Goal: Check status: Check status

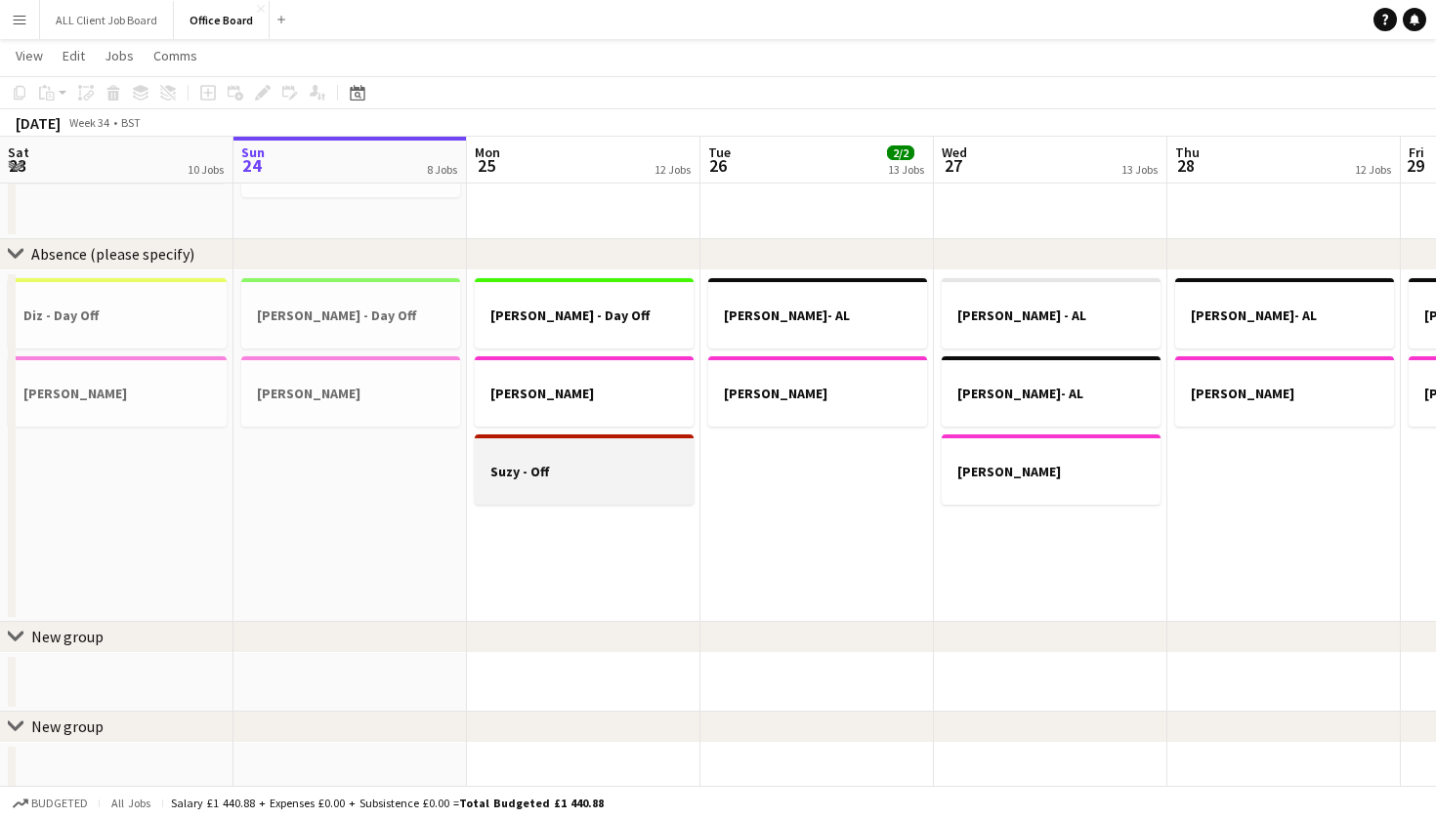
scroll to position [1859, 1]
click at [558, 458] on div at bounding box center [584, 453] width 219 height 15
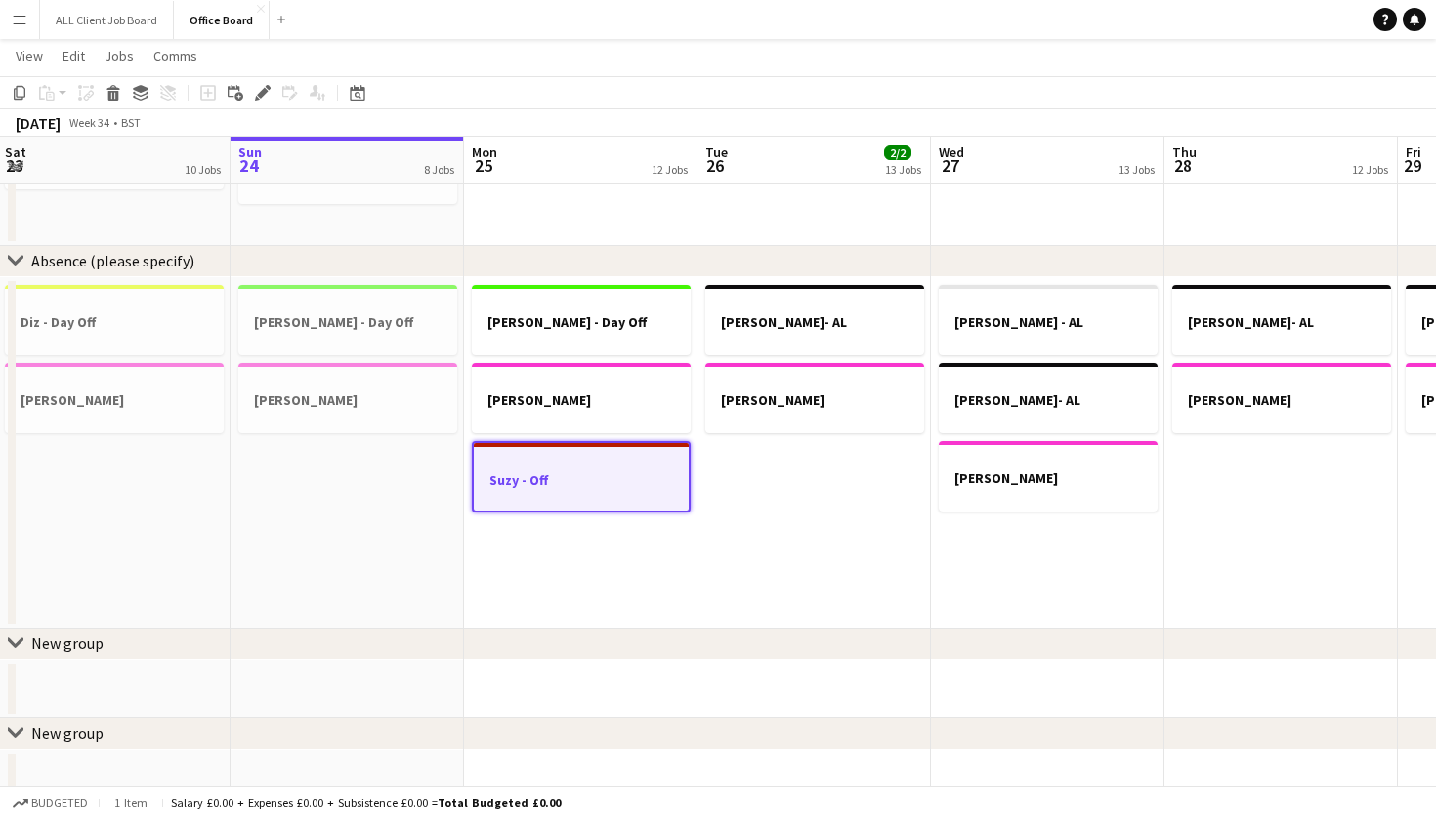
scroll to position [1853, 0]
drag, startPoint x: 139, startPoint y: 95, endPoint x: 128, endPoint y: 94, distance: 10.8
click at [138, 95] on icon at bounding box center [141, 94] width 16 height 5
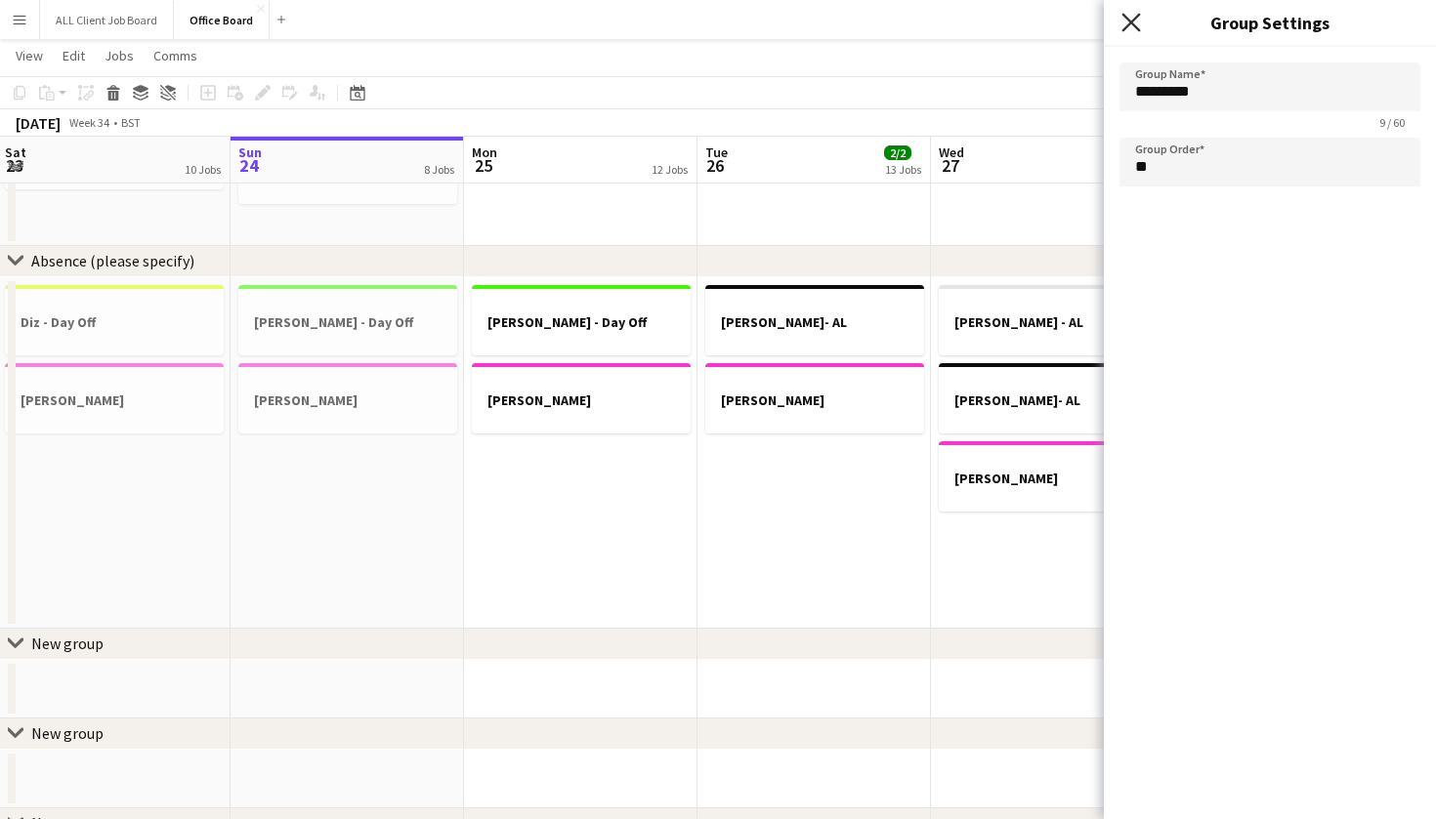
click at [1127, 24] on icon "Close pop-in" at bounding box center [1130, 22] width 19 height 19
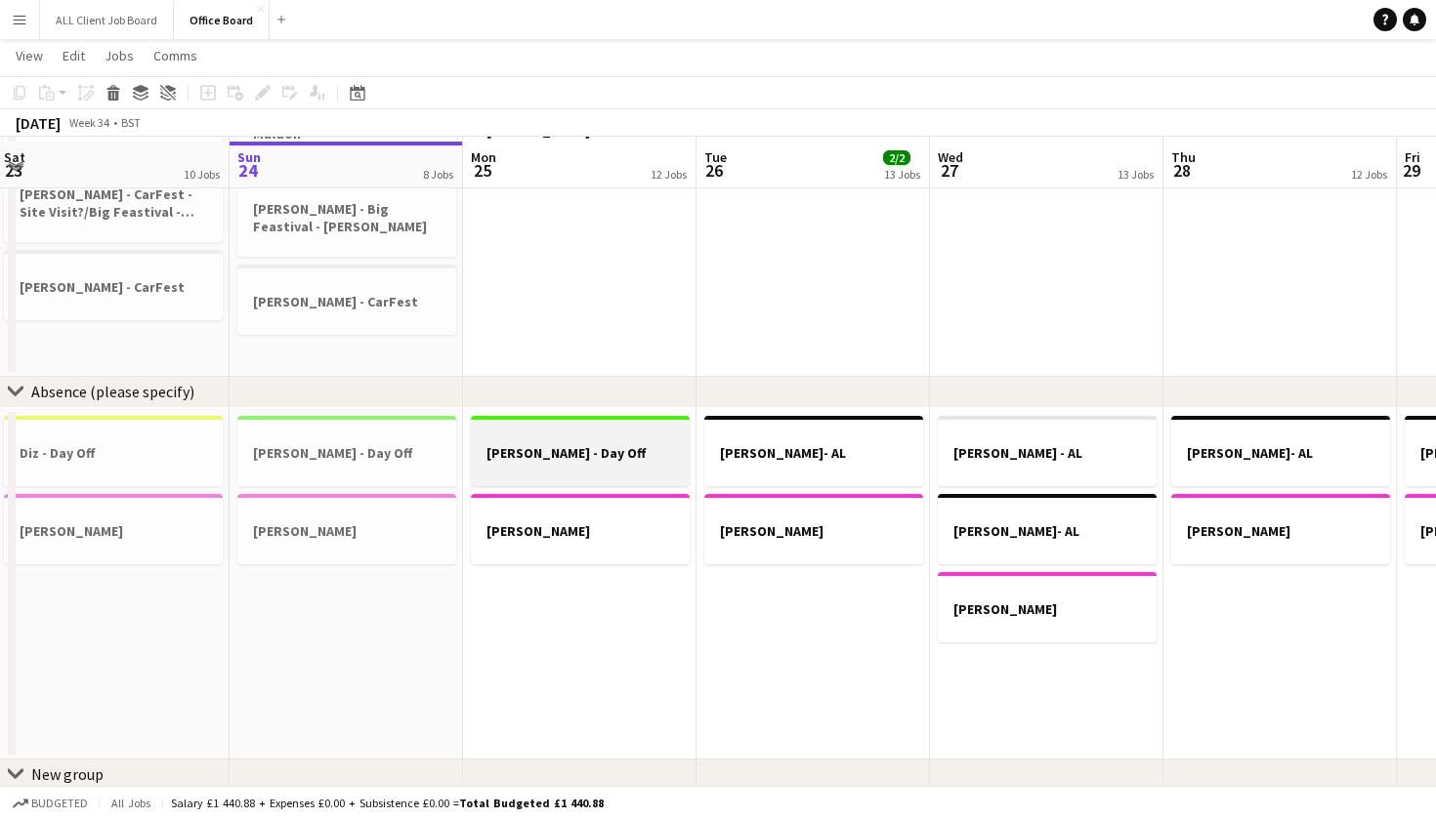
scroll to position [1727, 0]
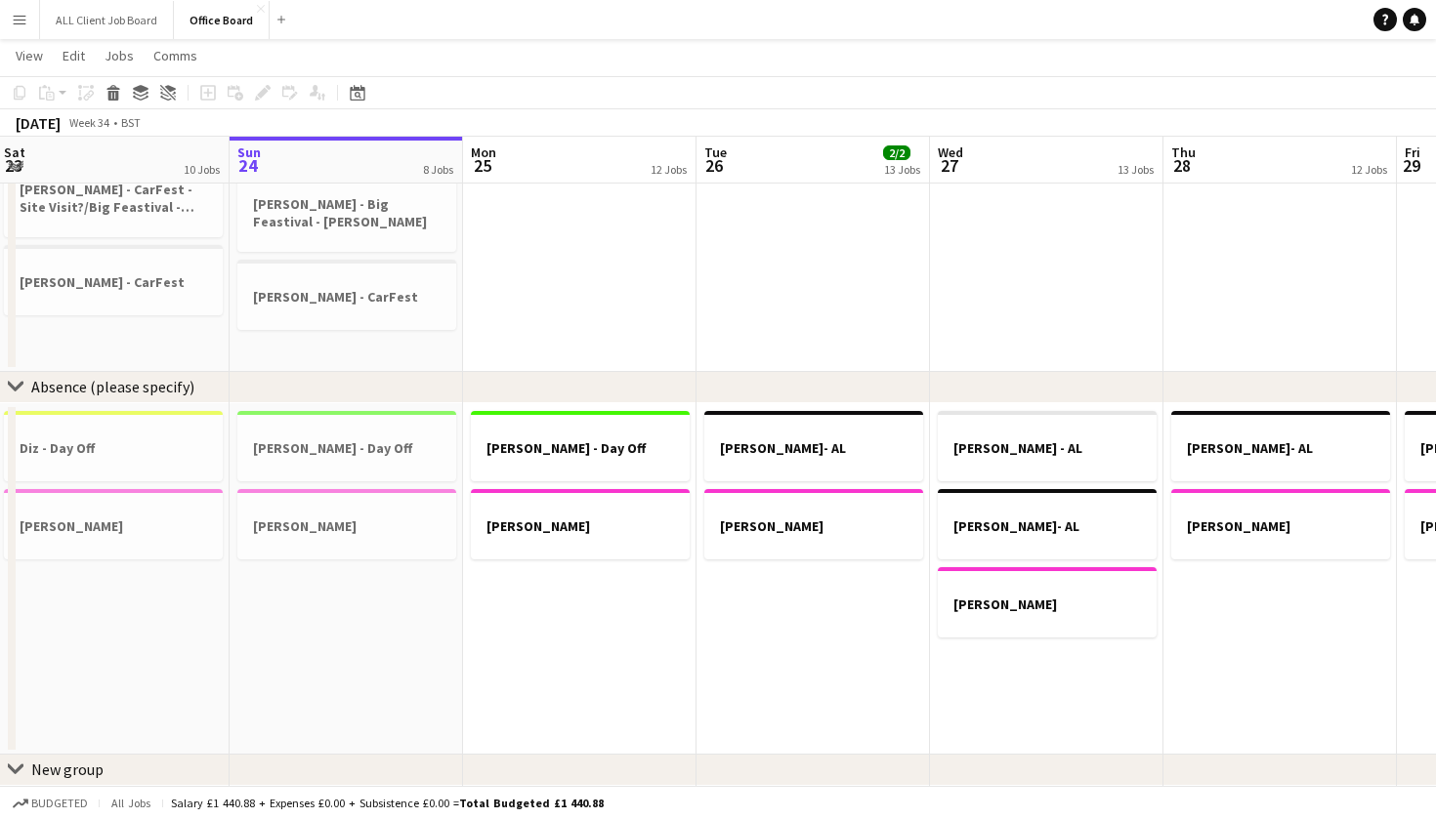
click at [633, 291] on app-date-cell "[PERSON_NAME] travel back [PERSON_NAME][GEOGRAPHIC_DATA] travel back [PERSON_NA…" at bounding box center [579, 141] width 233 height 462
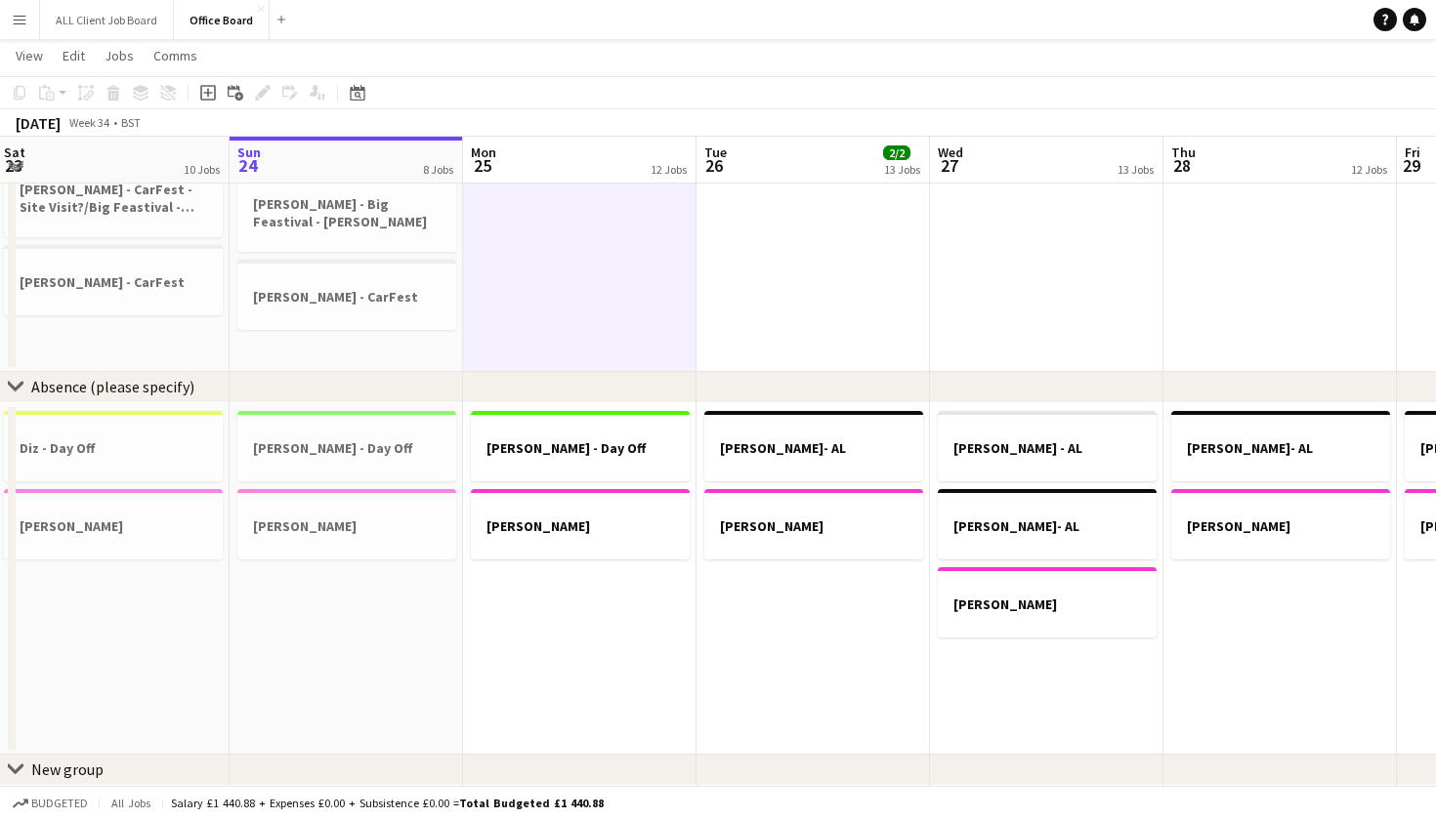
scroll to position [0, 473]
click at [73, 60] on span "Edit" at bounding box center [74, 56] width 22 height 18
click at [554, 689] on app-date-cell "Kristina - Day Off Nicole - AL" at bounding box center [577, 579] width 233 height 352
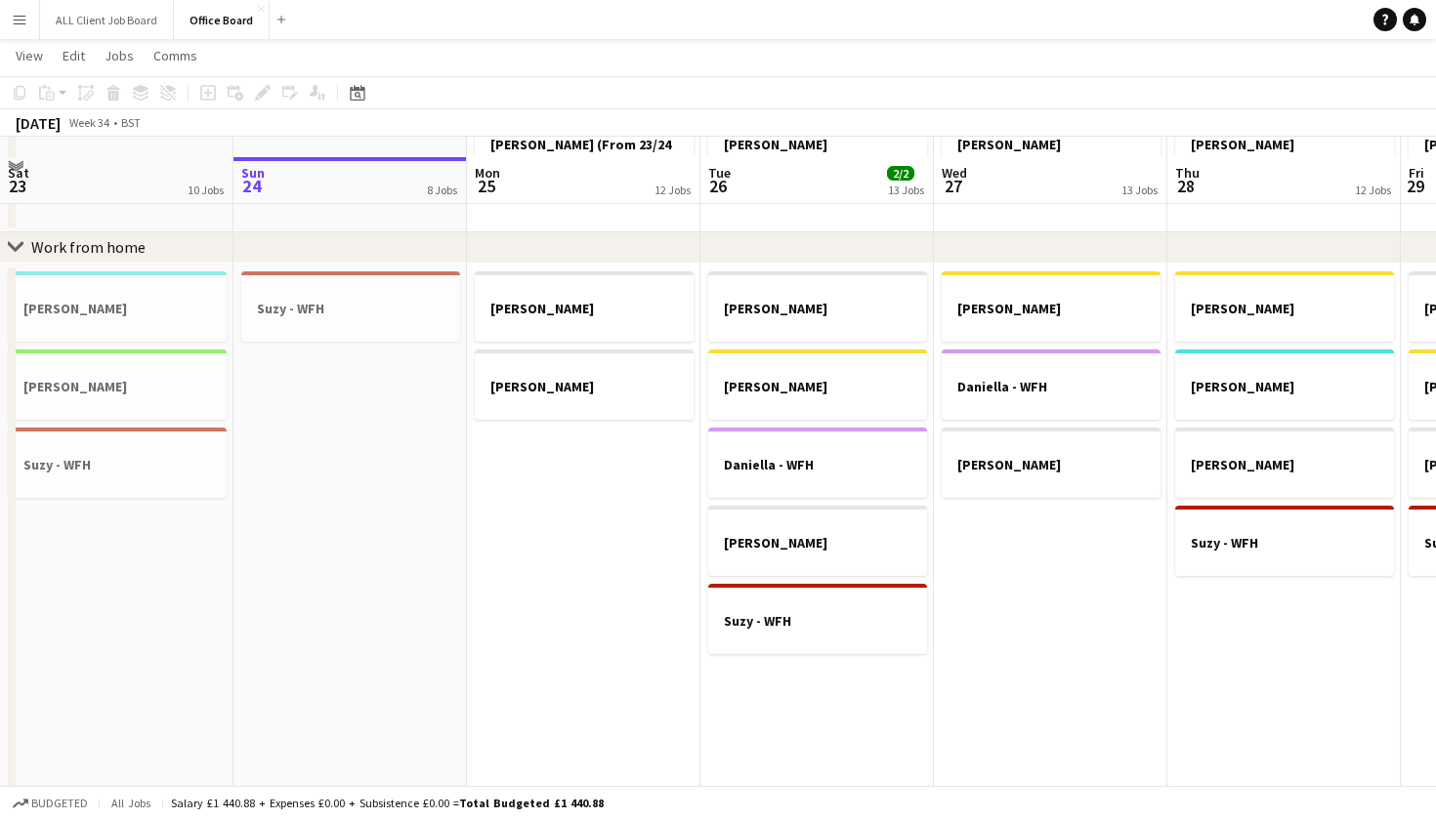
scroll to position [793, 0]
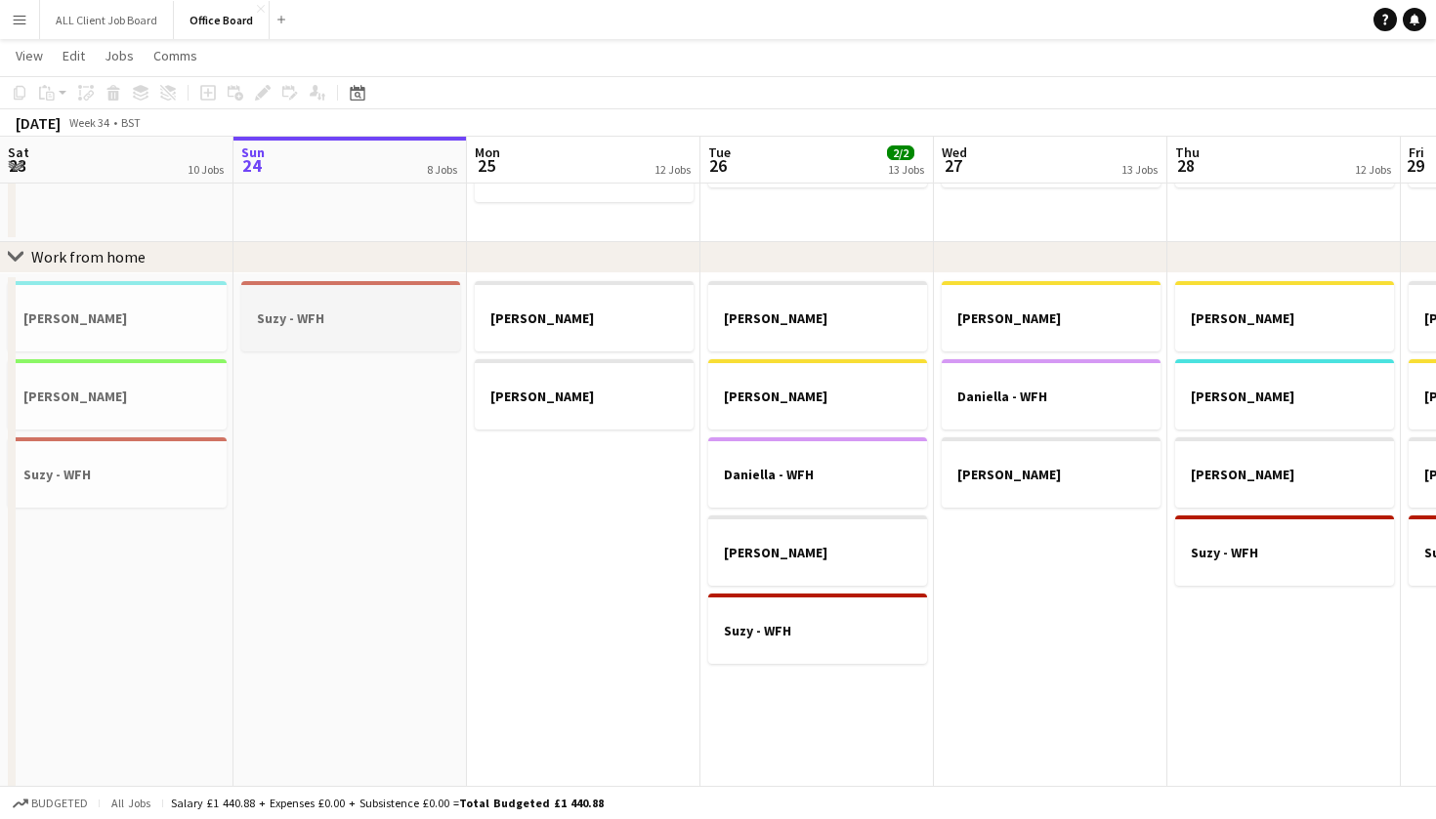
click at [328, 318] on h3 "Suzy - WFH" at bounding box center [350, 319] width 219 height 18
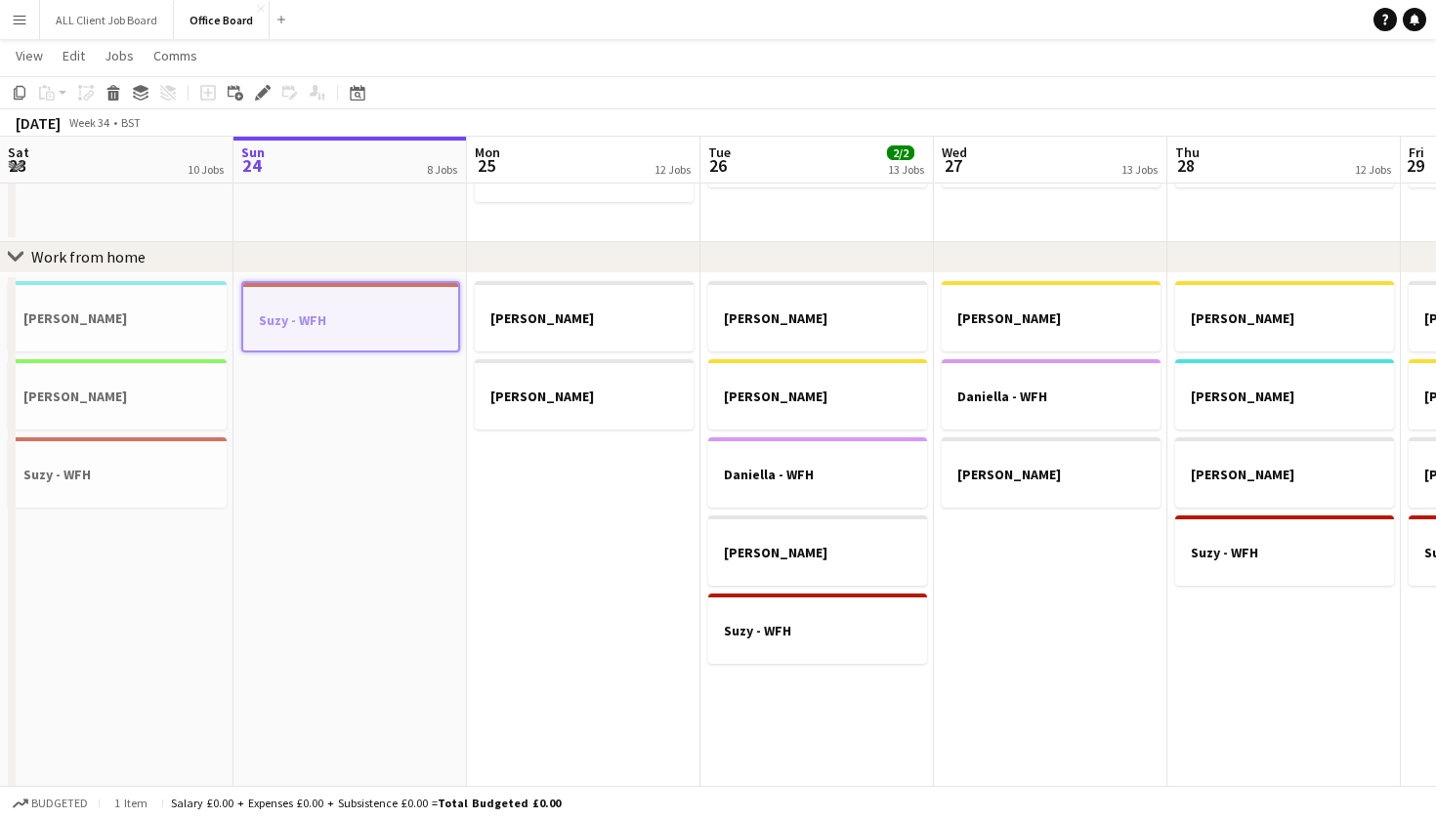
click at [328, 318] on h3 "Suzy - WFH" at bounding box center [350, 321] width 215 height 18
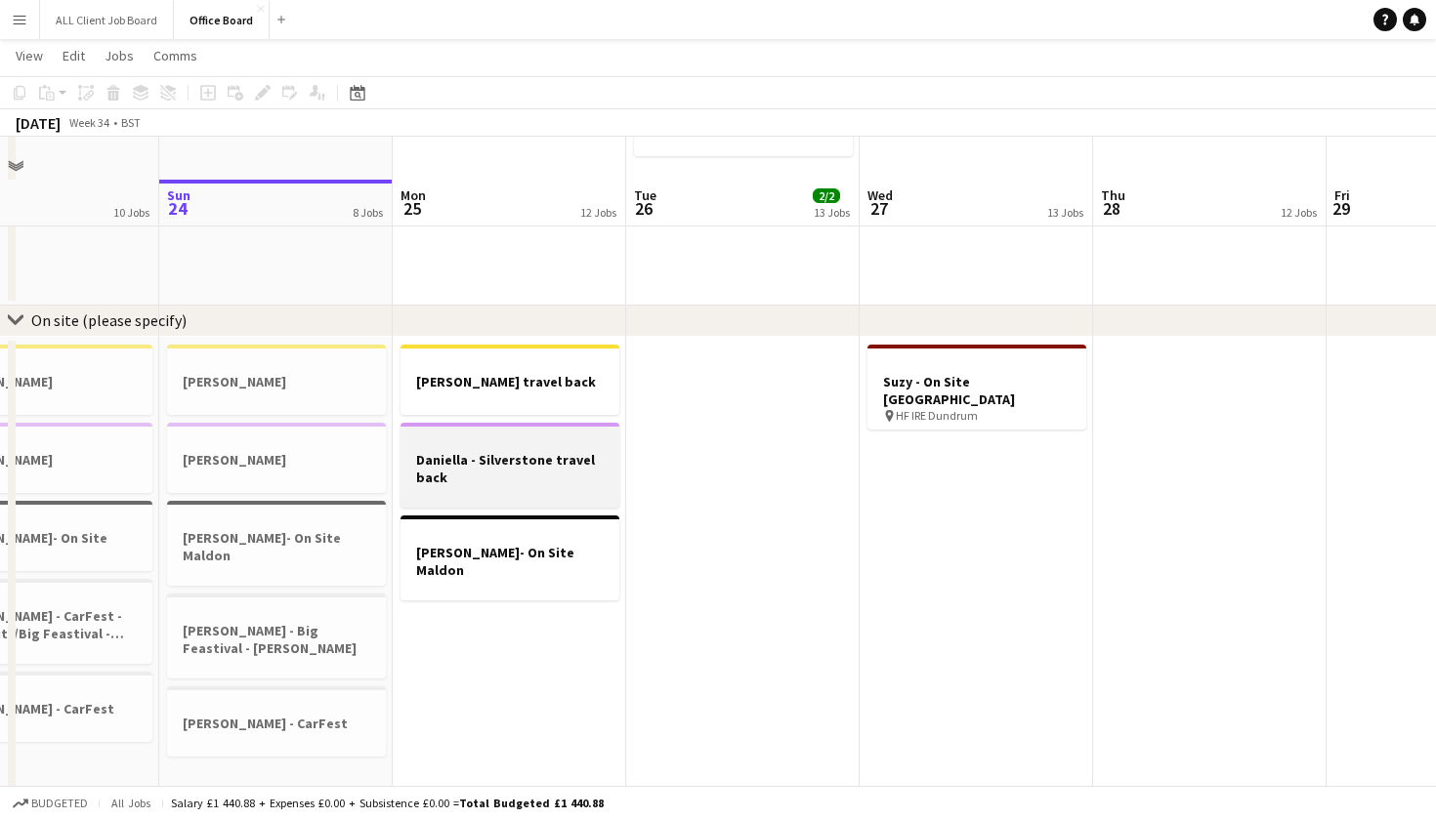
scroll to position [1558, 0]
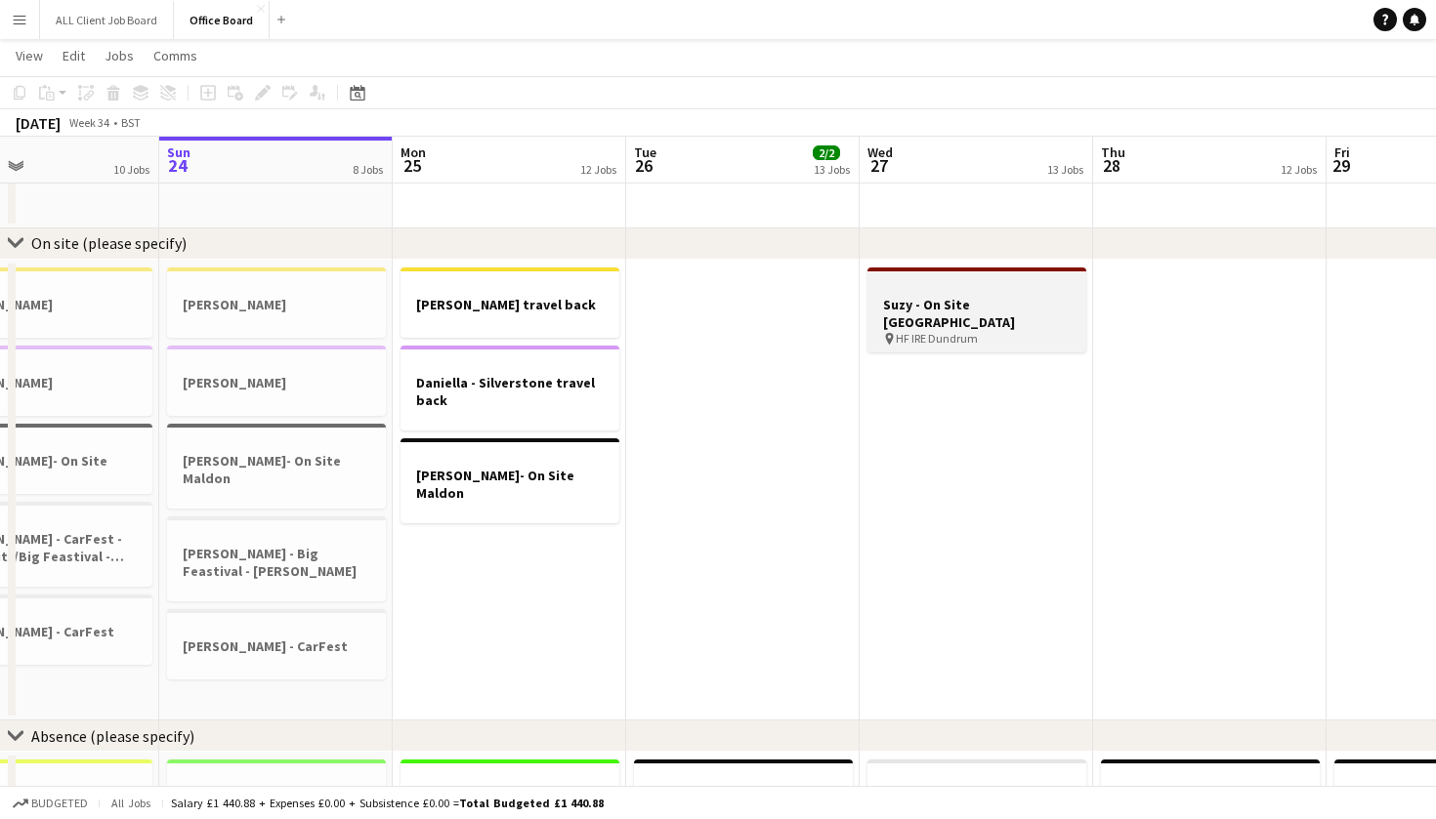
click at [927, 314] on h3 "Suzy - On Site [GEOGRAPHIC_DATA]" at bounding box center [976, 313] width 219 height 35
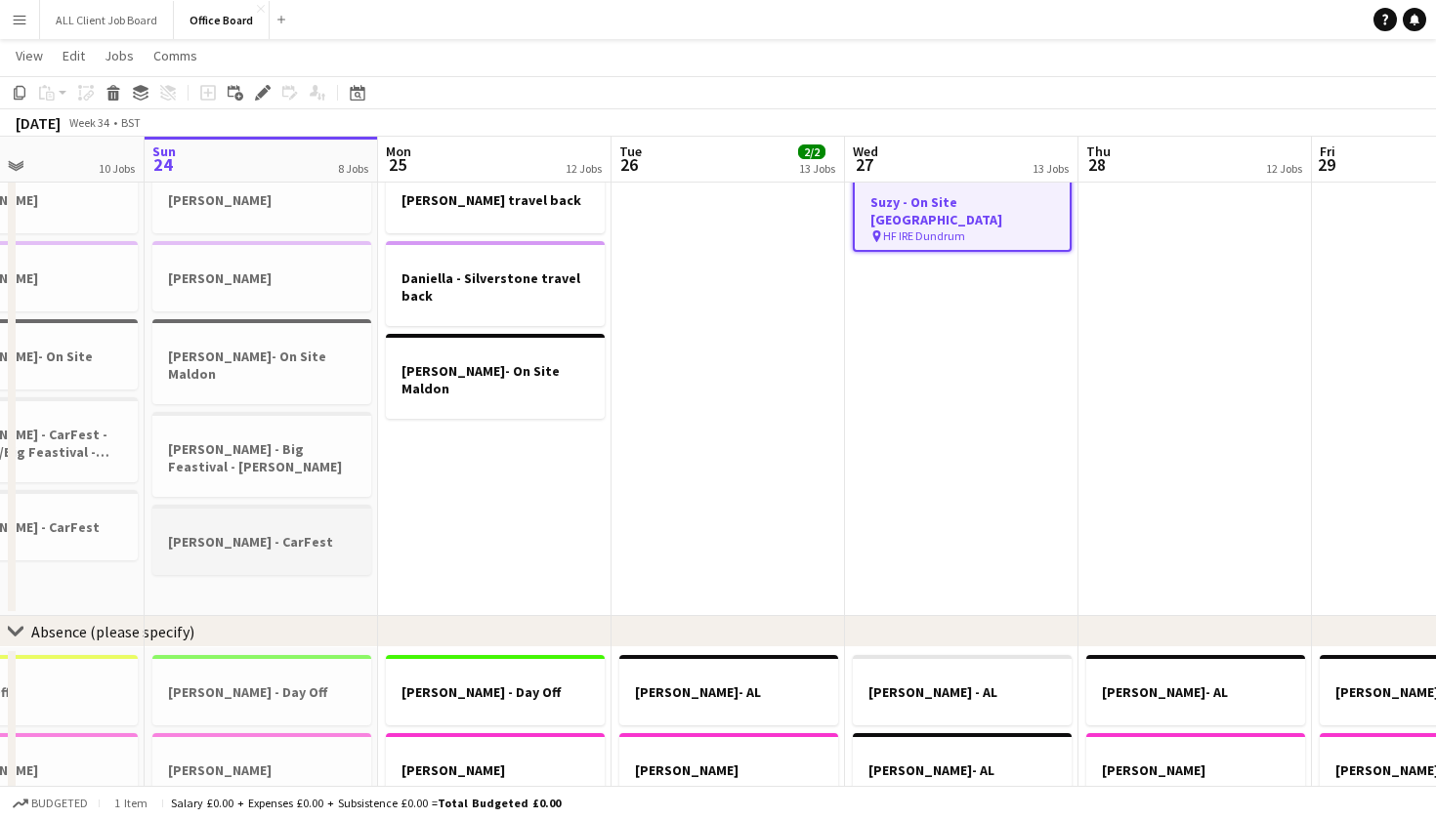
scroll to position [1654, 0]
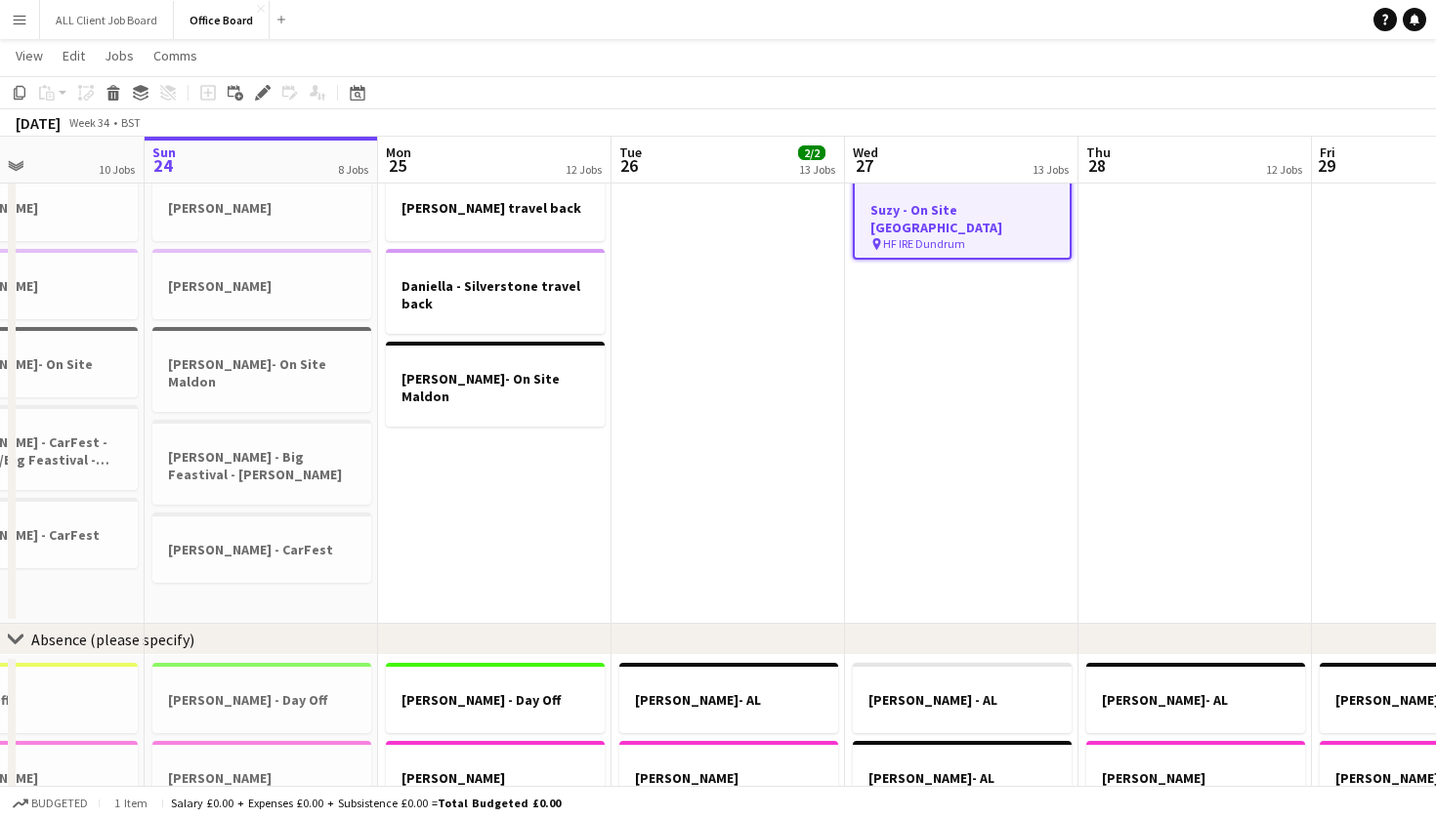
click at [270, 585] on app-date-cell "[PERSON_NAME] - [PERSON_NAME] - [PERSON_NAME]- On Site [PERSON_NAME] - Big Feas…" at bounding box center [261, 394] width 233 height 462
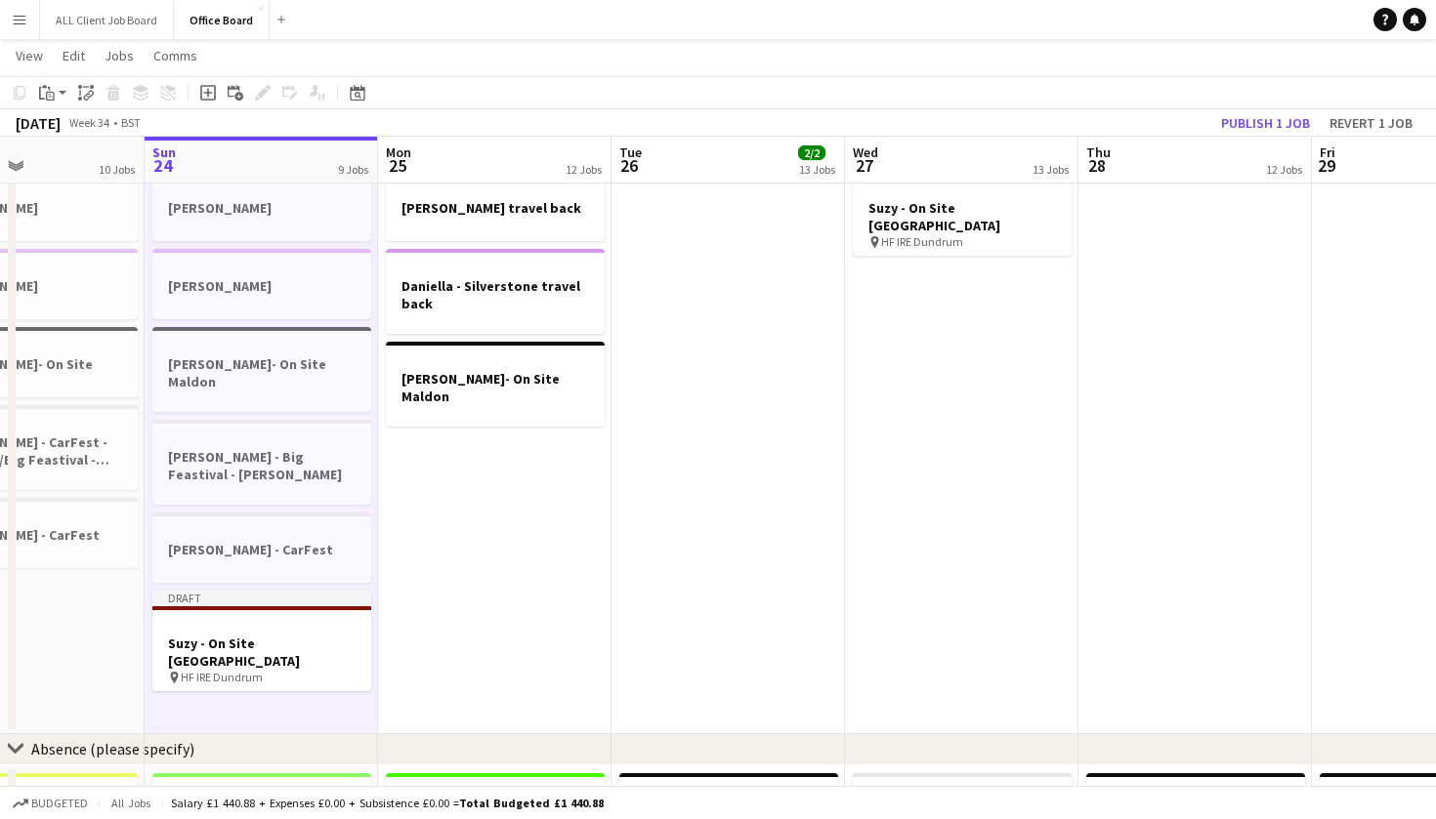
click at [470, 528] on app-date-cell "[PERSON_NAME] travel back [PERSON_NAME][GEOGRAPHIC_DATA] travel back [PERSON_NA…" at bounding box center [494, 448] width 233 height 571
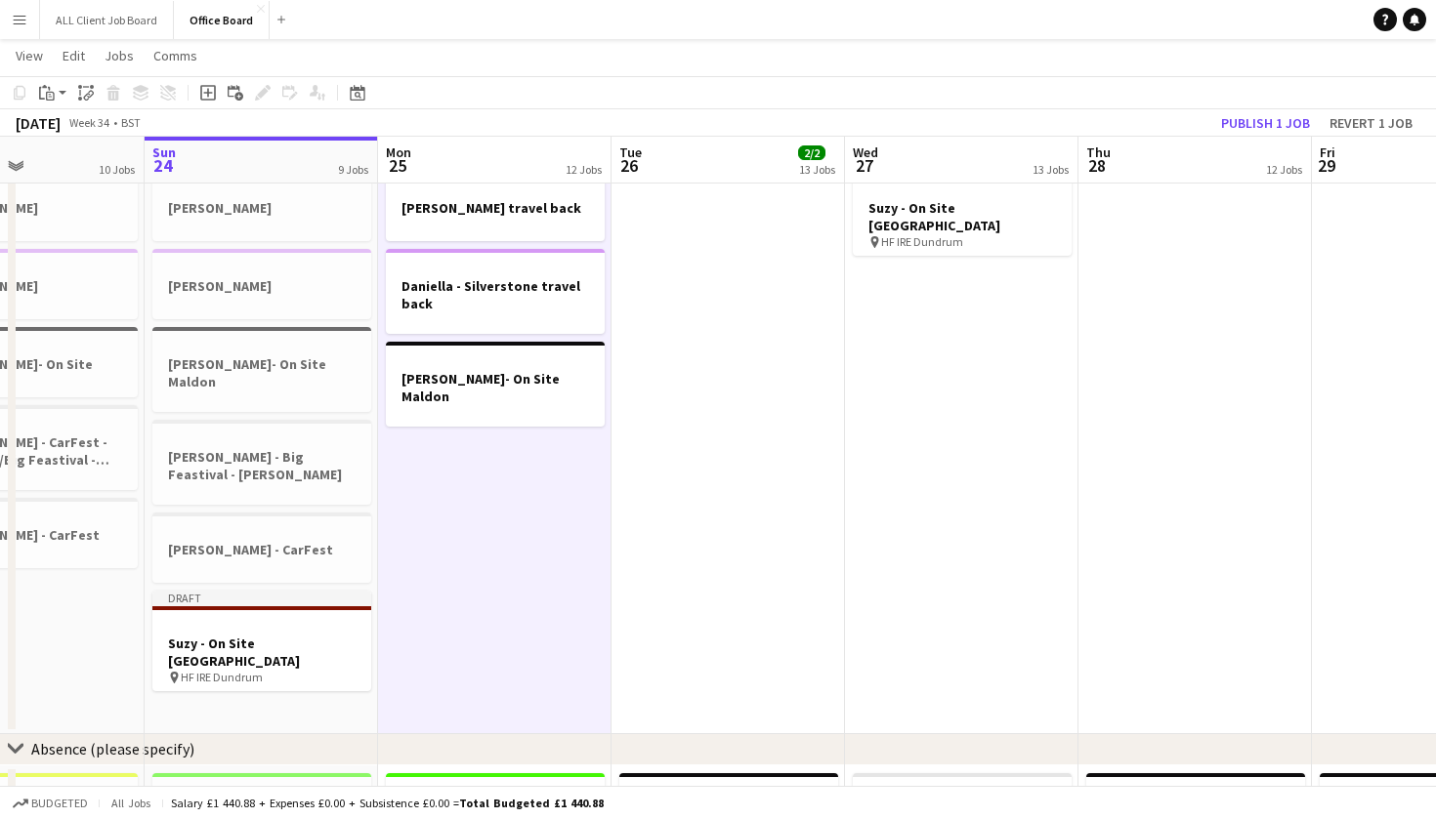
drag, startPoint x: 1196, startPoint y: 316, endPoint x: 1235, endPoint y: 229, distance: 96.2
click at [1206, 293] on app-calendar-viewport "Thu 21 16 Jobs Fri 22 14 Jobs Sat 23 10 Jobs Sun 24 9 Jobs Mon 25 12 Jobs Tue 2…" at bounding box center [718, 457] width 1436 height 4070
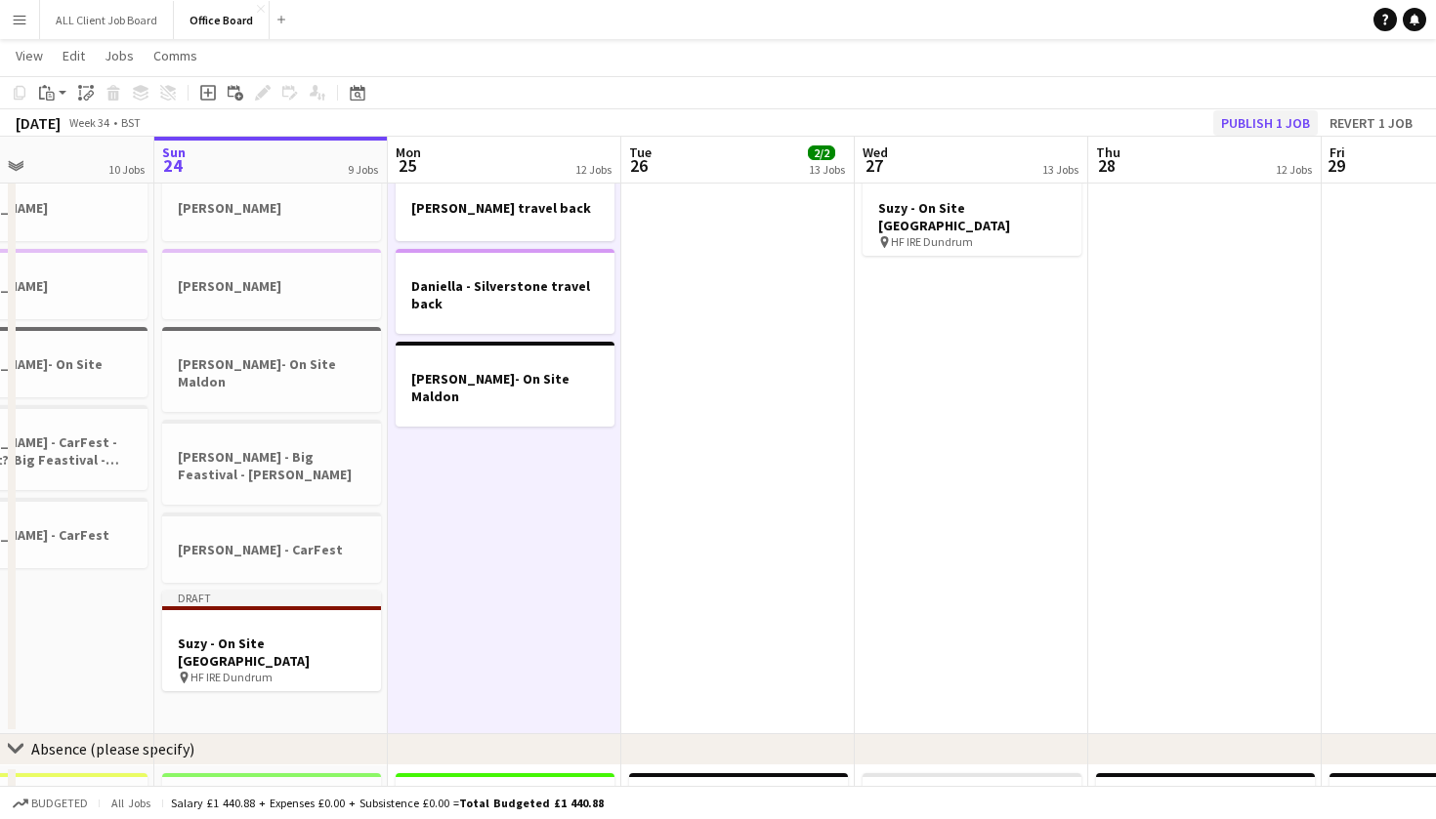
click at [1262, 117] on button "Publish 1 job" at bounding box center [1265, 122] width 104 height 25
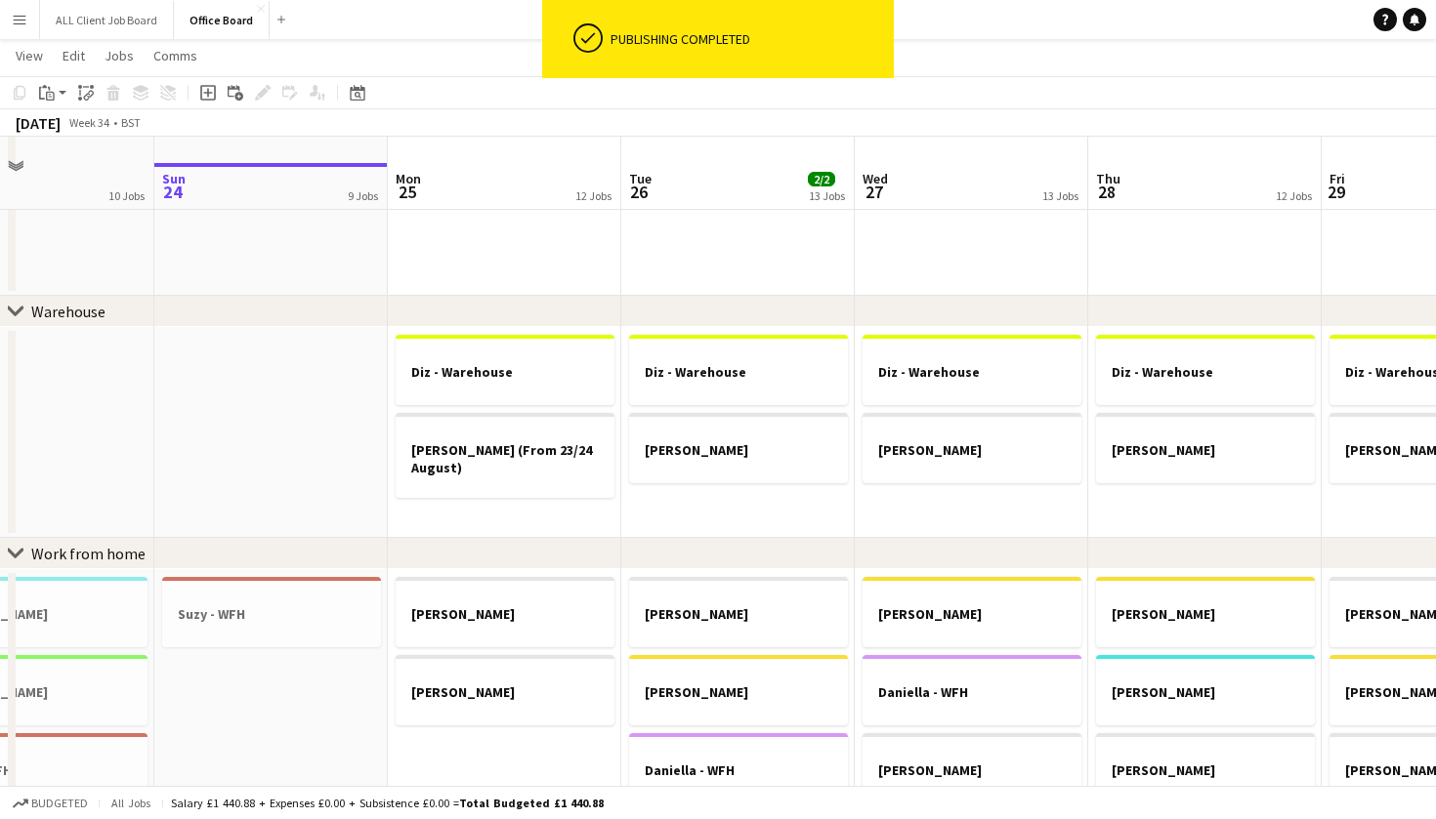
scroll to position [751, 0]
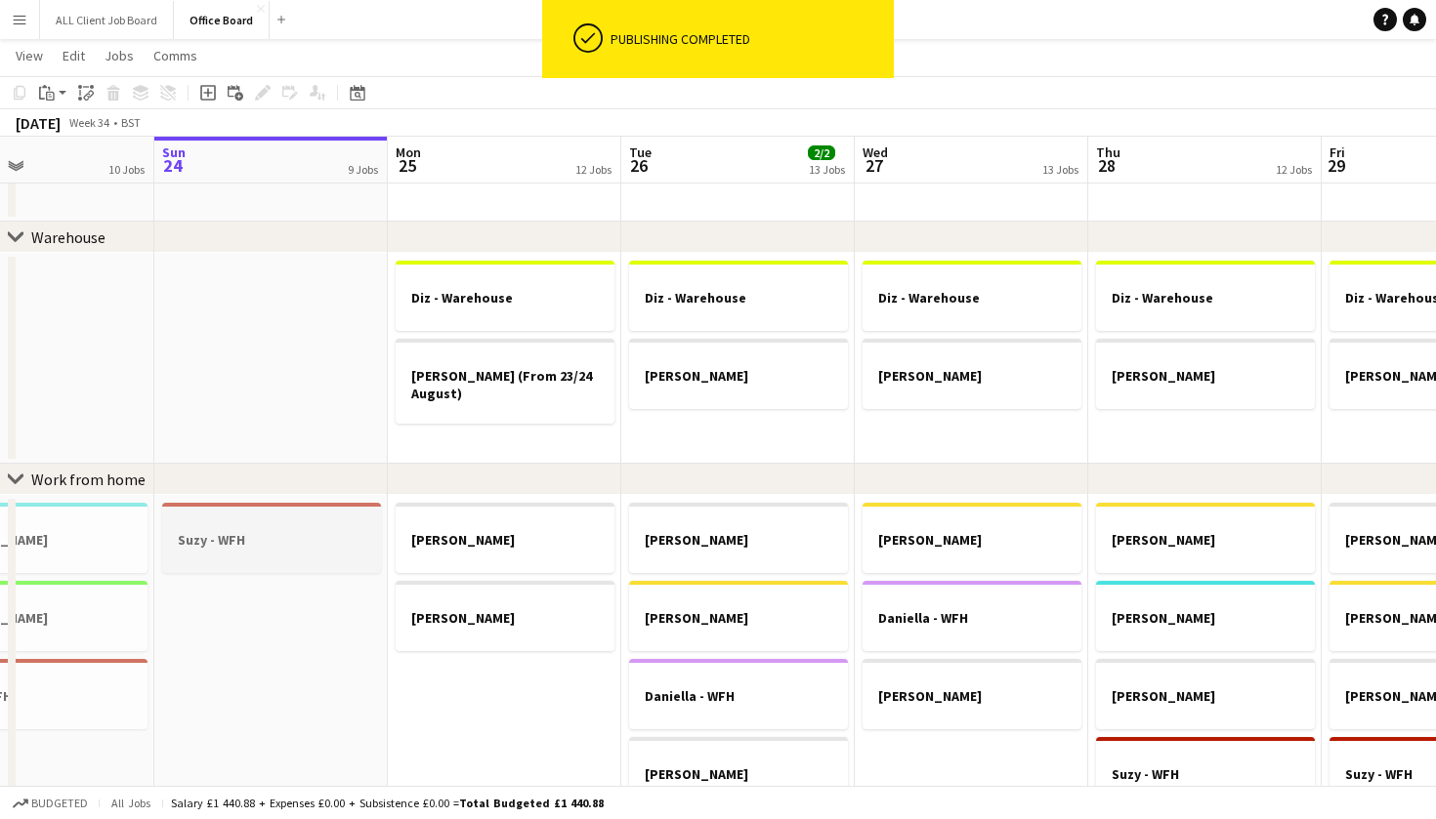
click at [325, 542] on h3 "Suzy - WFH" at bounding box center [271, 540] width 219 height 18
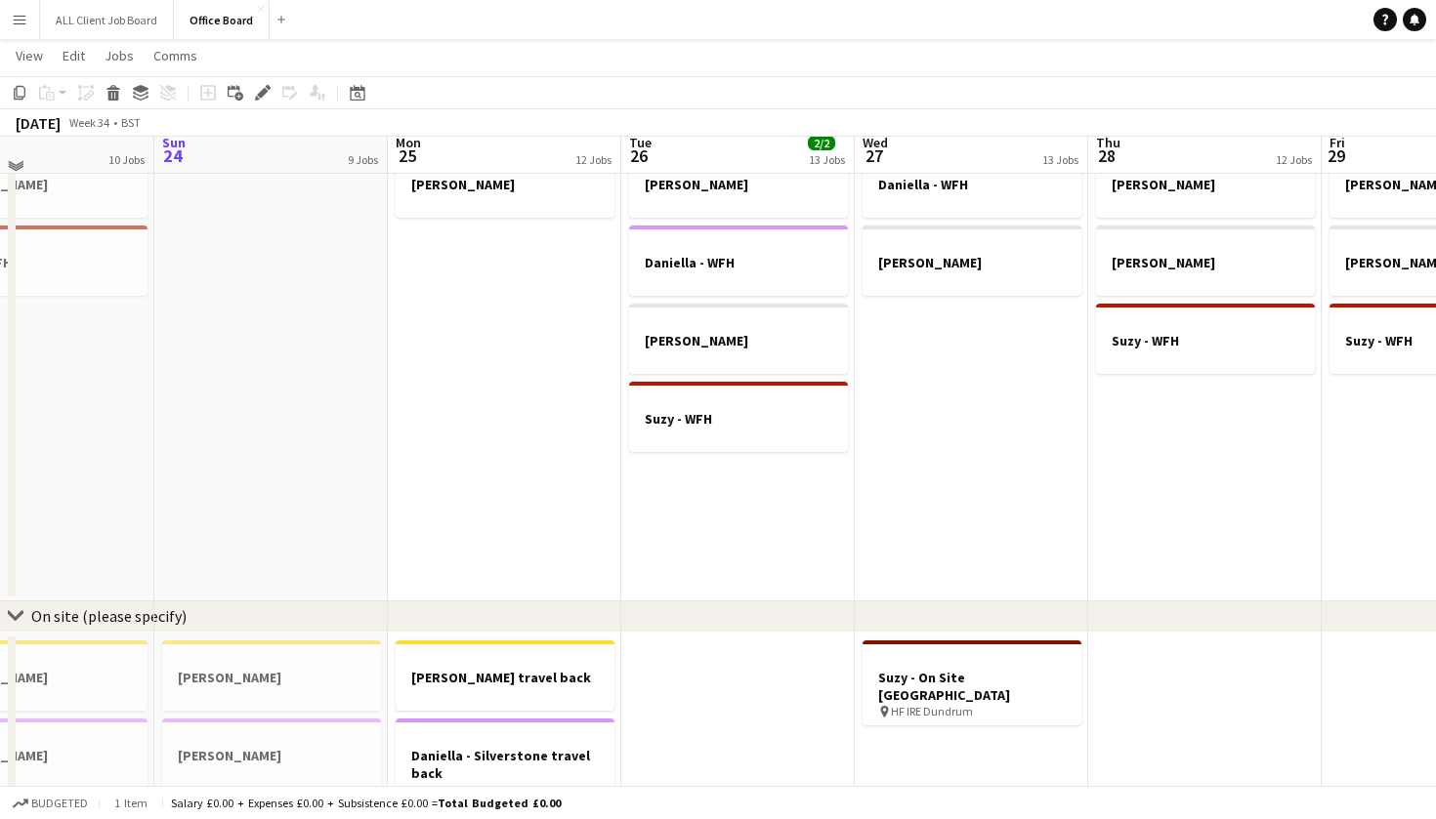
scroll to position [1187, 0]
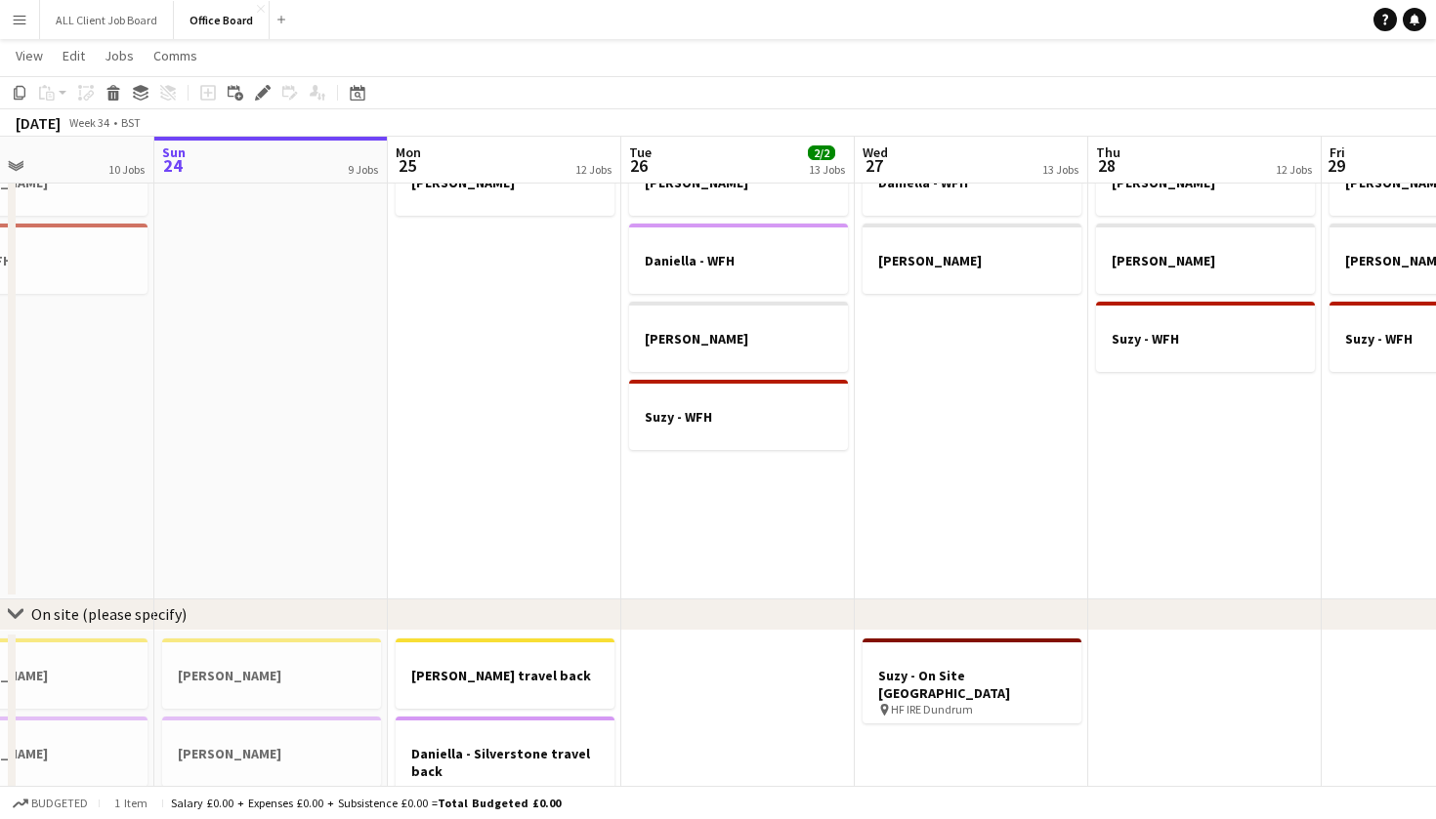
click at [445, 348] on app-date-cell "[PERSON_NAME] [PERSON_NAME]" at bounding box center [504, 330] width 233 height 540
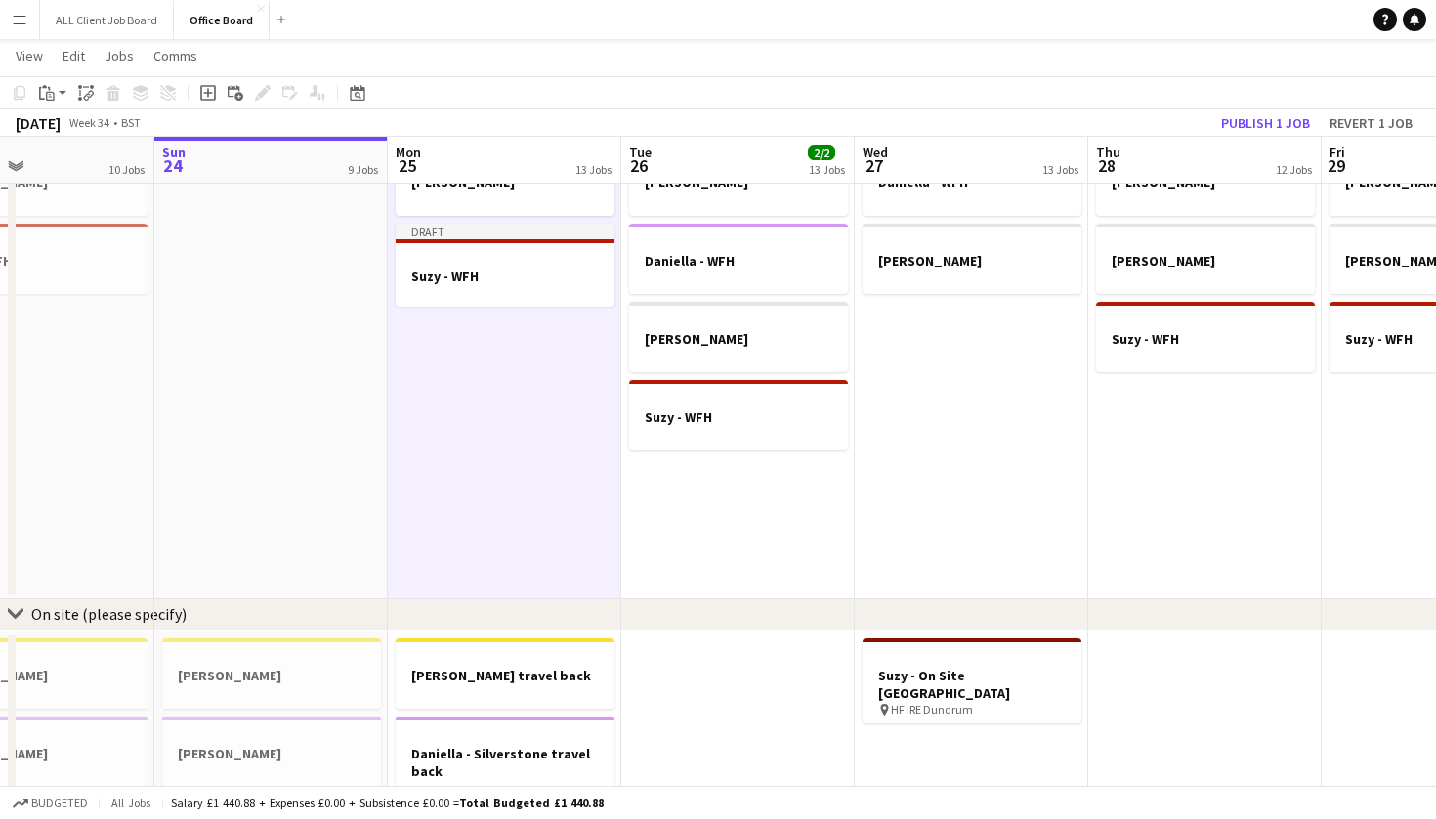
click at [179, 323] on app-date-cell "Suzy - WFH" at bounding box center [270, 330] width 233 height 540
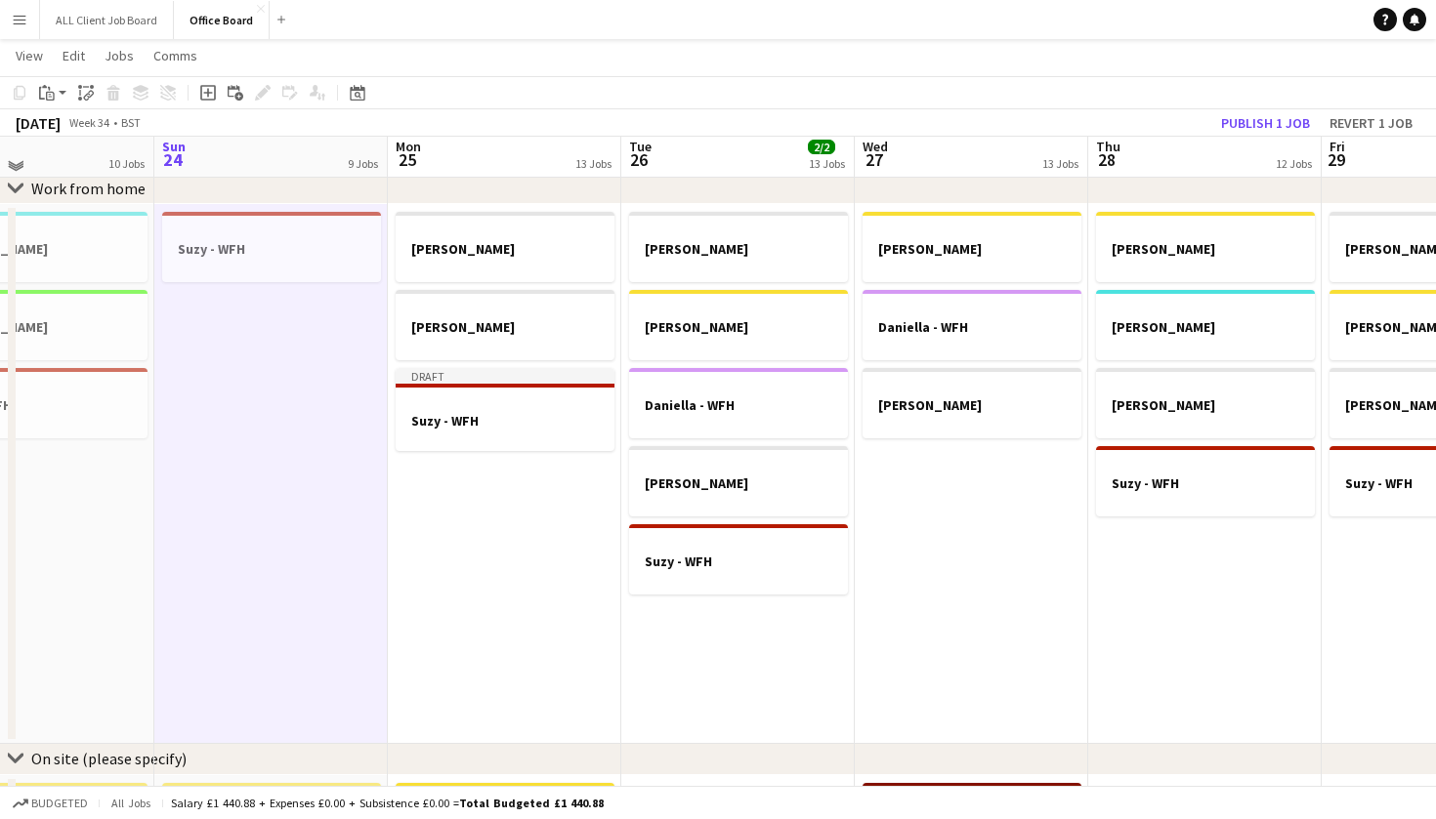
scroll to position [1071, 0]
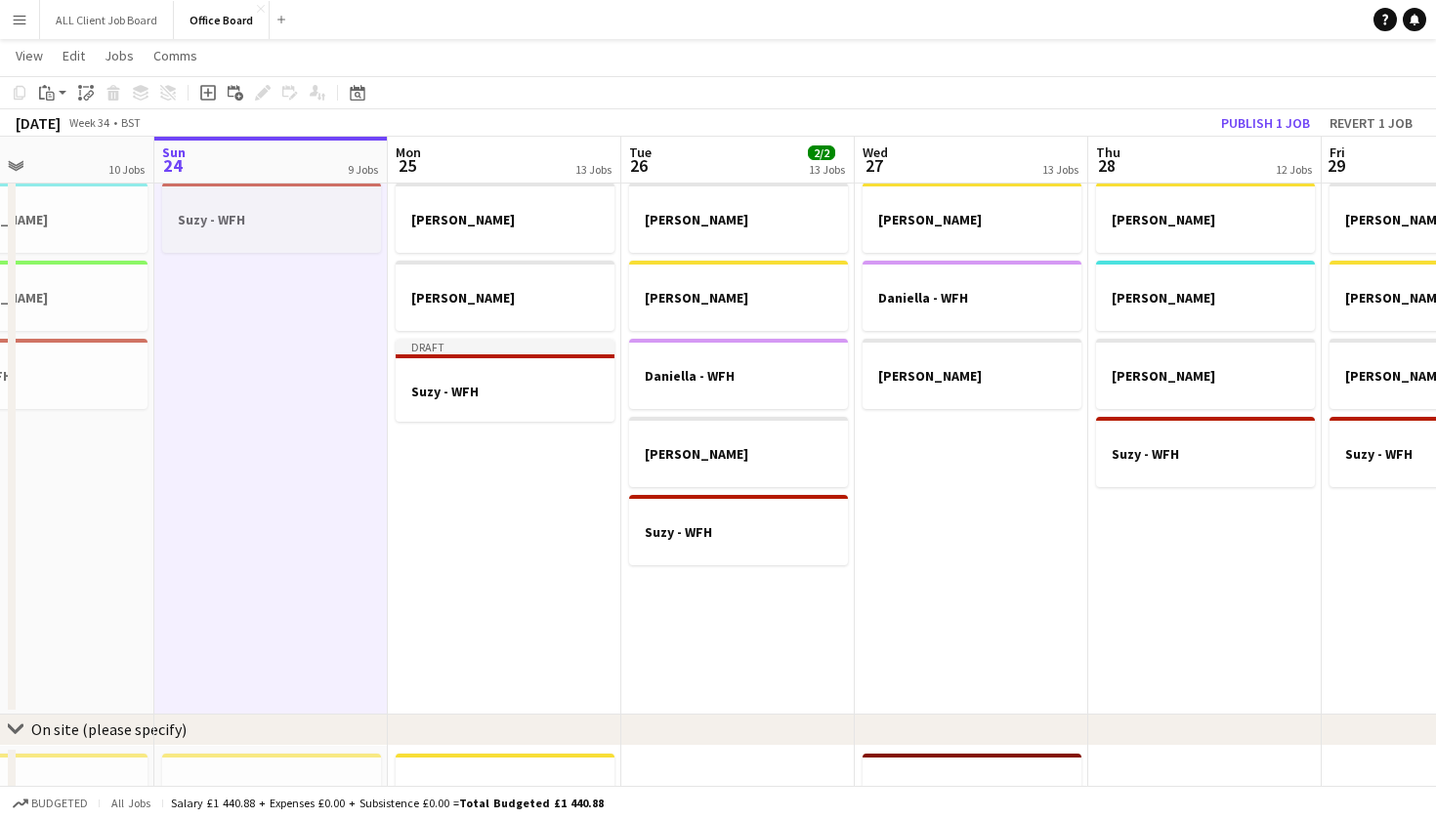
click at [225, 235] on div at bounding box center [271, 237] width 219 height 16
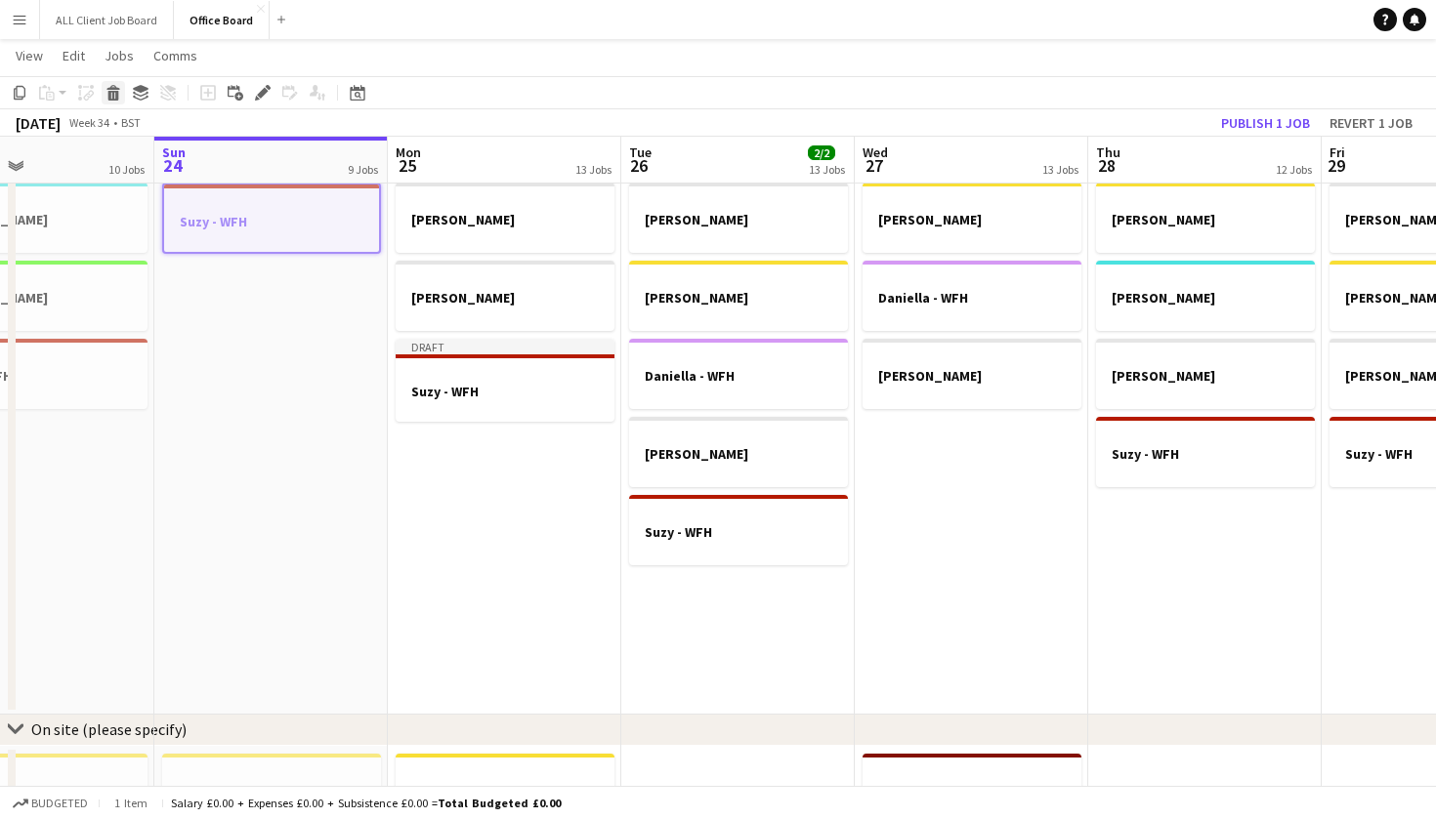
click at [110, 97] on icon at bounding box center [113, 96] width 11 height 10
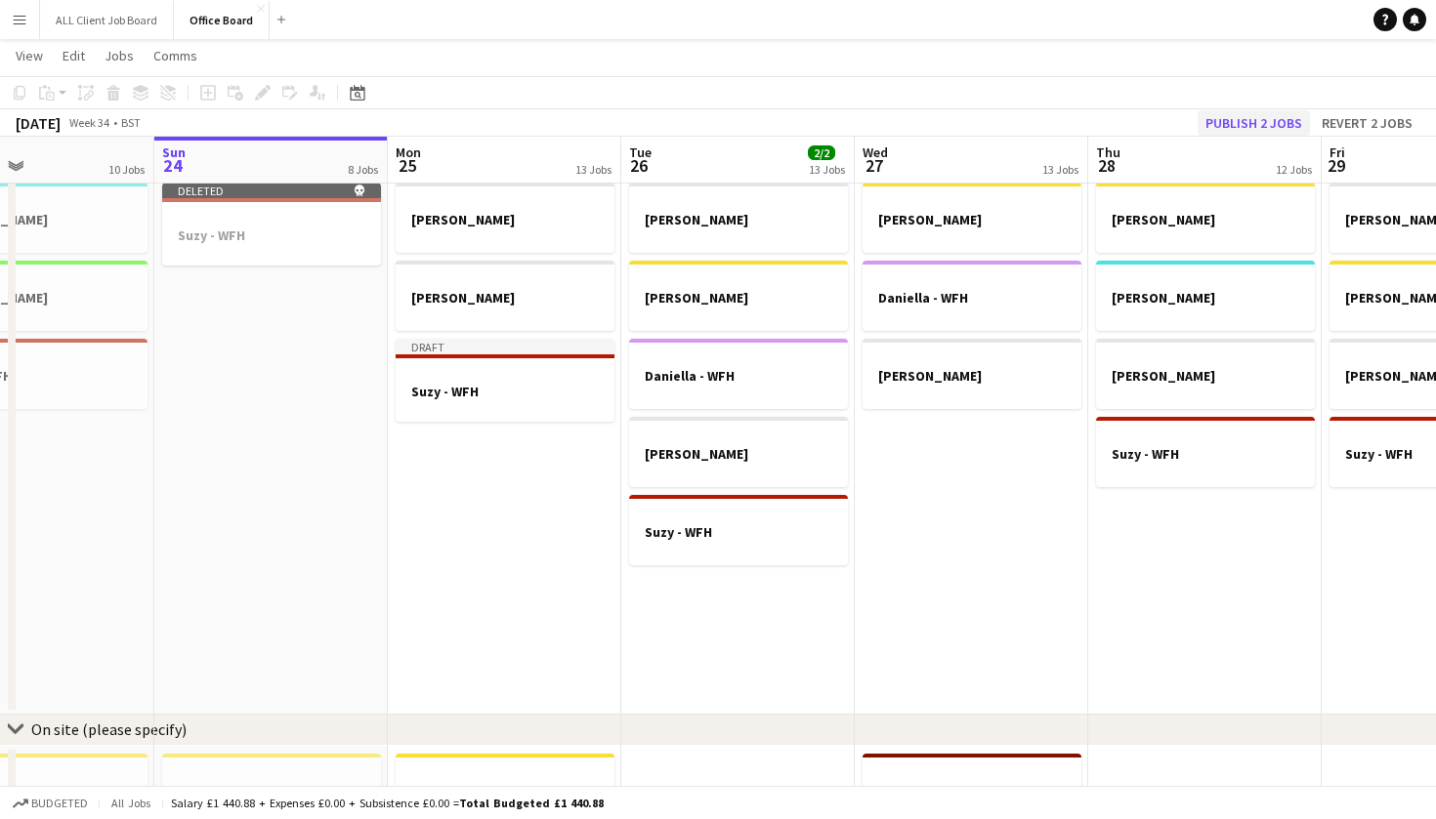
click at [1236, 123] on button "Publish 2 jobs" at bounding box center [1253, 122] width 112 height 25
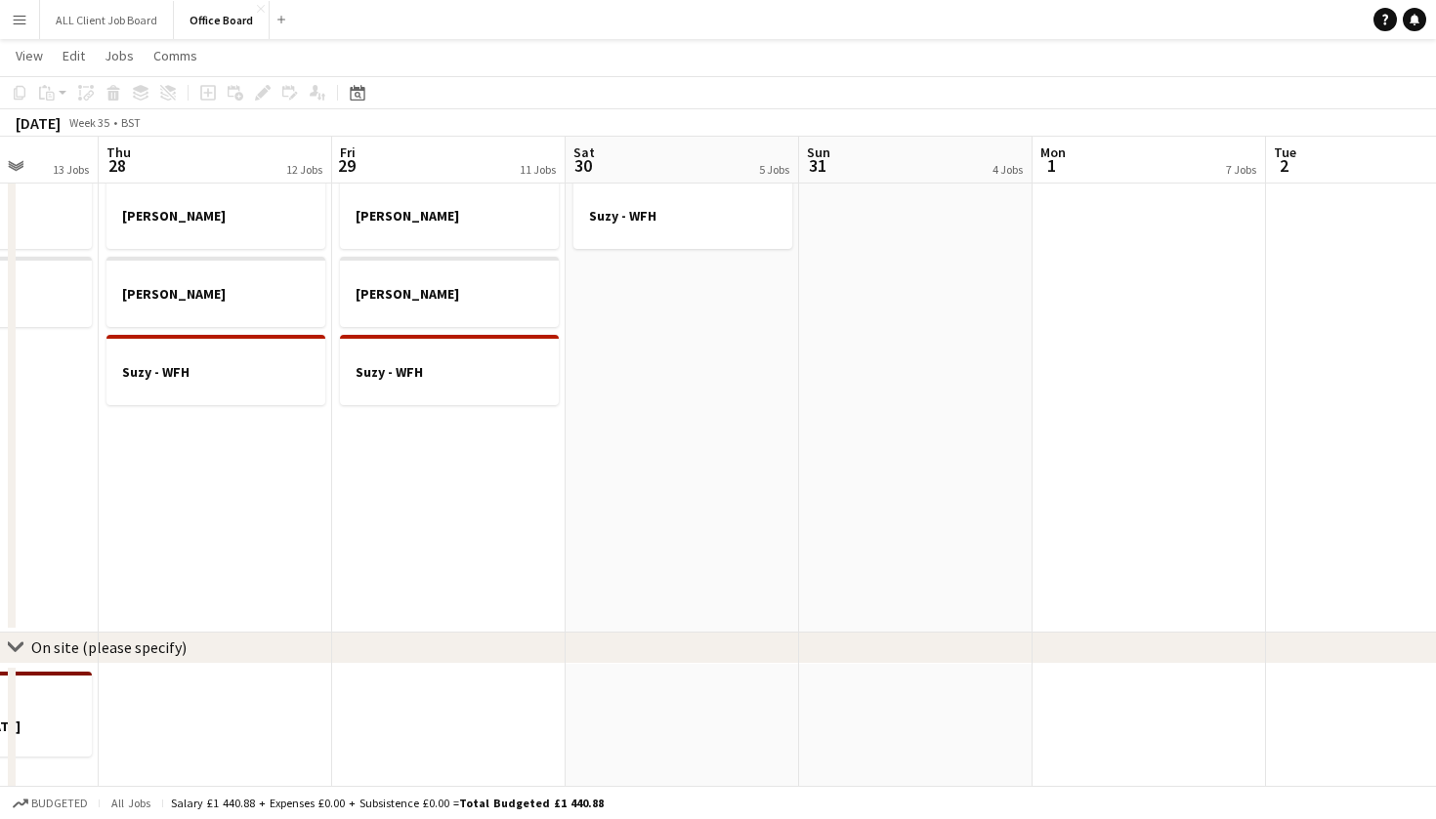
scroll to position [0, 649]
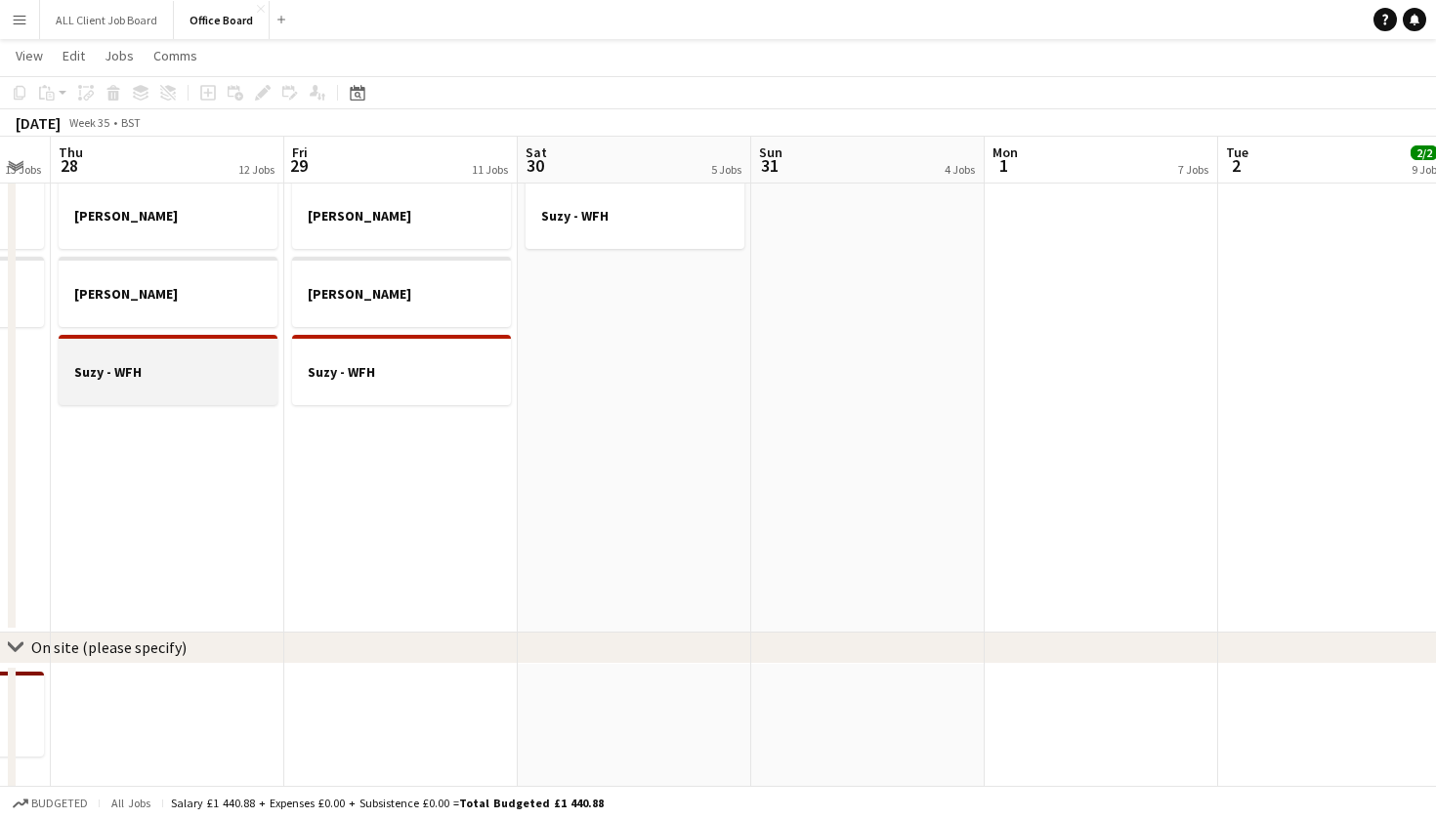
click at [133, 386] on div at bounding box center [168, 389] width 219 height 16
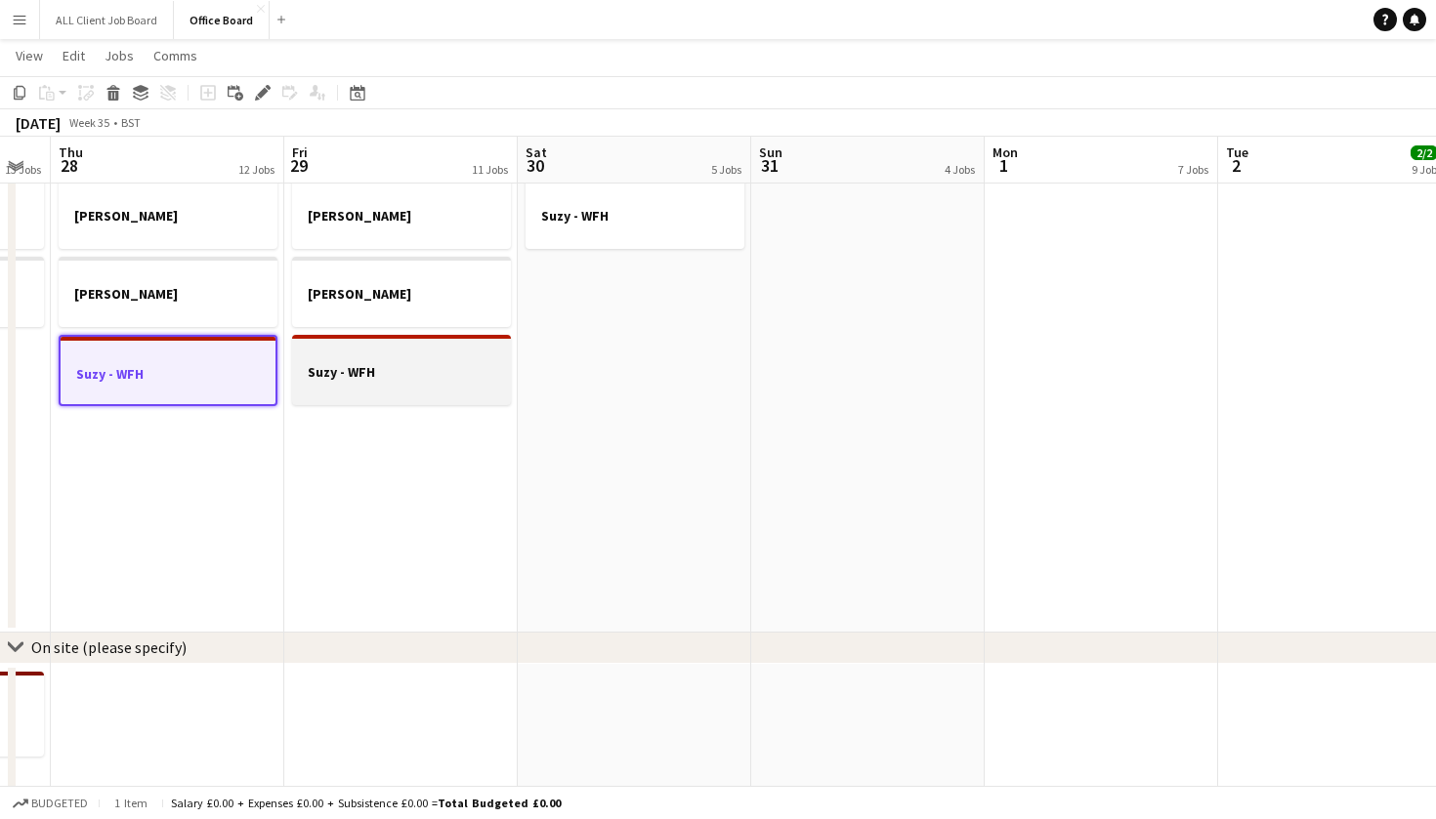
click at [330, 385] on div at bounding box center [401, 389] width 219 height 16
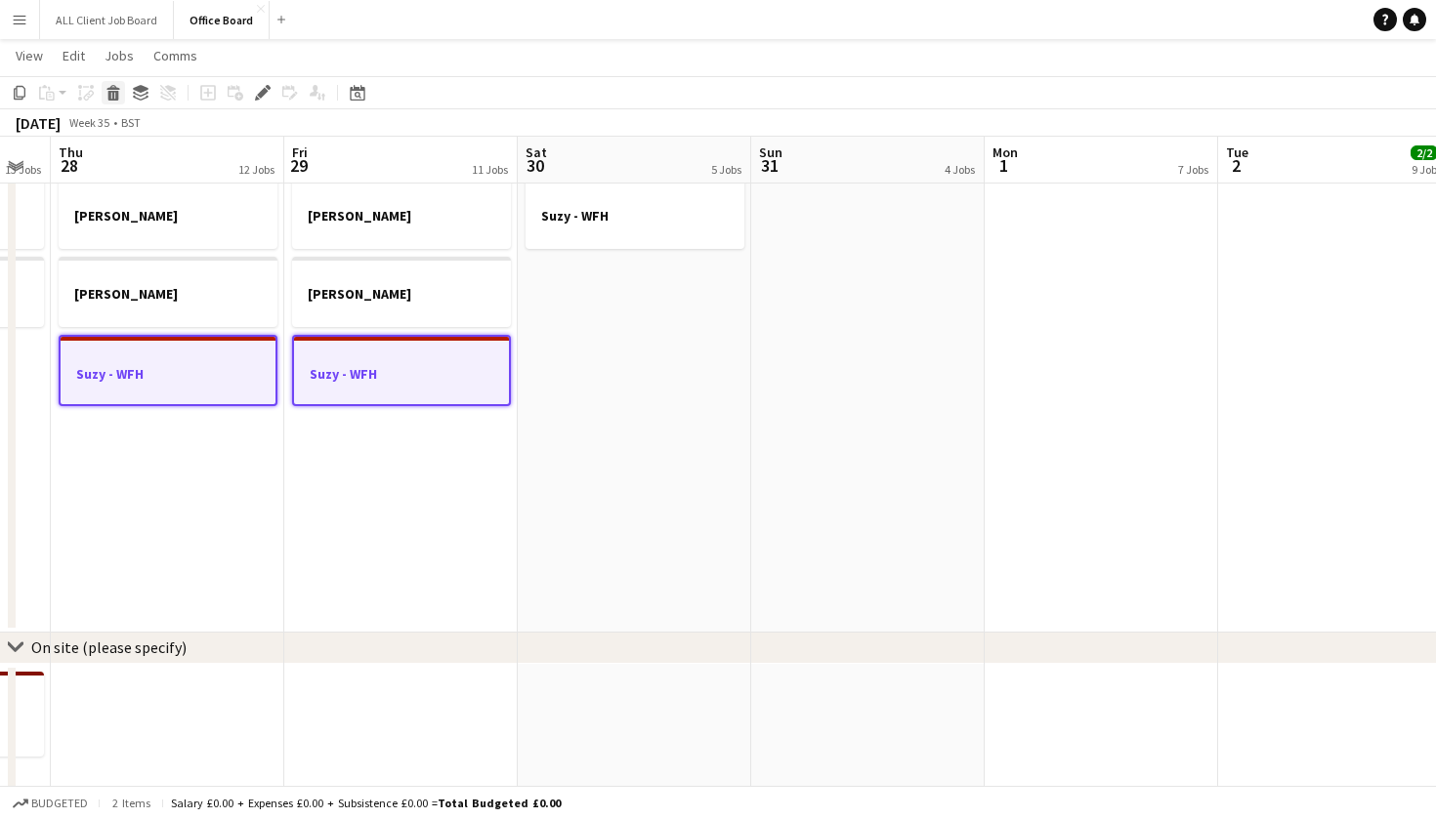
click at [116, 87] on icon at bounding box center [112, 87] width 13 height 5
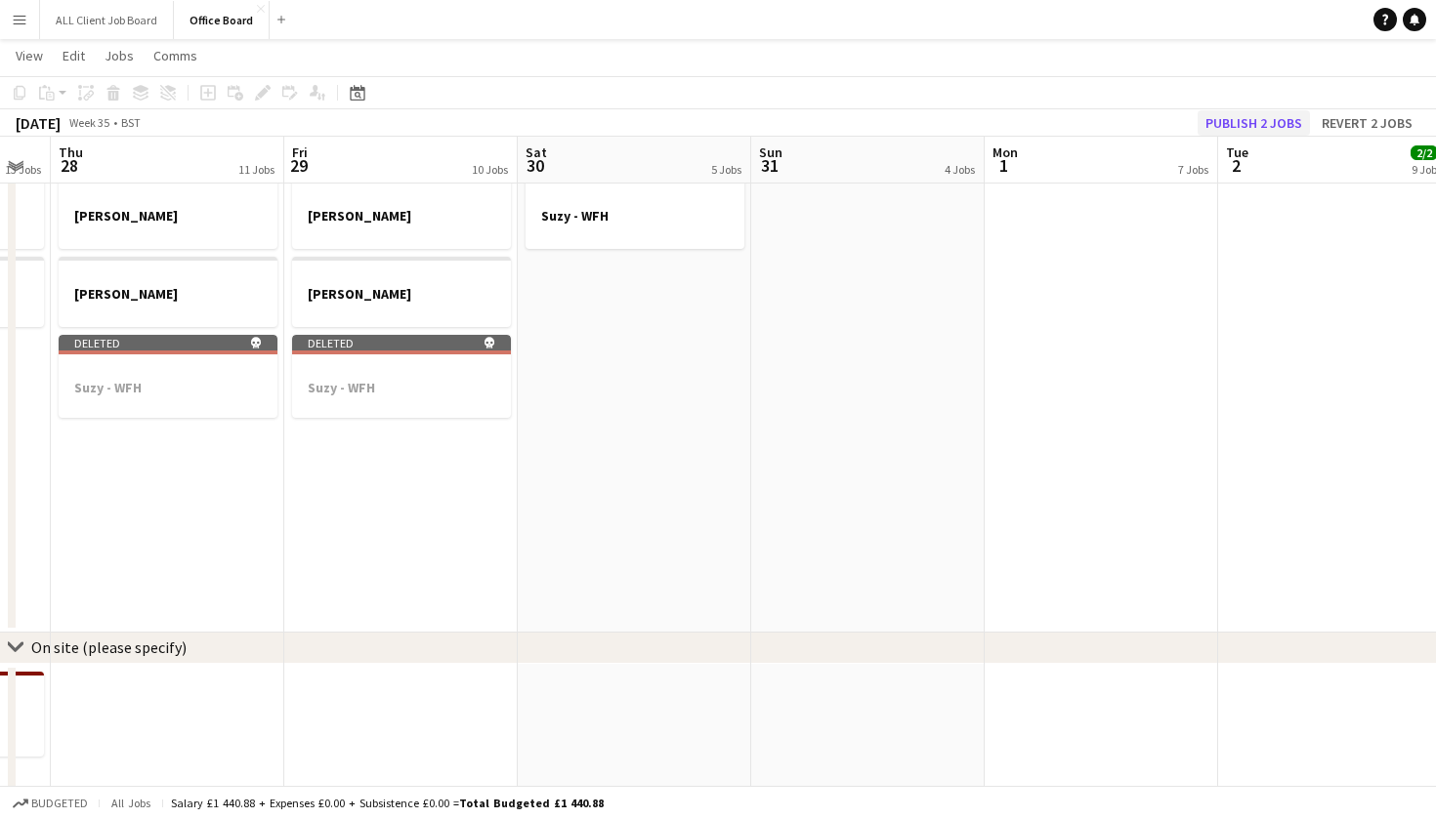
click at [1279, 124] on button "Publish 2 jobs" at bounding box center [1253, 122] width 112 height 25
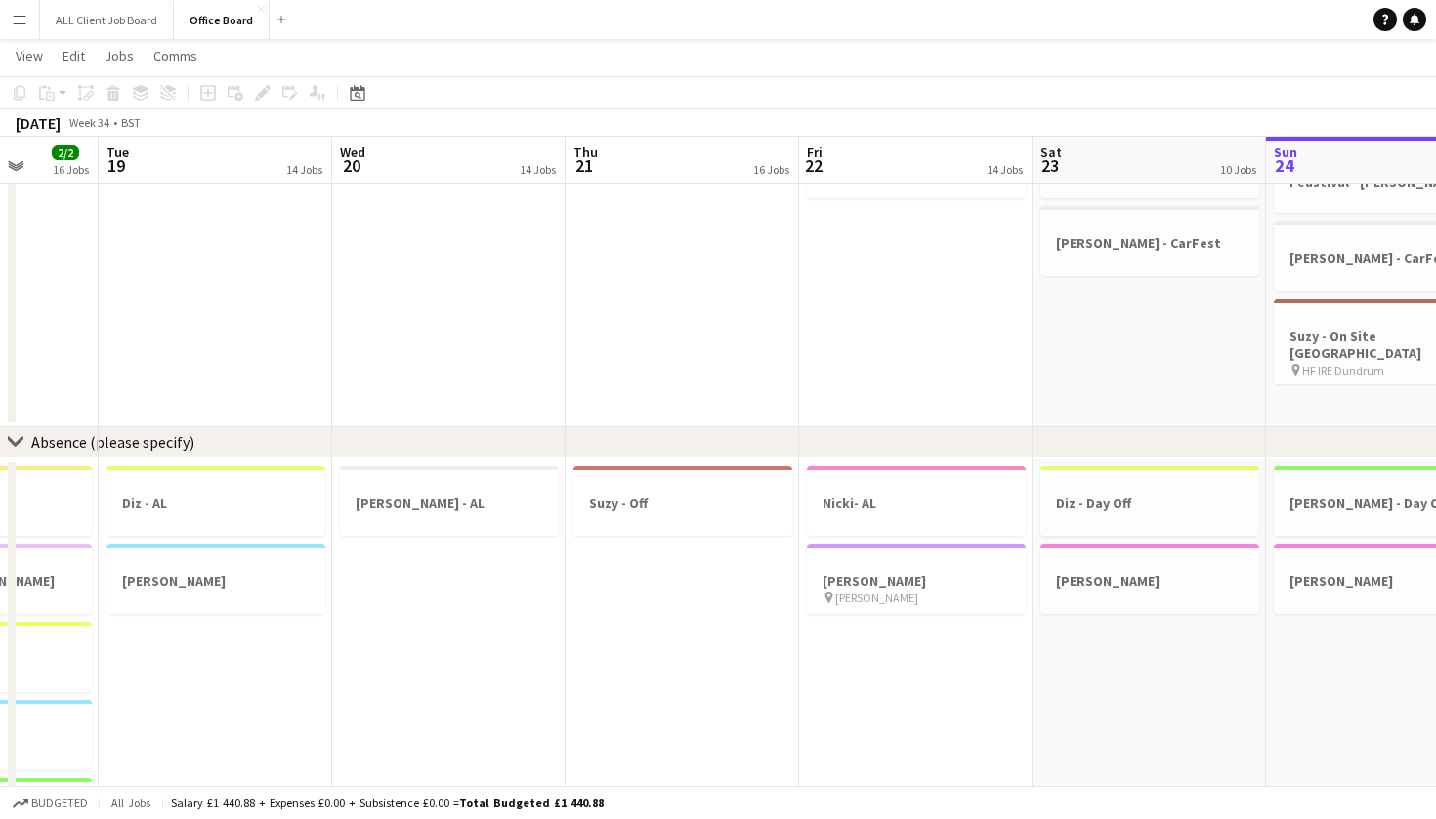
scroll to position [1996, 0]
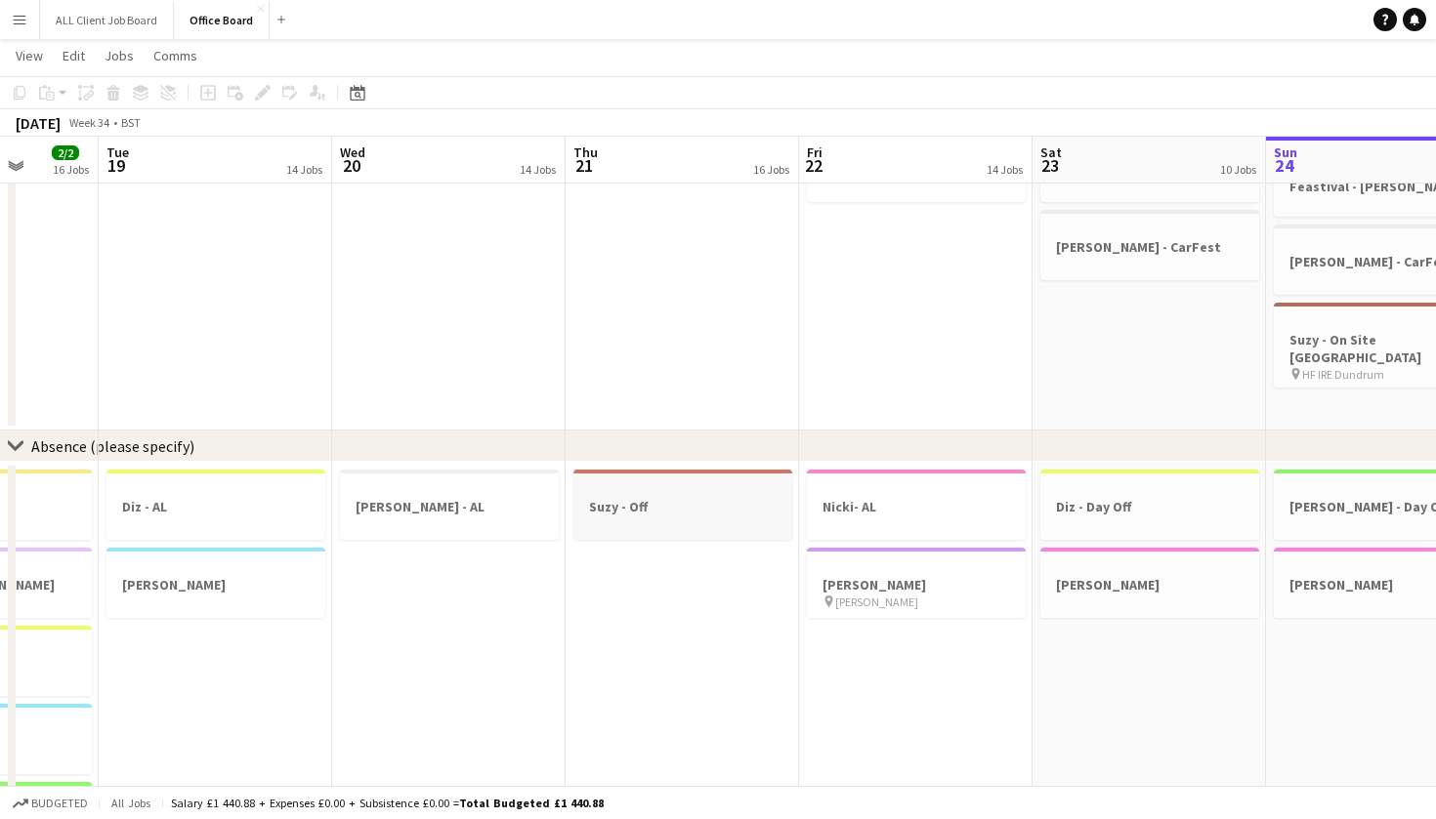
click at [638, 516] on div at bounding box center [682, 524] width 219 height 16
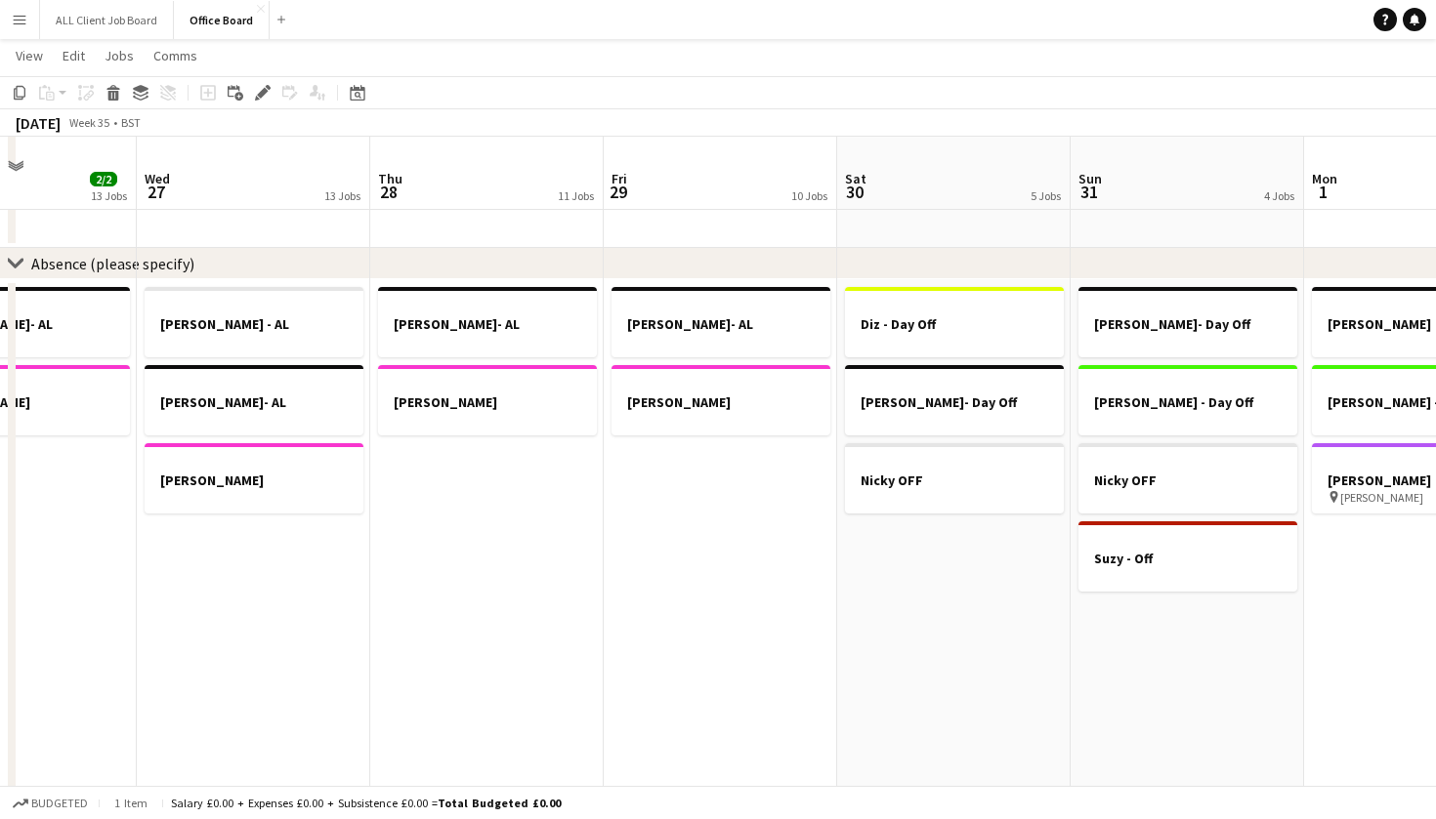
scroll to position [2176, 0]
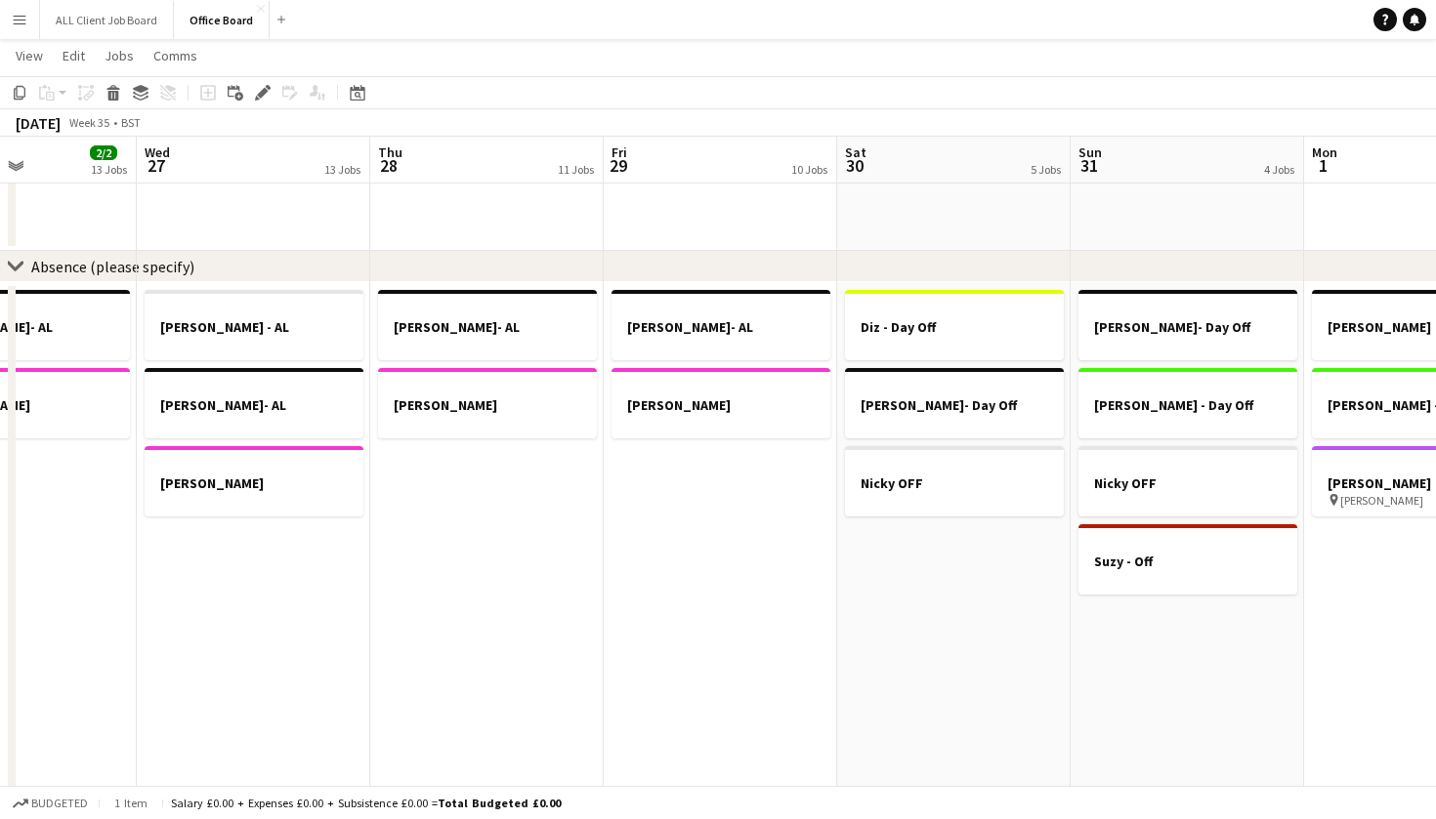
click at [523, 602] on app-date-cell "[PERSON_NAME]- AL [PERSON_NAME]" at bounding box center [486, 575] width 233 height 586
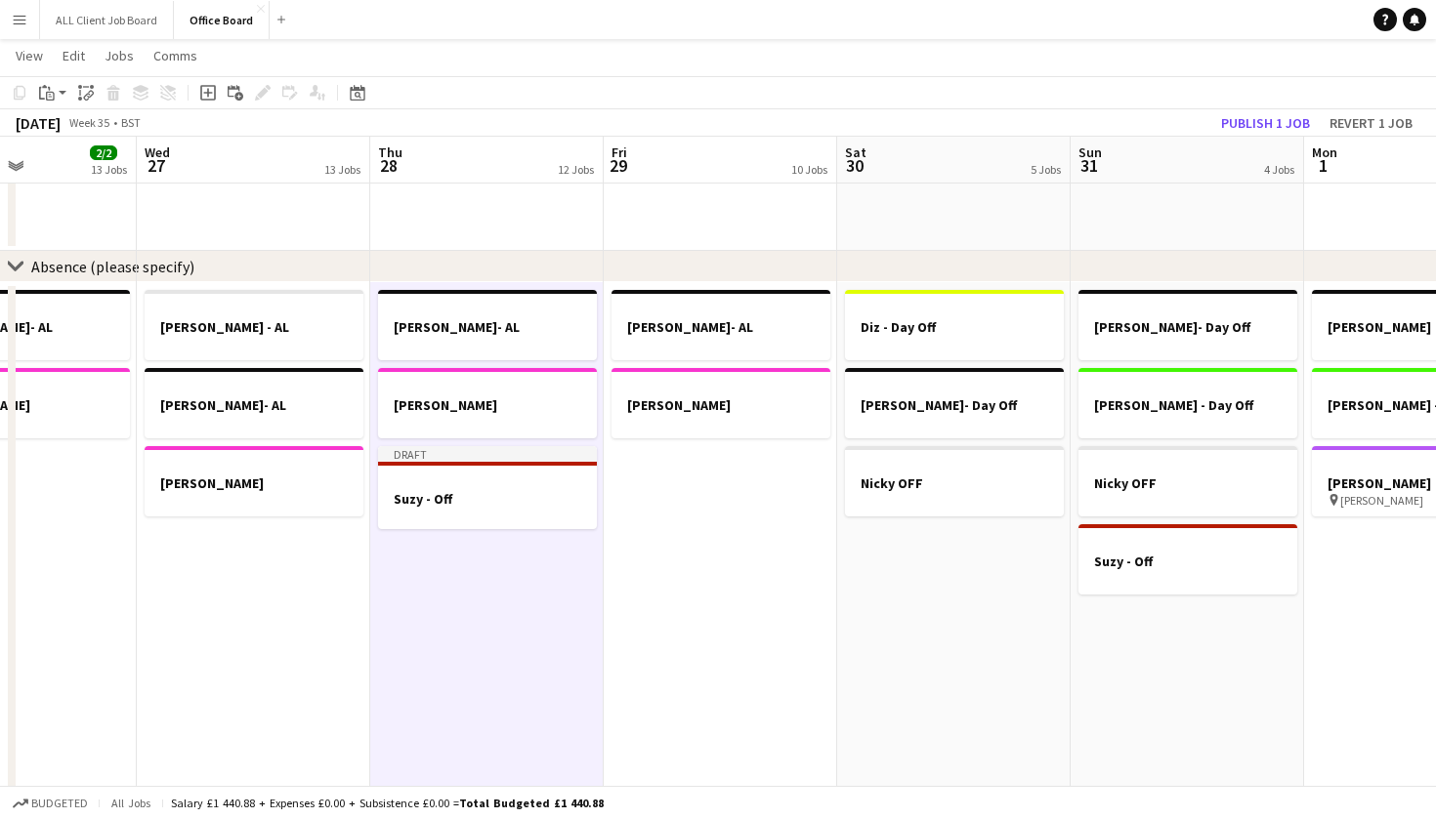
click at [687, 596] on app-date-cell "[PERSON_NAME]- AL [PERSON_NAME]" at bounding box center [720, 575] width 233 height 586
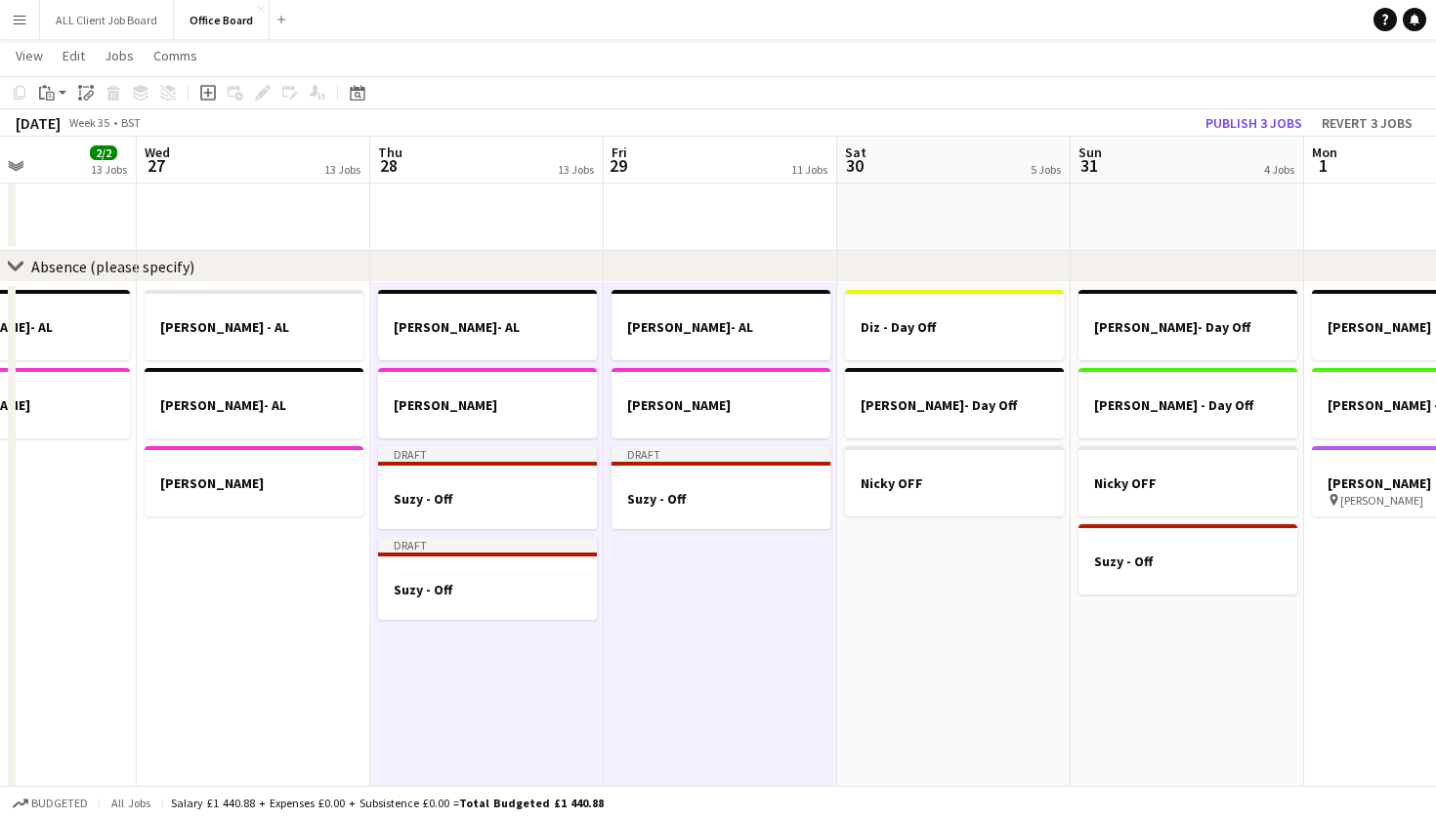
click at [914, 605] on app-date-cell "Diz - Day Off [PERSON_NAME]- Day Off [PERSON_NAME] OFF" at bounding box center [953, 575] width 233 height 586
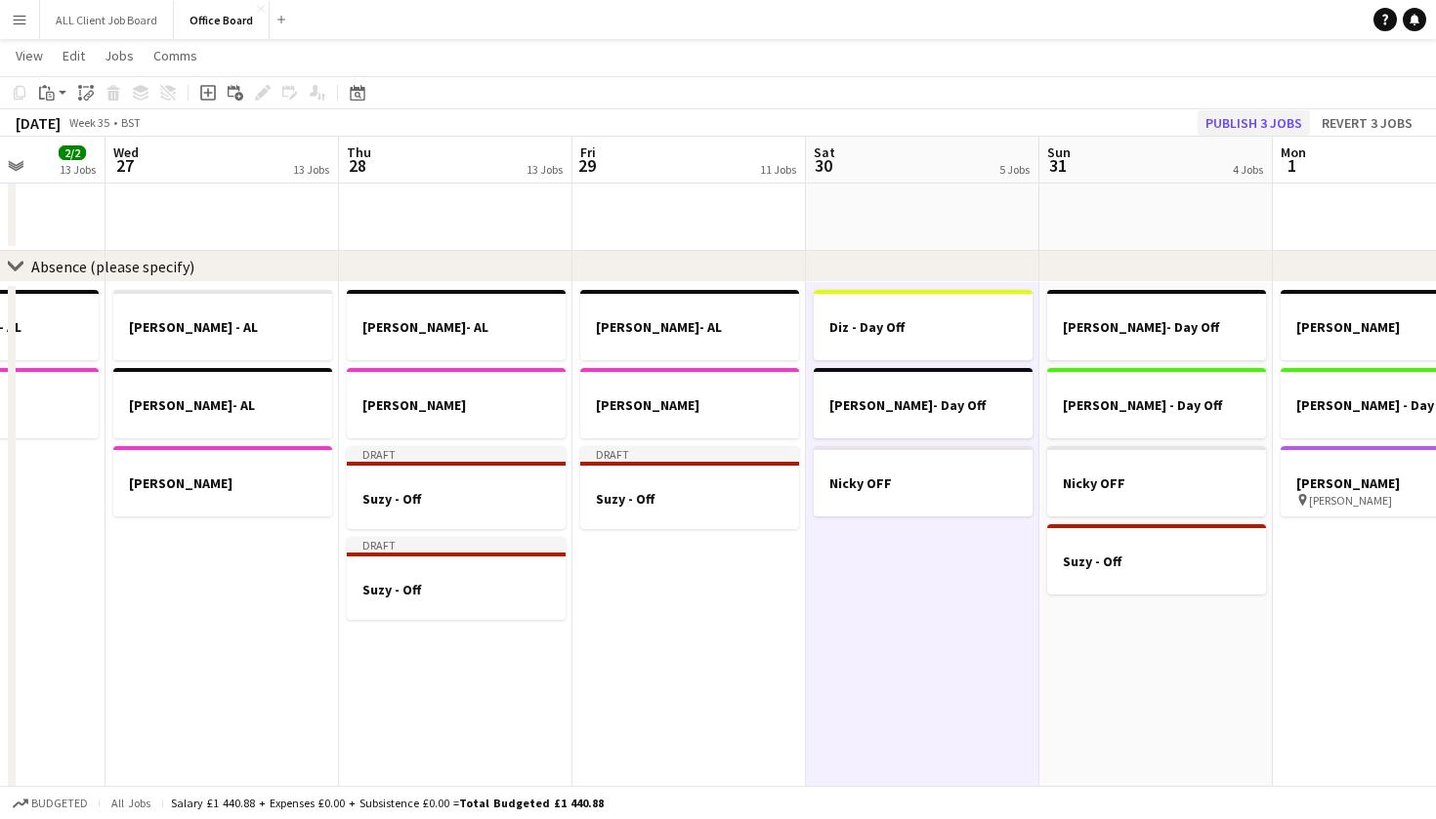
click at [1263, 125] on button "Publish 3 jobs" at bounding box center [1253, 122] width 112 height 25
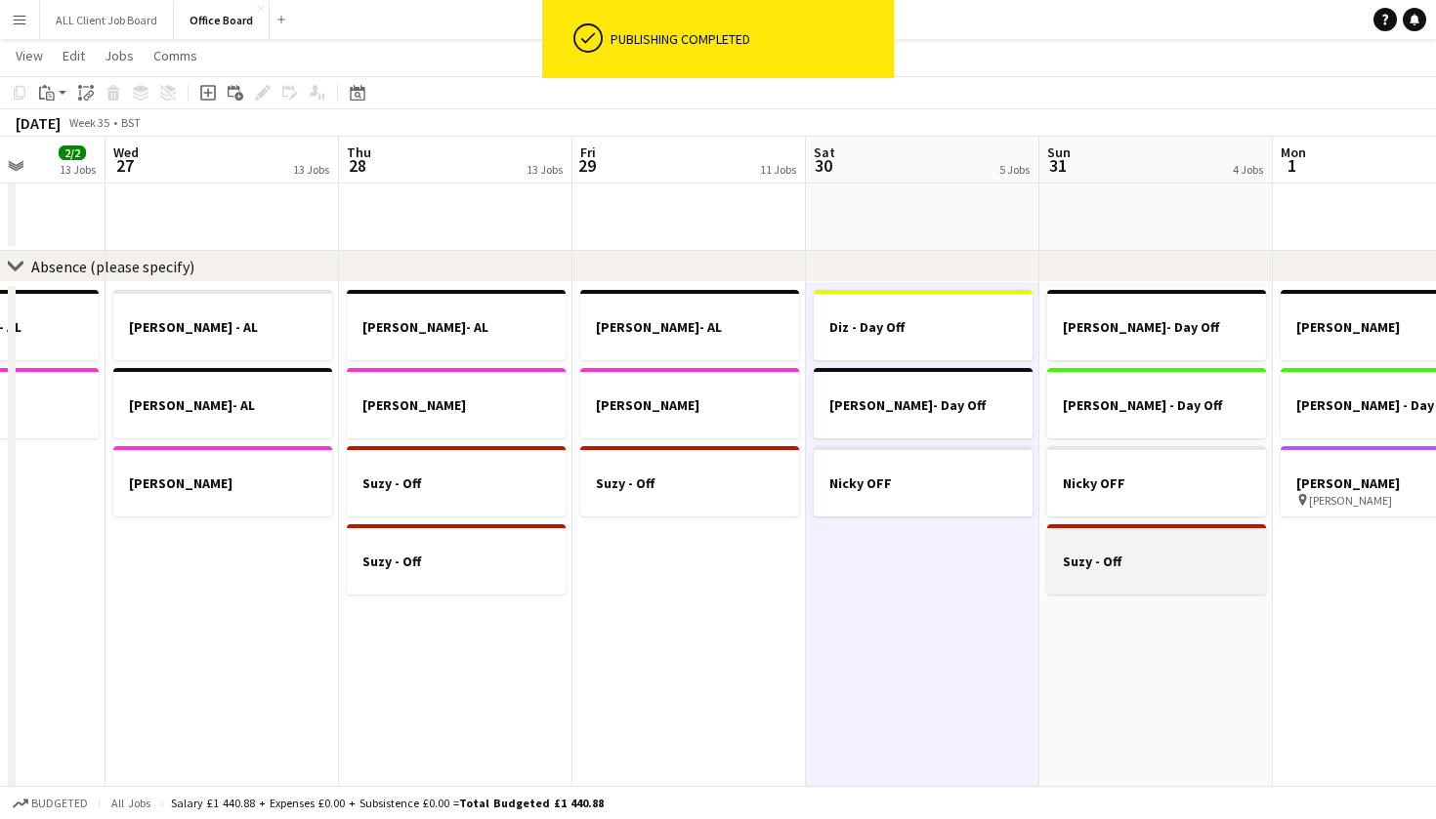
click at [1167, 568] on h3 "Suzy - Off" at bounding box center [1156, 562] width 219 height 18
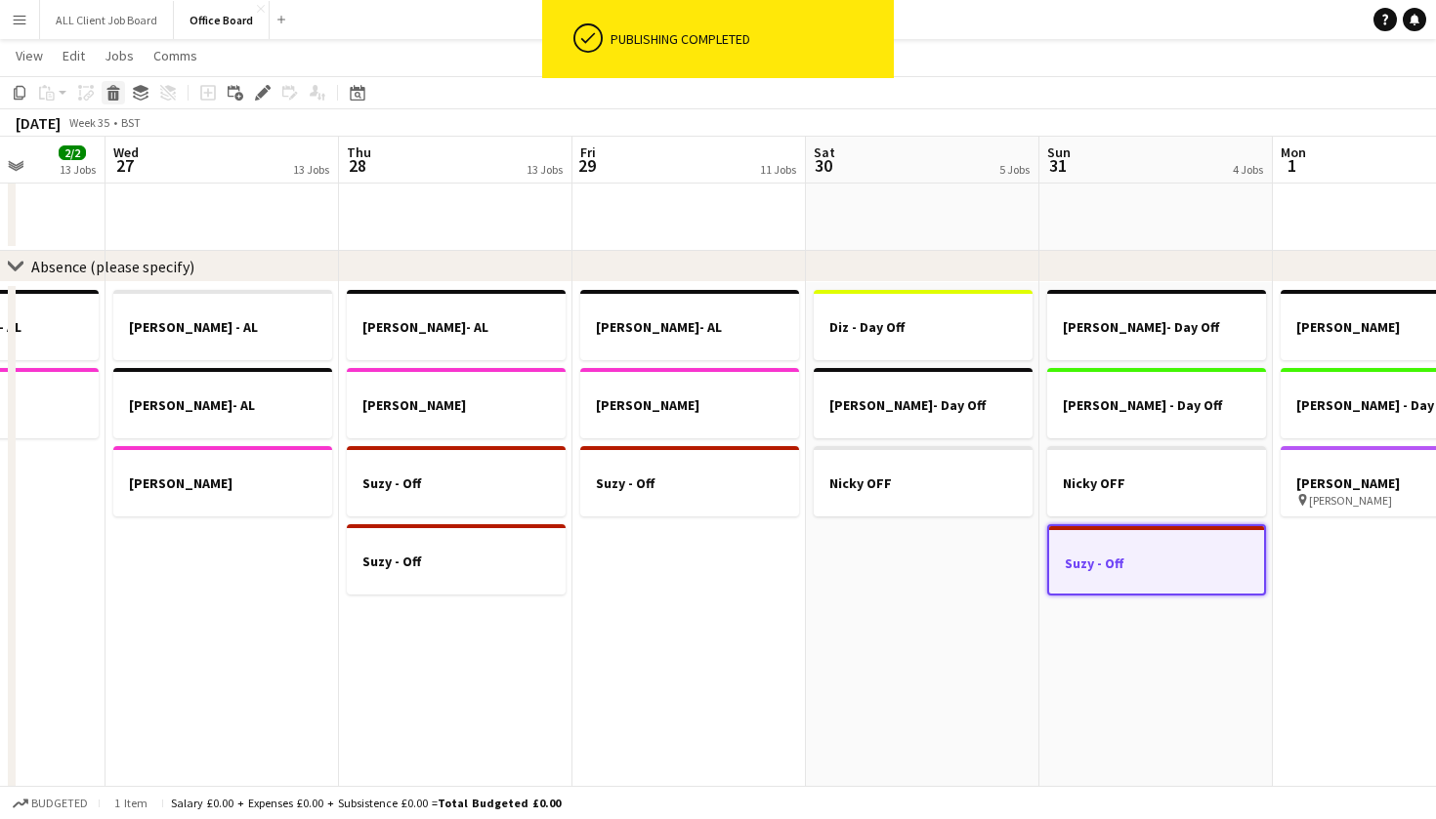
click at [110, 95] on icon at bounding box center [113, 96] width 11 height 10
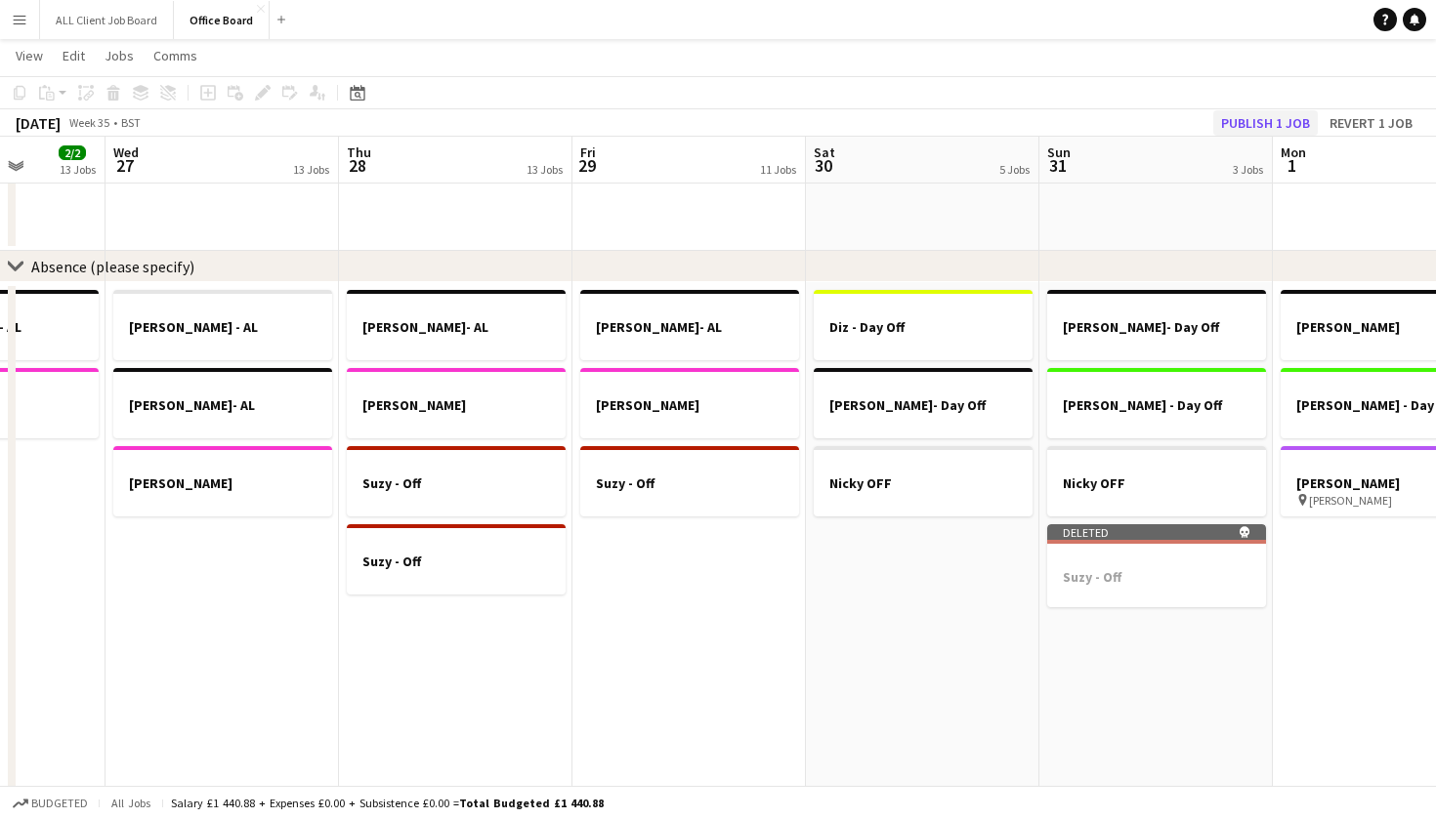
click at [1268, 117] on button "Publish 1 job" at bounding box center [1265, 122] width 104 height 25
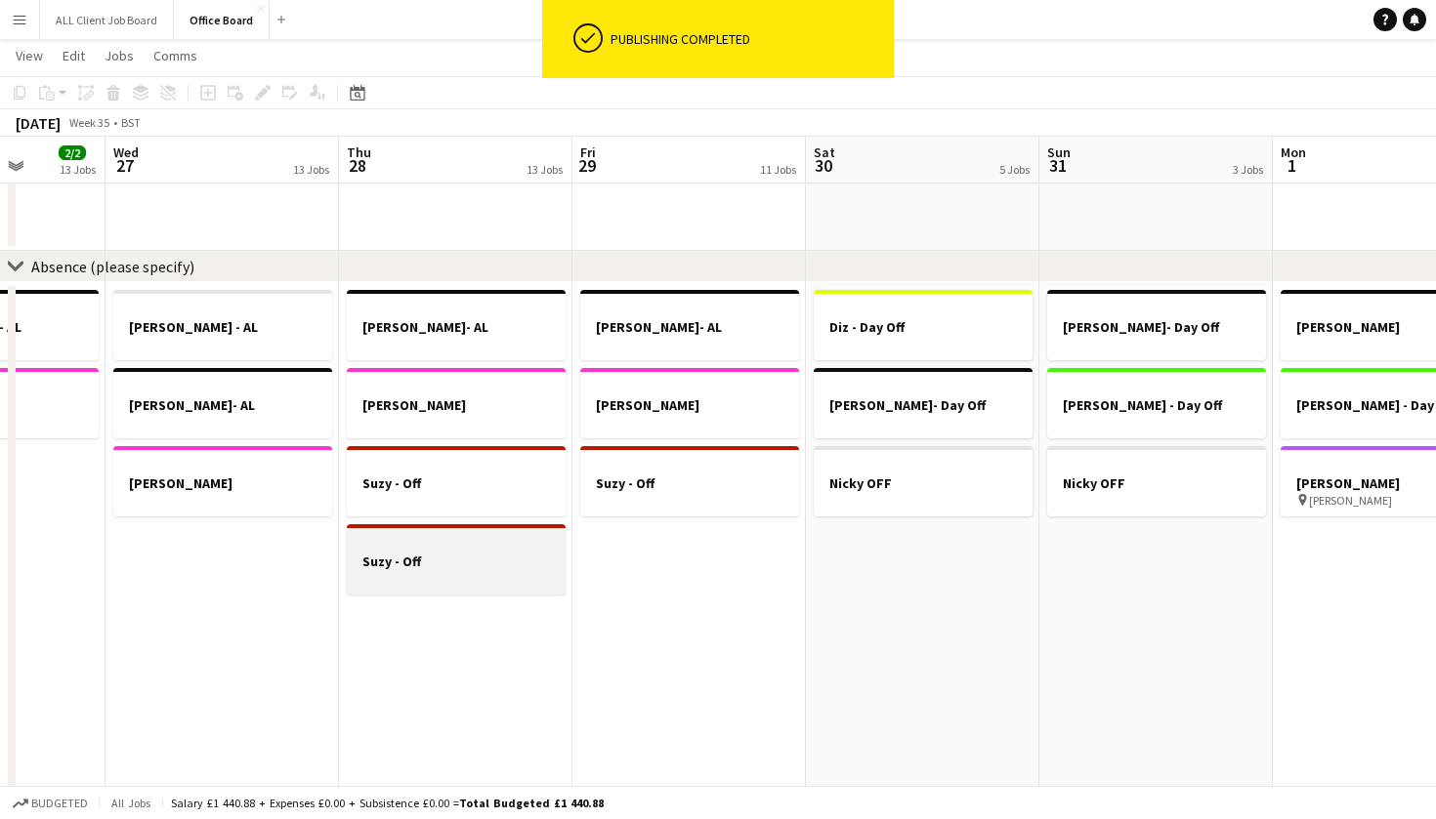
click at [404, 565] on h3 "Suzy - Off" at bounding box center [456, 562] width 219 height 18
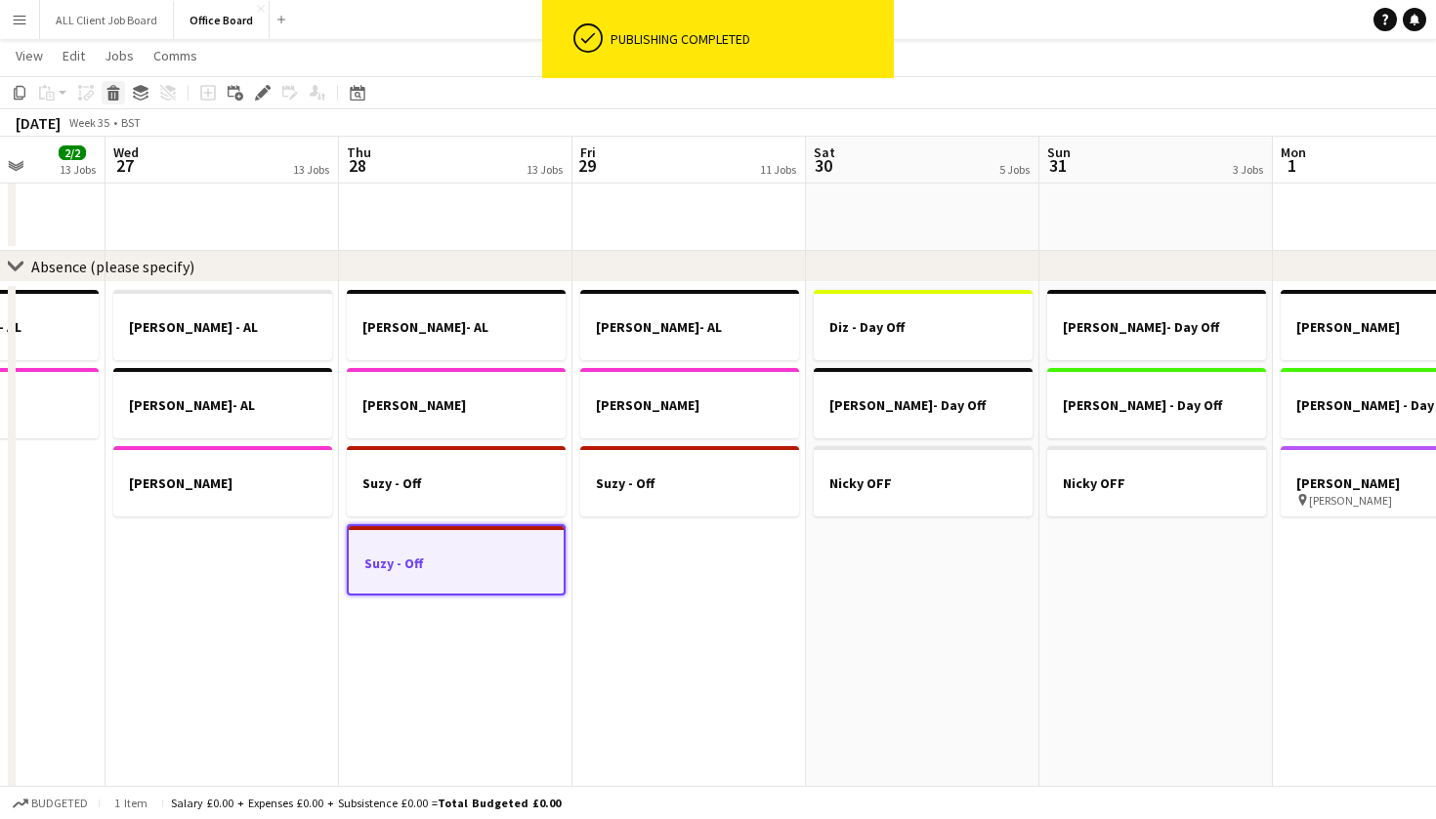
click at [107, 93] on icon "Delete" at bounding box center [113, 93] width 16 height 16
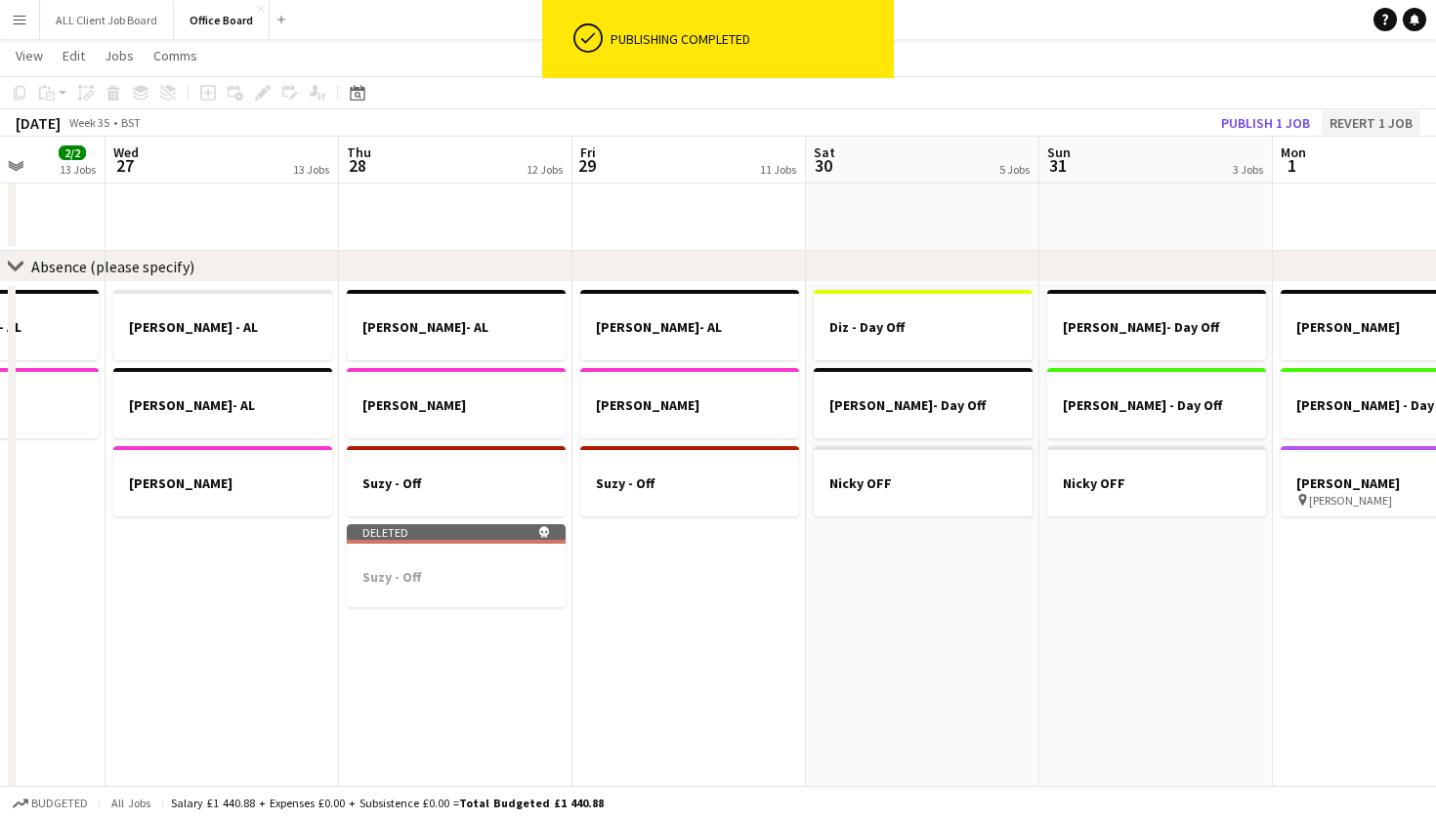
click at [1360, 124] on button "Revert 1 job" at bounding box center [1370, 122] width 99 height 25
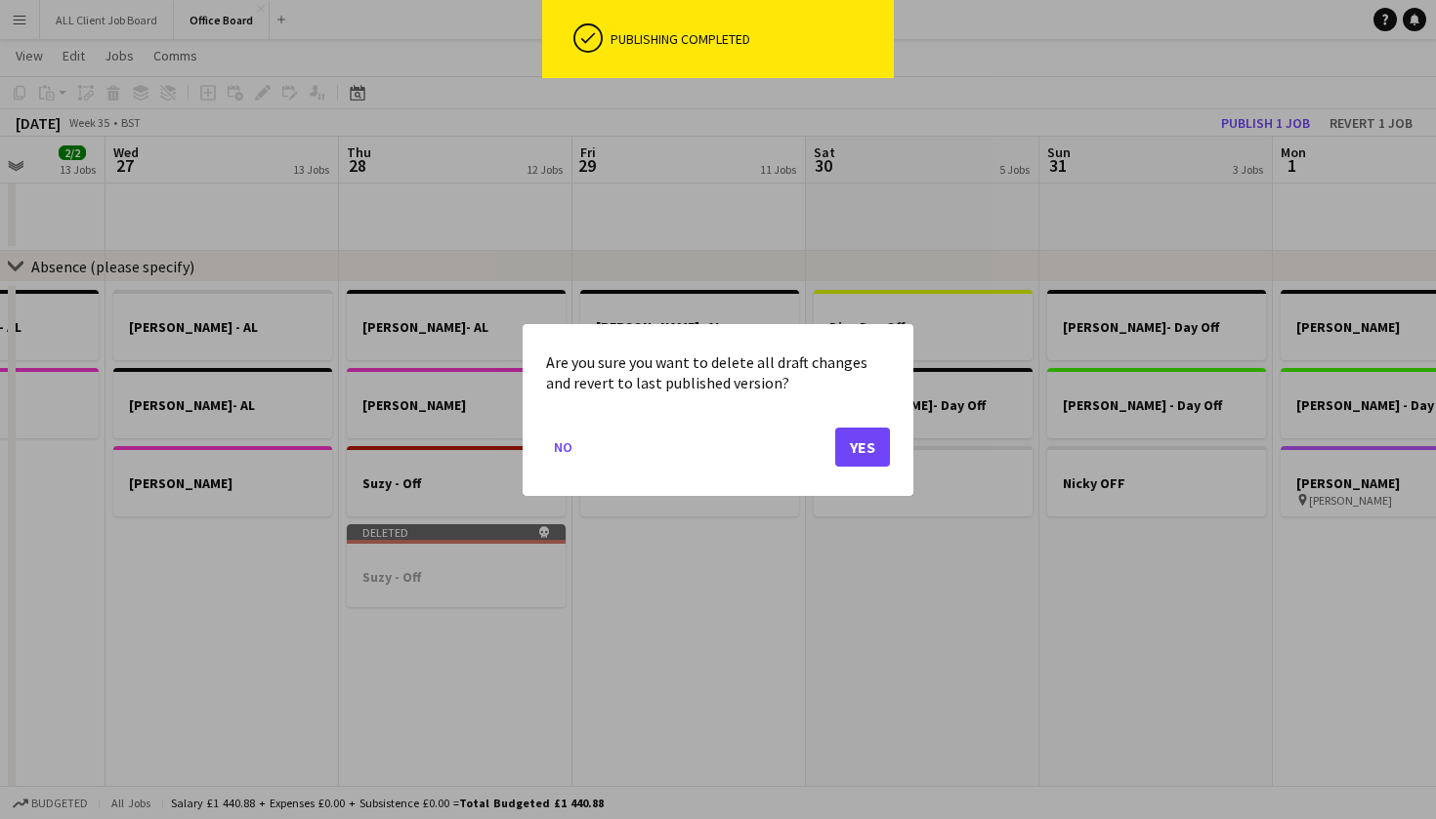
click at [864, 442] on button "Yes" at bounding box center [862, 446] width 55 height 39
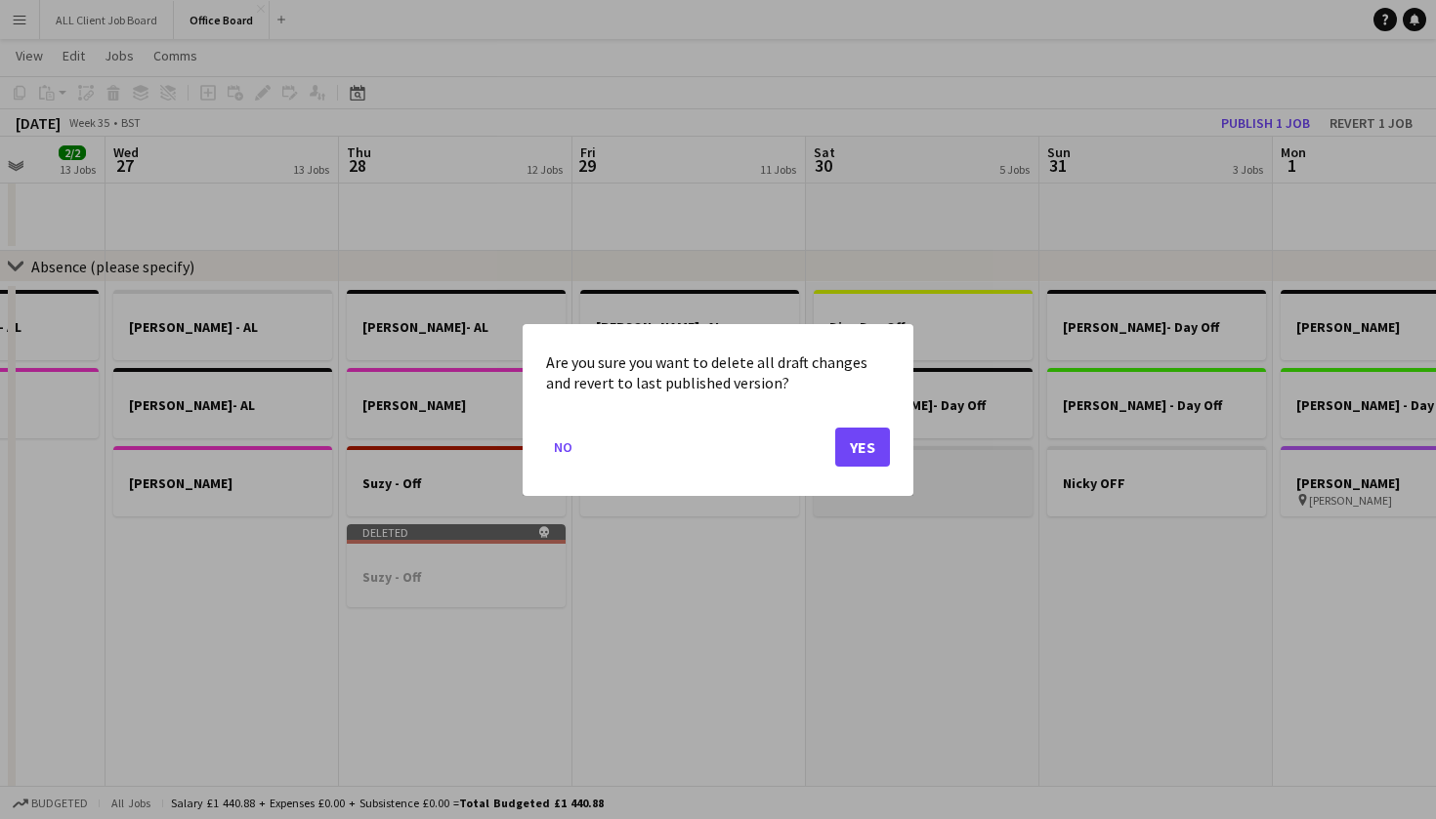
scroll to position [2176, 0]
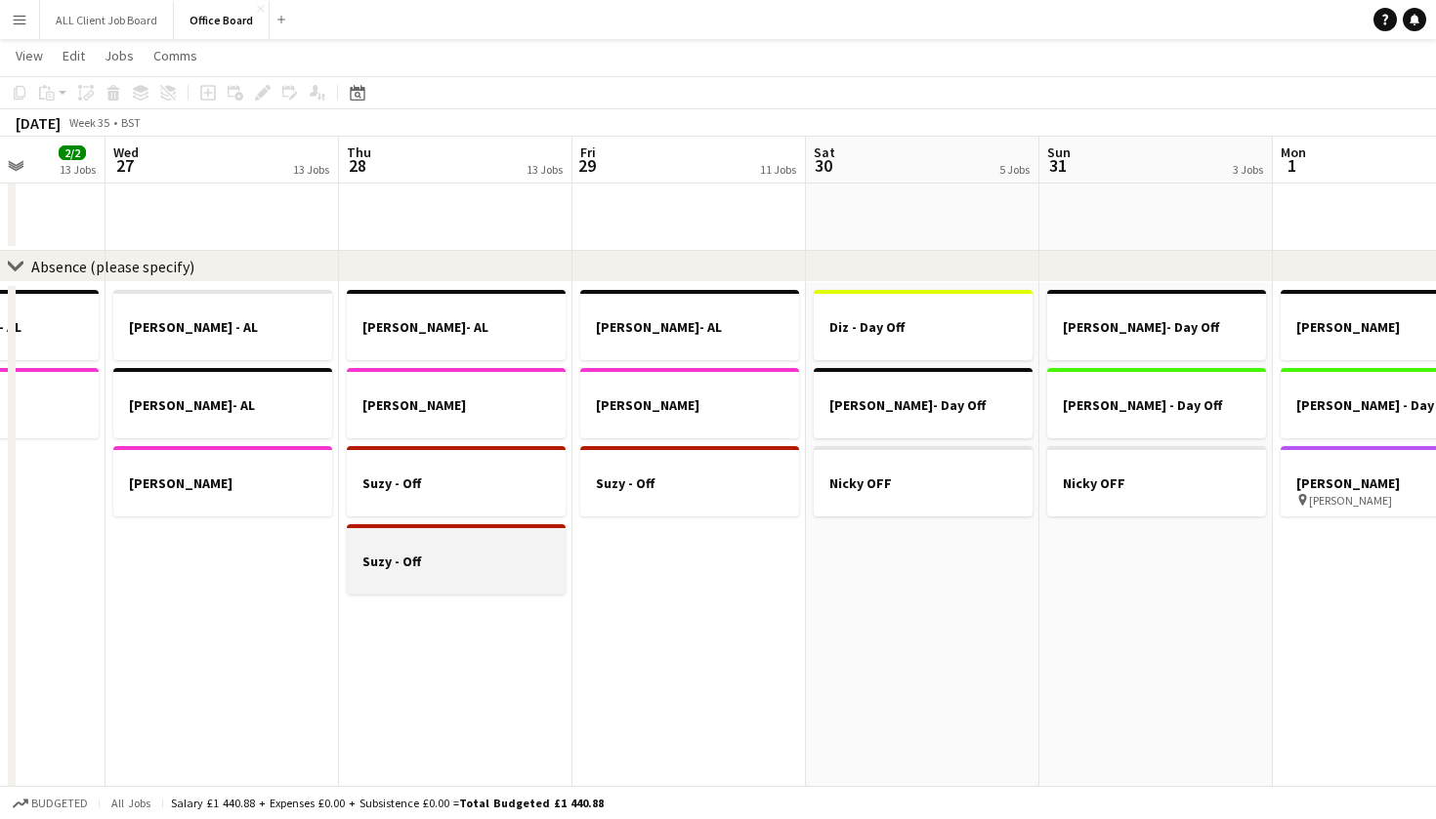
click at [499, 565] on h3 "Suzy - Off" at bounding box center [456, 562] width 219 height 18
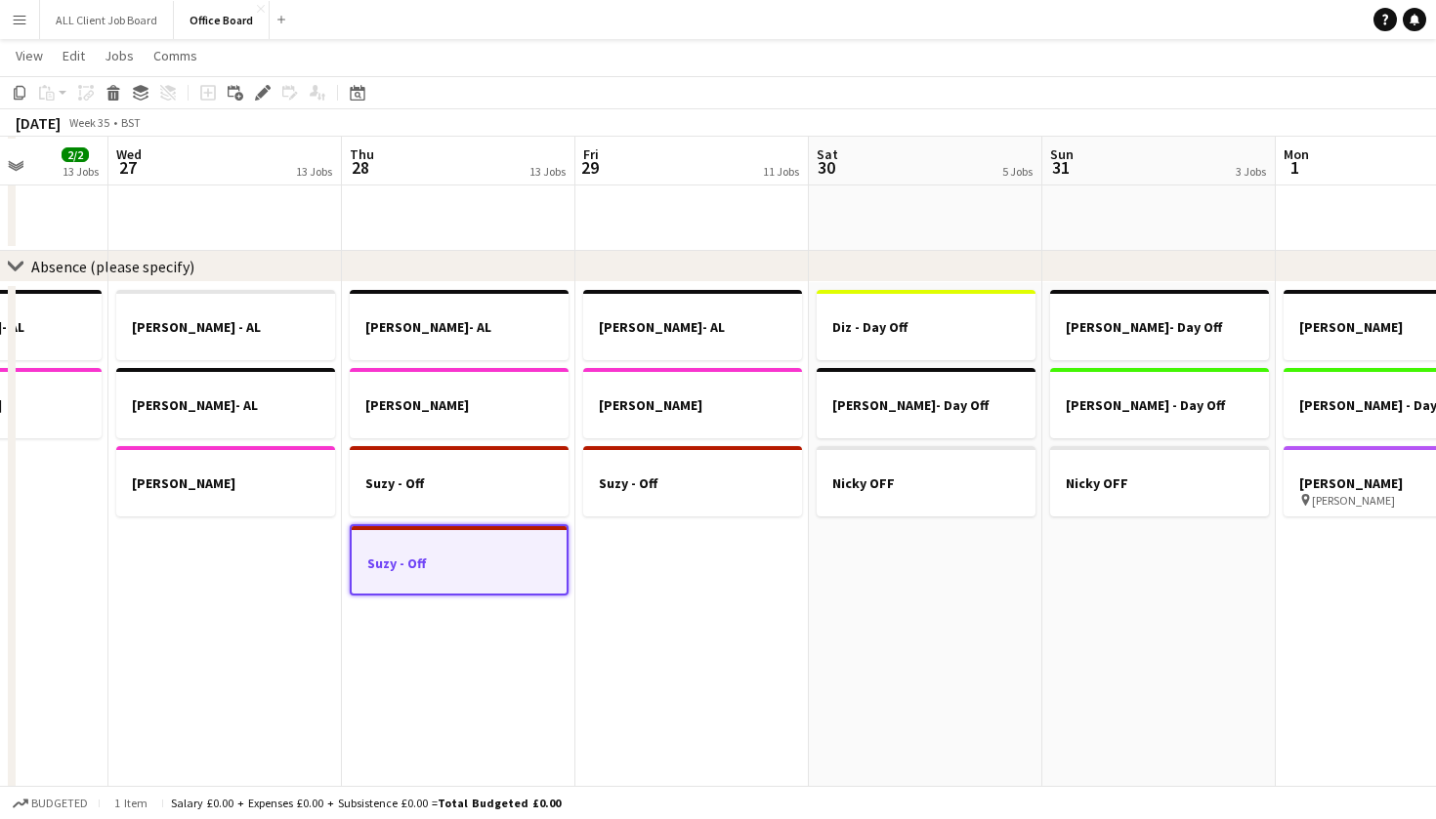
scroll to position [2178, 0]
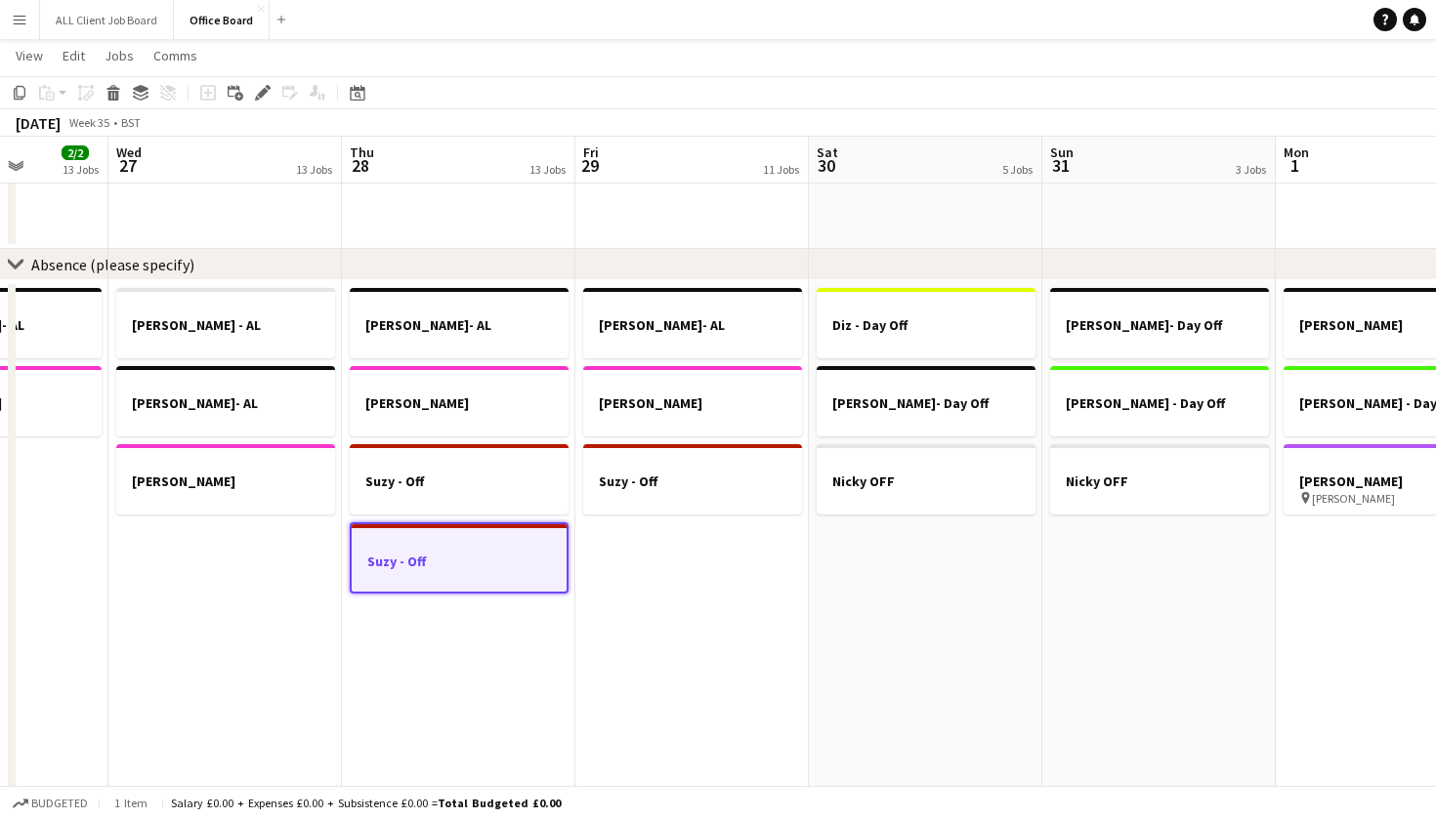
click at [173, 129] on app-calendar "Copy Paste Paste Command V Paste with crew Command Shift V Paste linked Job [GE…" at bounding box center [718, 99] width 1436 height 4402
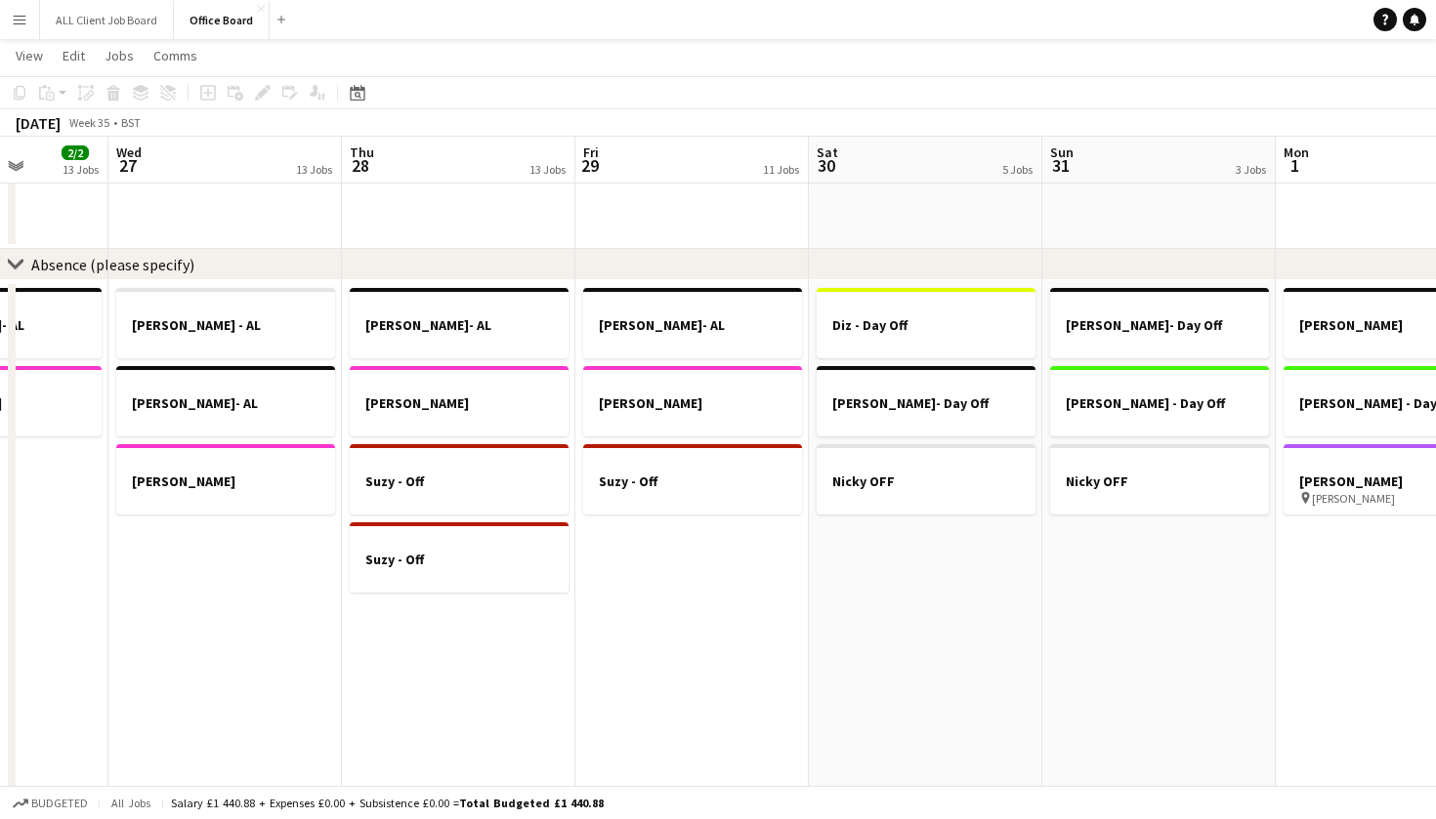
click at [457, 707] on app-date-cell "[PERSON_NAME]- AL [PERSON_NAME] - AL Suzy - Off Suzy - Off" at bounding box center [458, 573] width 233 height 586
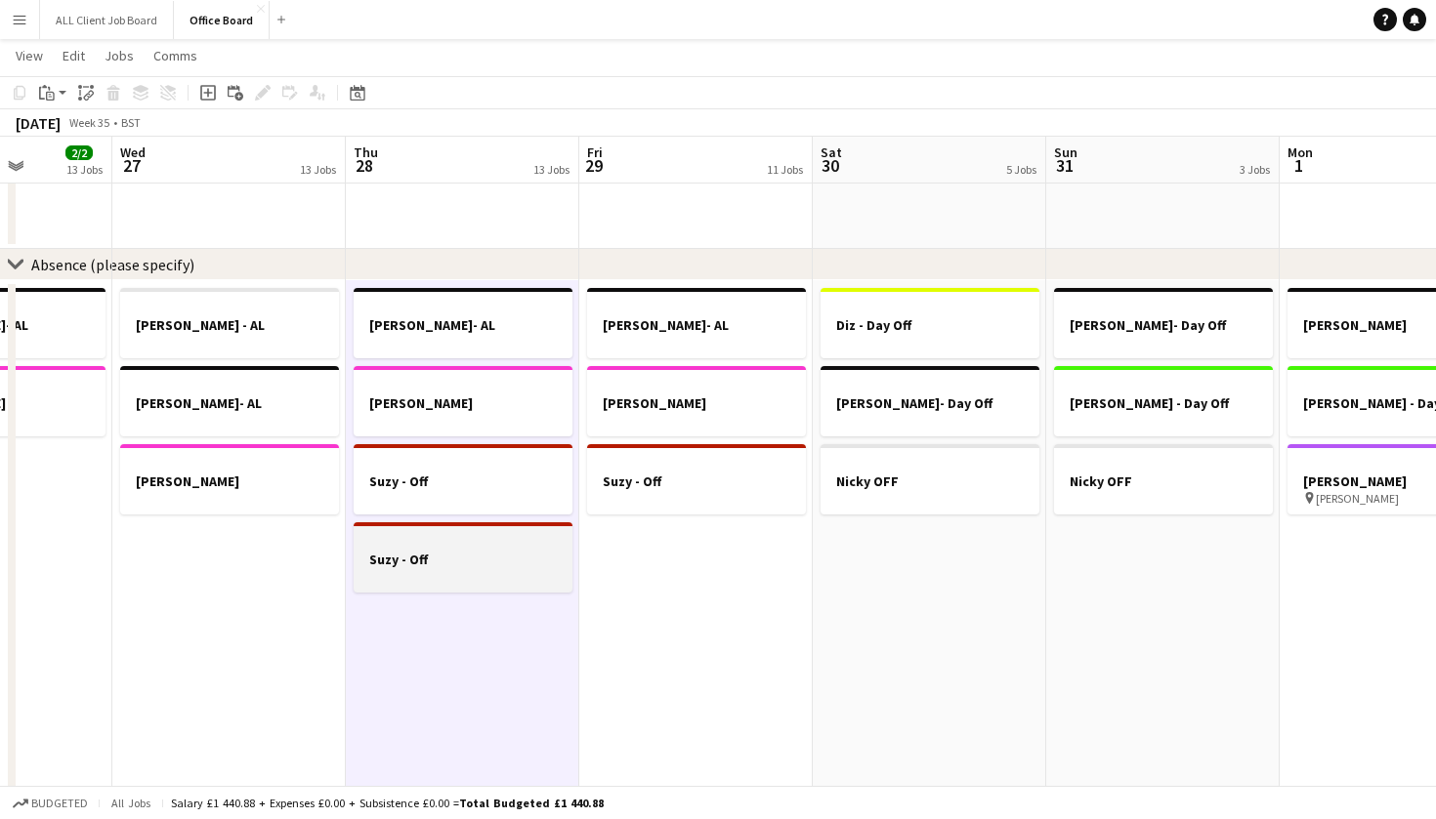
click at [418, 564] on h3 "Suzy - Off" at bounding box center [463, 560] width 219 height 18
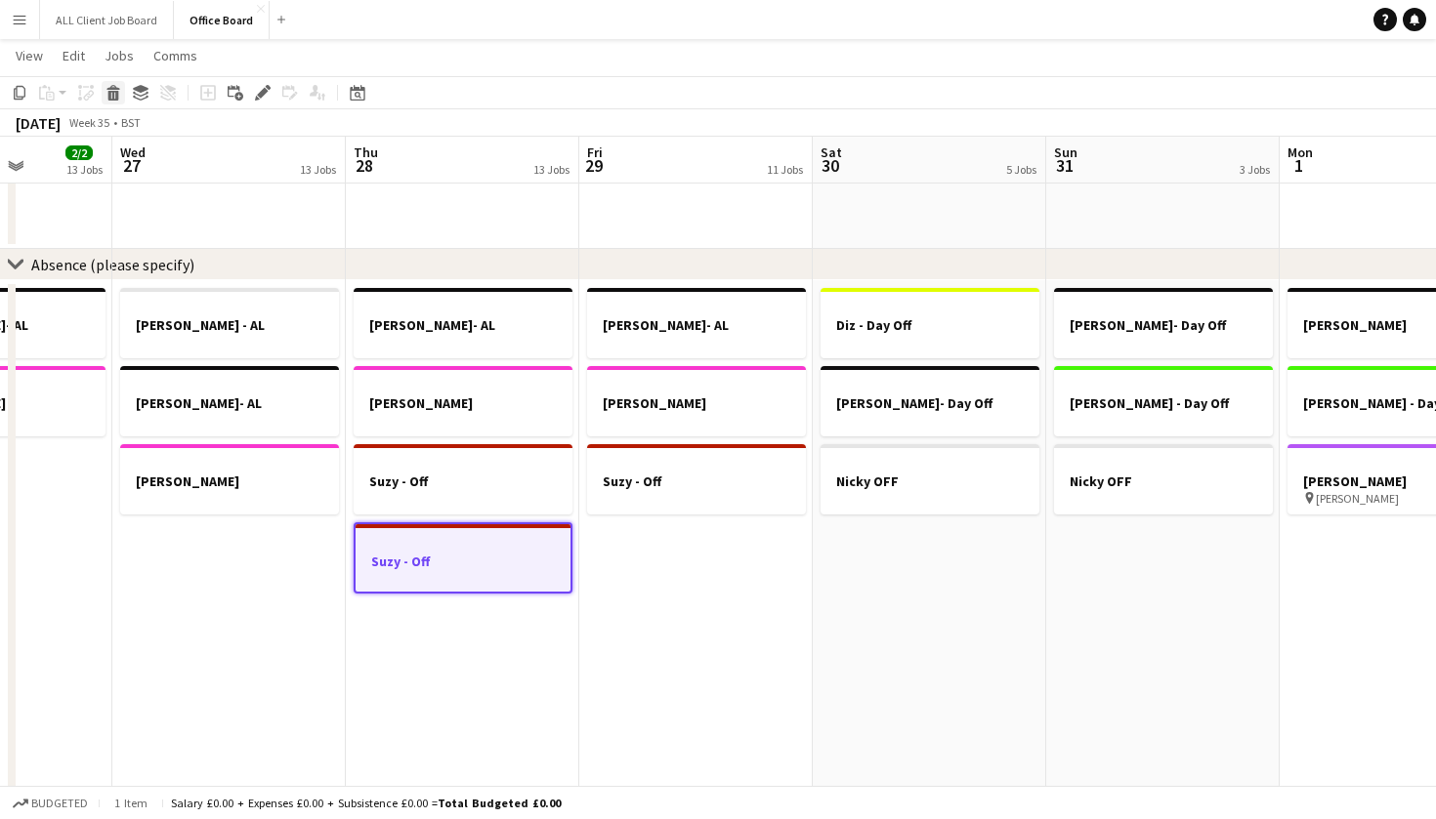
click at [110, 91] on icon at bounding box center [113, 96] width 11 height 10
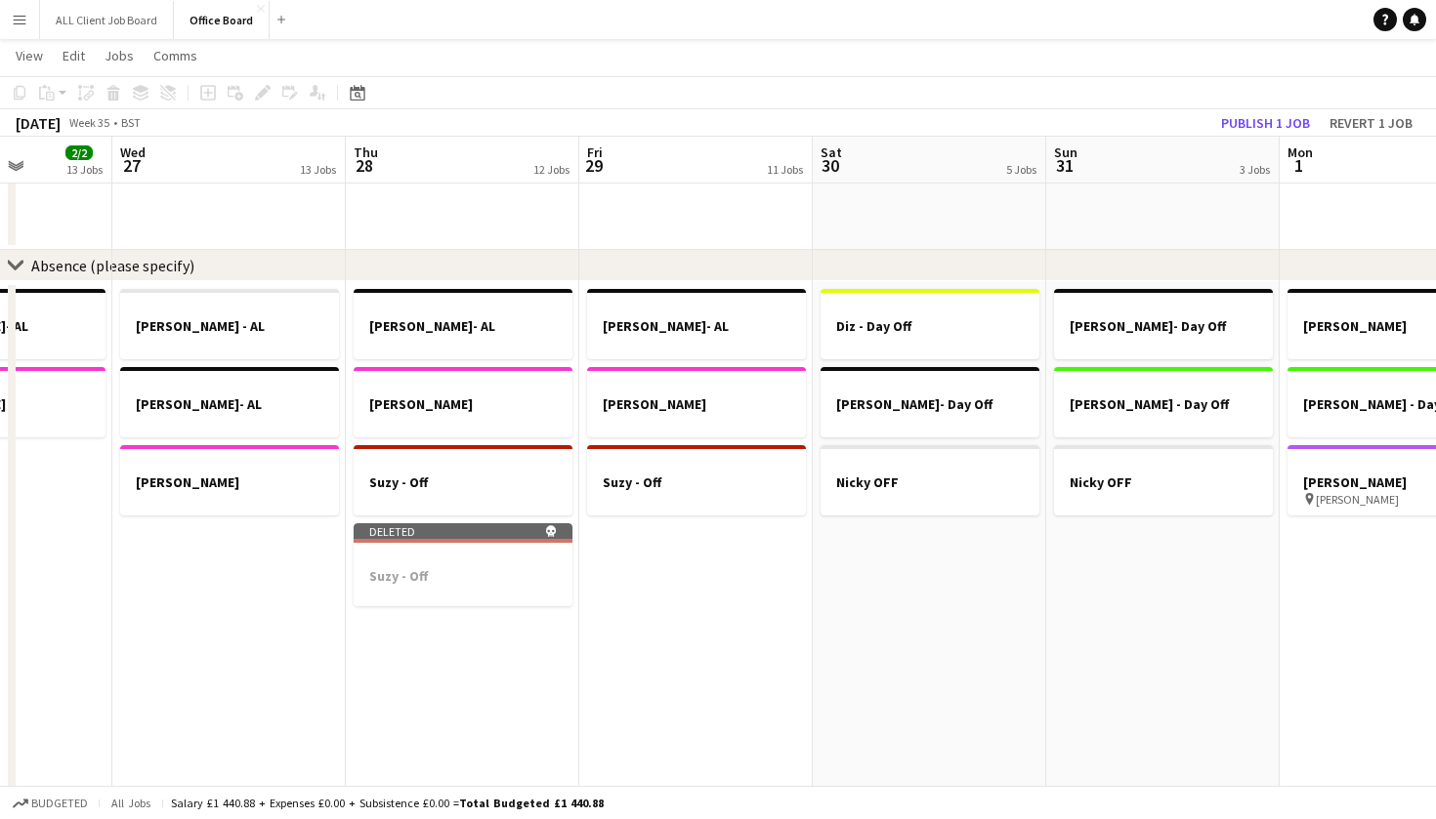
scroll to position [2183, 0]
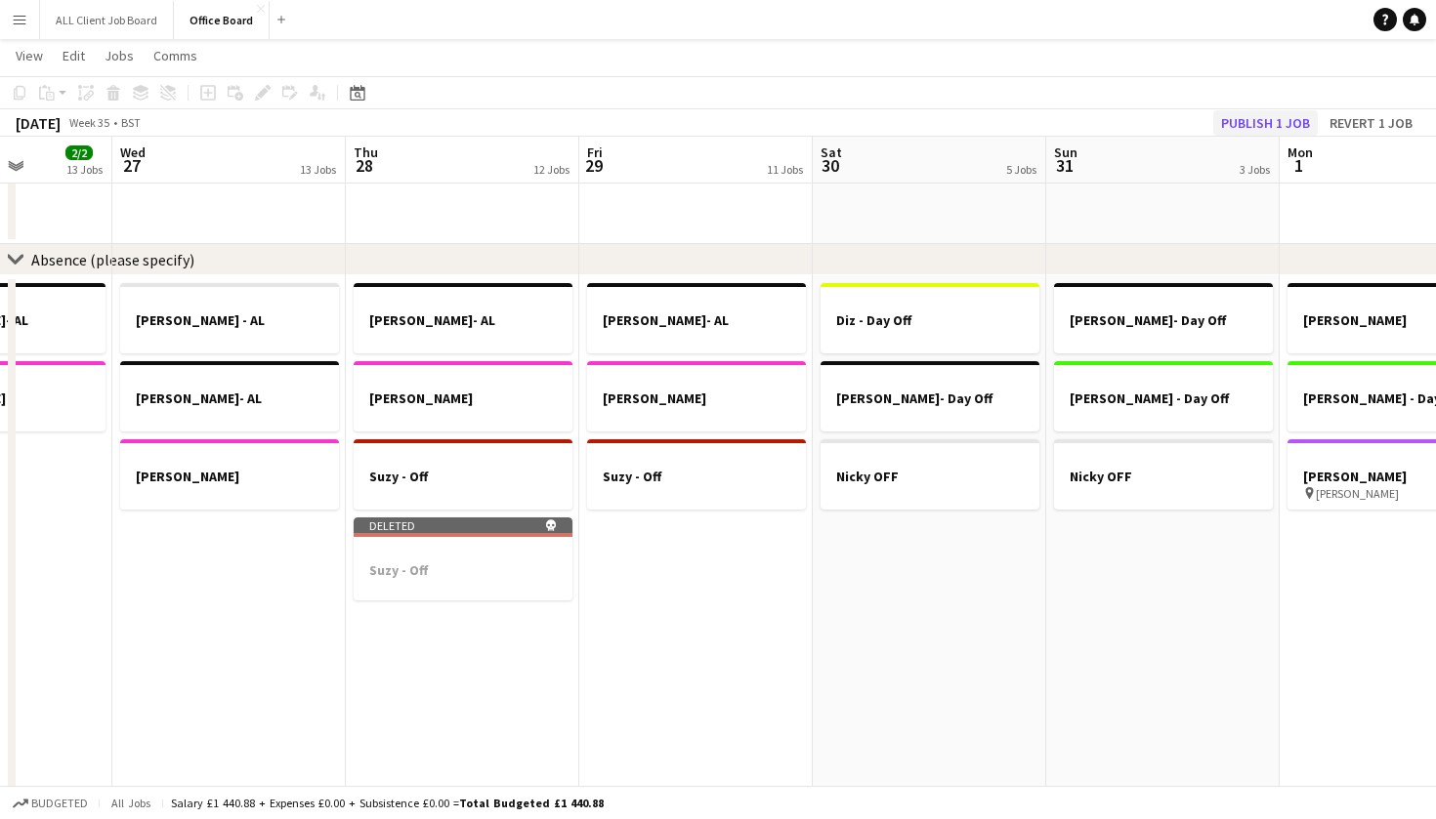
click at [1260, 123] on button "Publish 1 job" at bounding box center [1265, 122] width 104 height 25
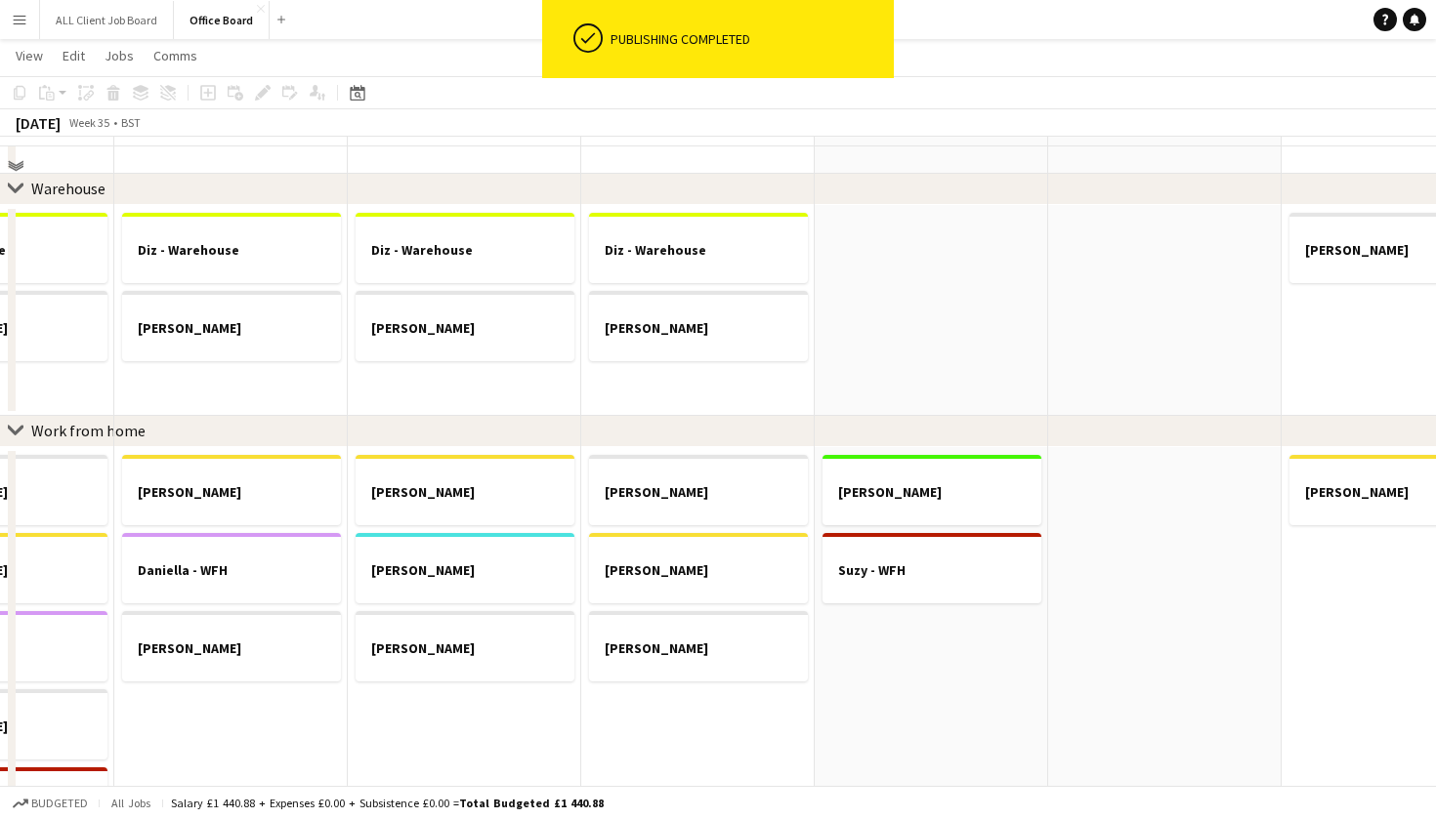
scroll to position [855, 0]
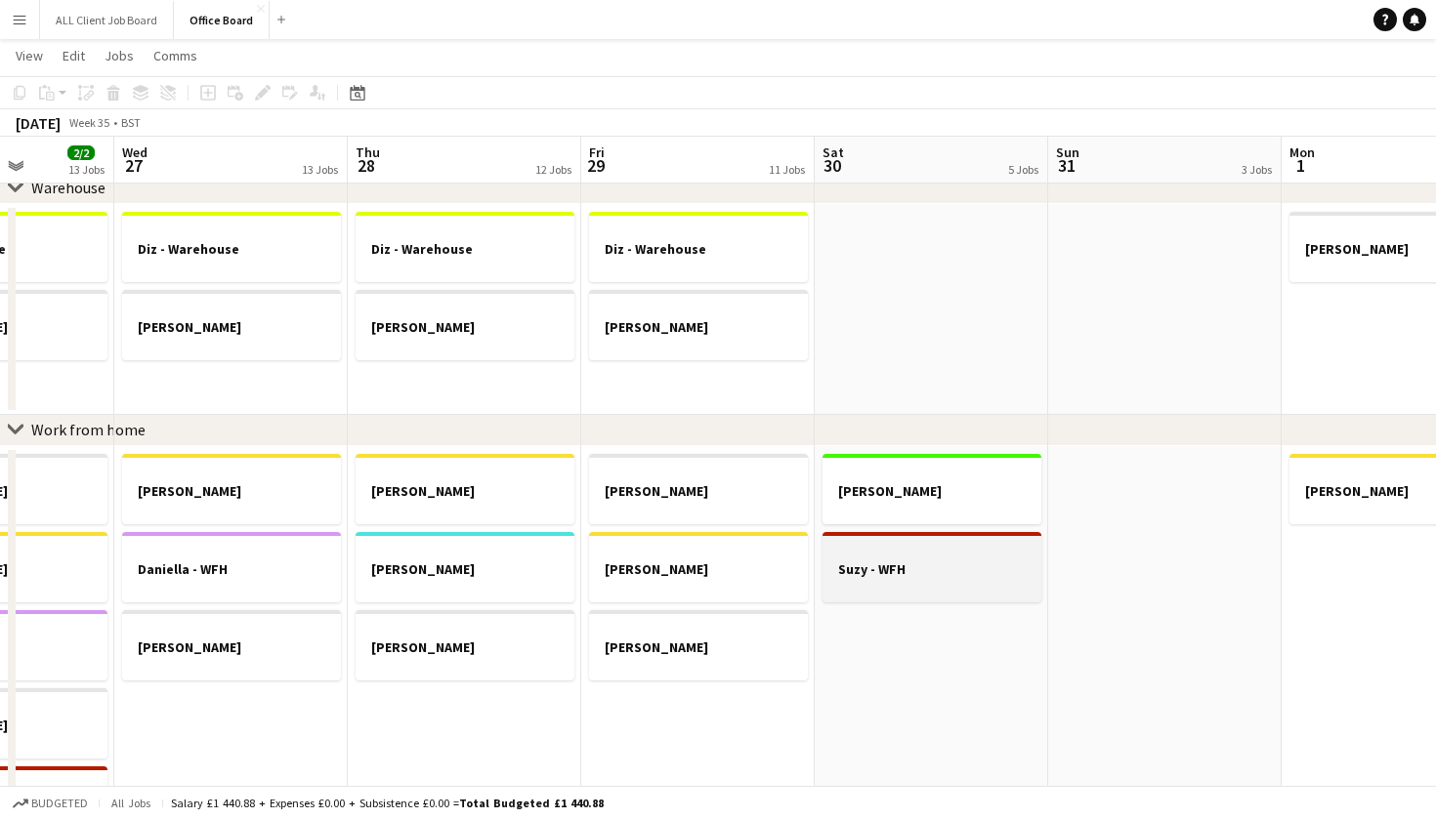
click at [964, 587] on div at bounding box center [931, 586] width 219 height 16
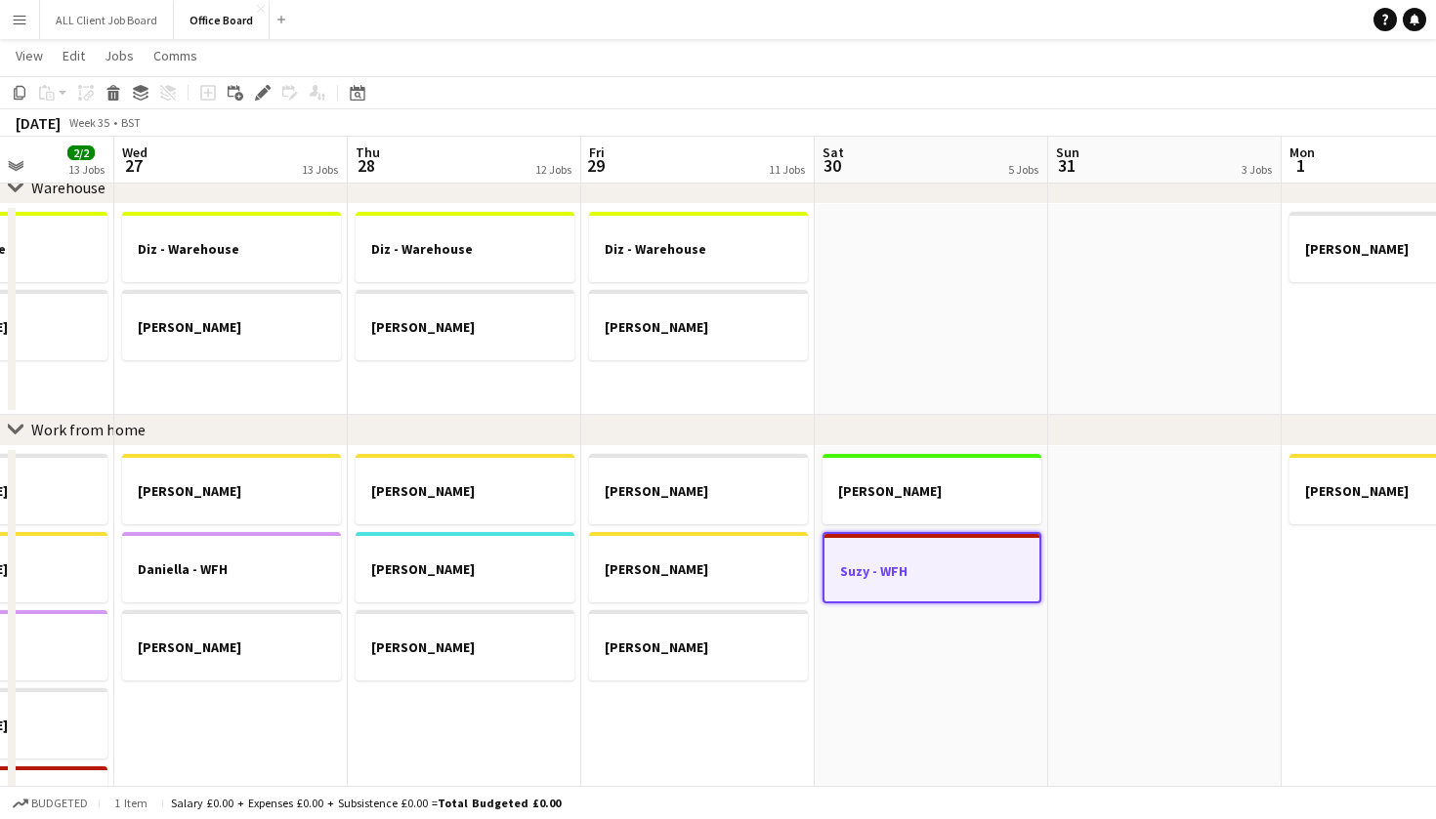
click at [1117, 584] on app-date-cell at bounding box center [1164, 716] width 233 height 540
drag, startPoint x: 930, startPoint y: 572, endPoint x: 1008, endPoint y: 568, distance: 78.2
click at [931, 572] on h3 "Suzy - WFH" at bounding box center [931, 572] width 215 height 18
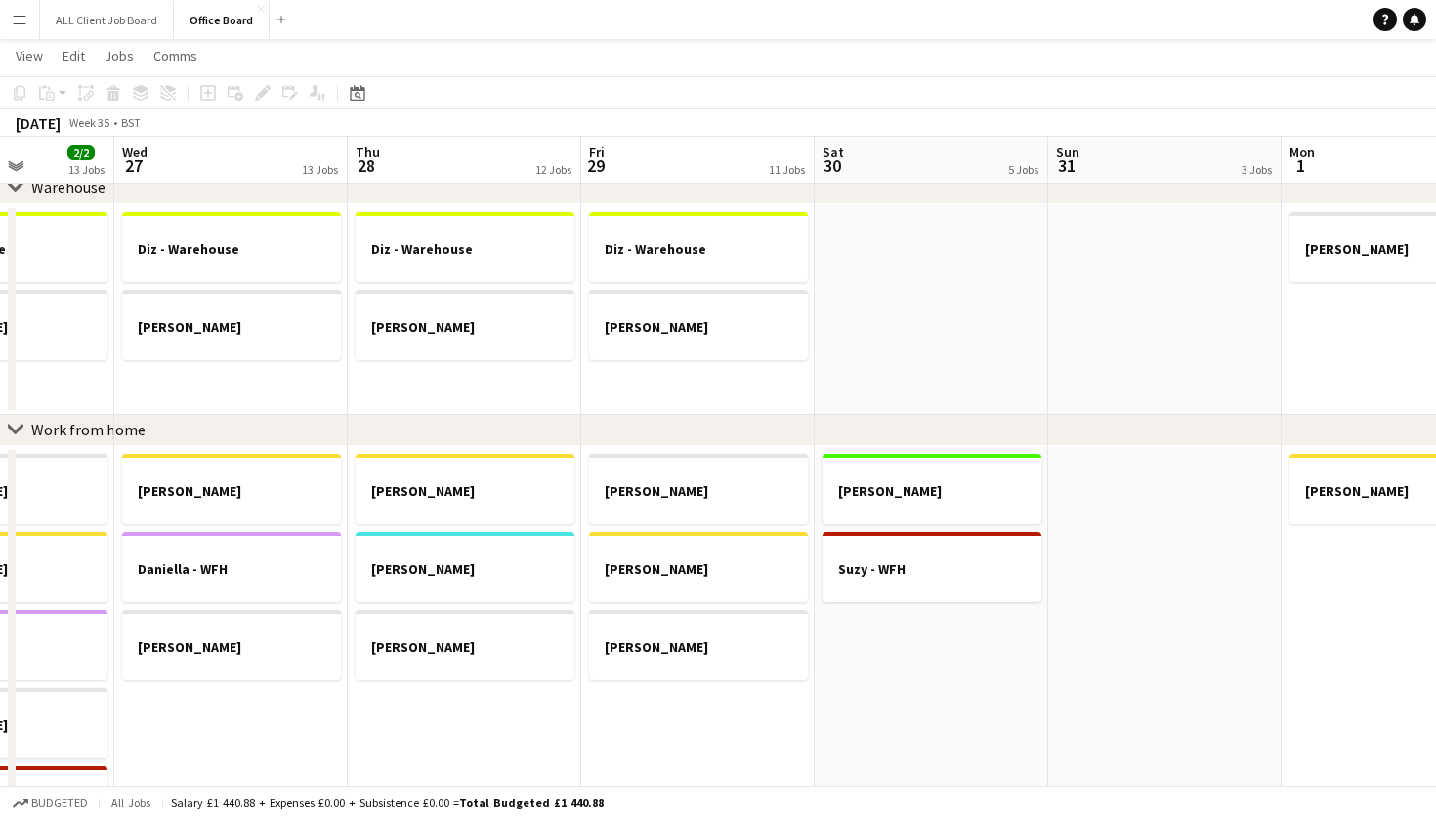
scroll to position [0, 585]
click at [1153, 553] on app-date-cell at bounding box center [1165, 716] width 233 height 540
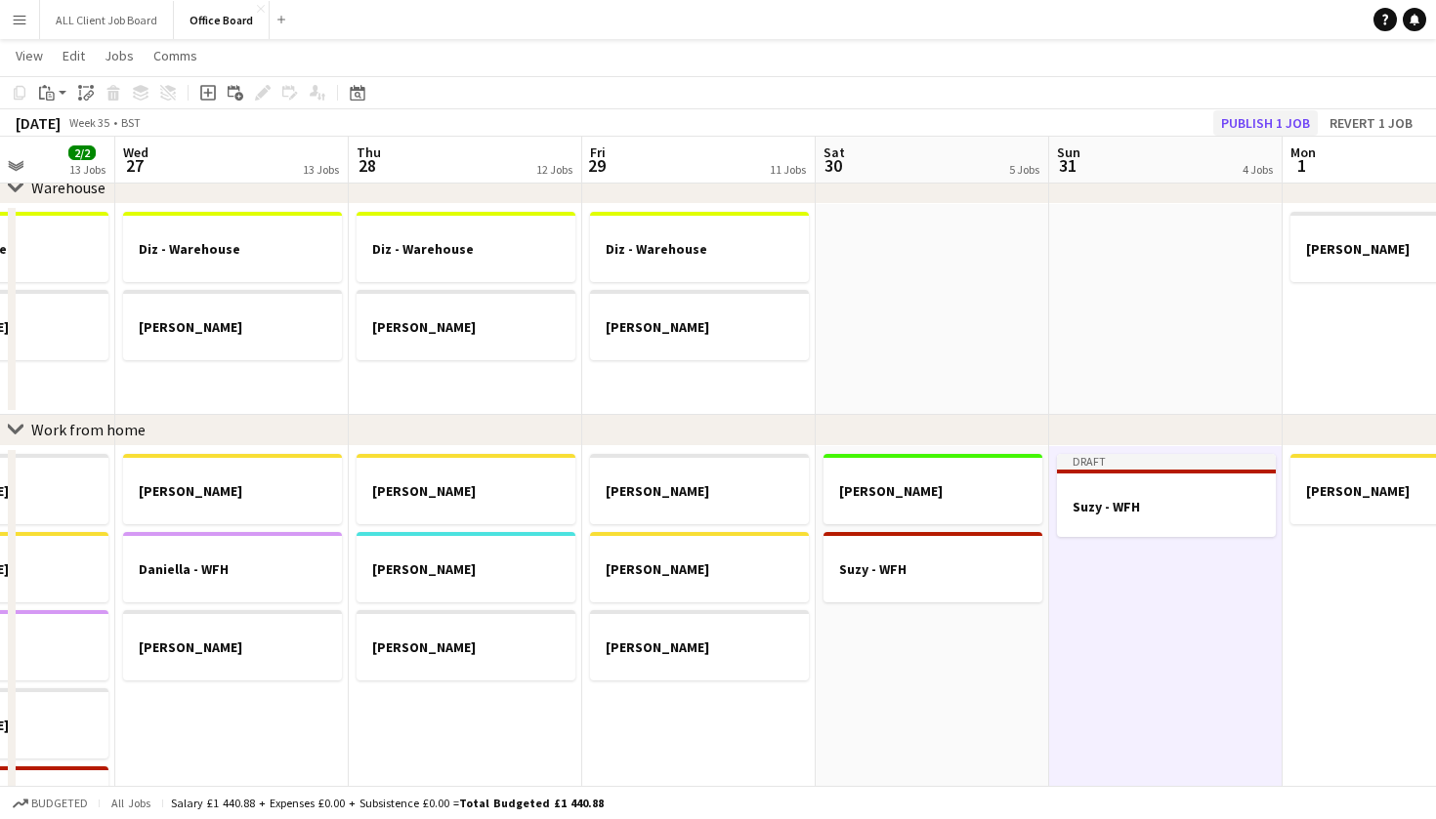
click at [1288, 123] on button "Publish 1 job" at bounding box center [1265, 122] width 104 height 25
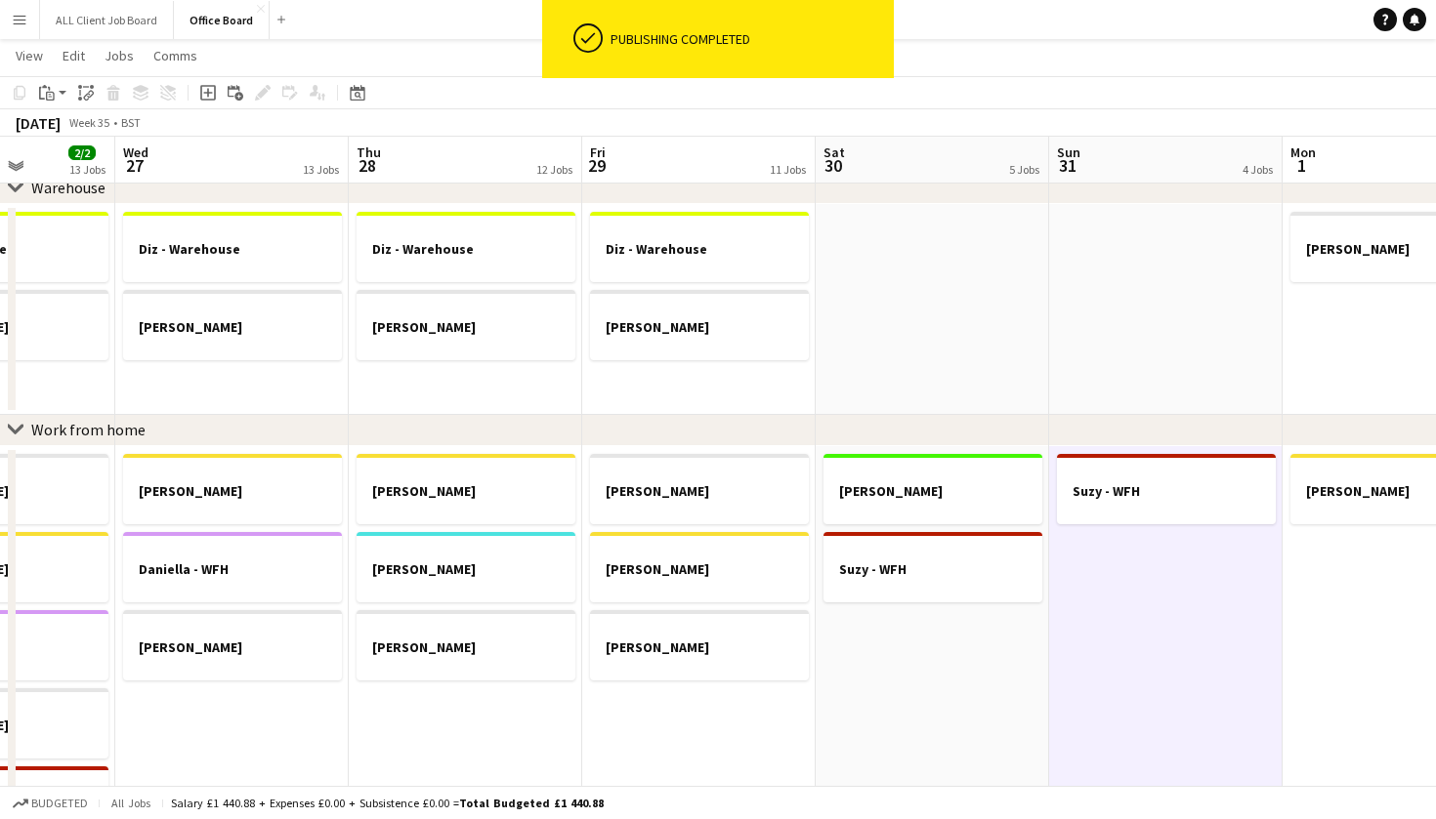
drag, startPoint x: 1073, startPoint y: 183, endPoint x: 1071, endPoint y: 375, distance: 192.4
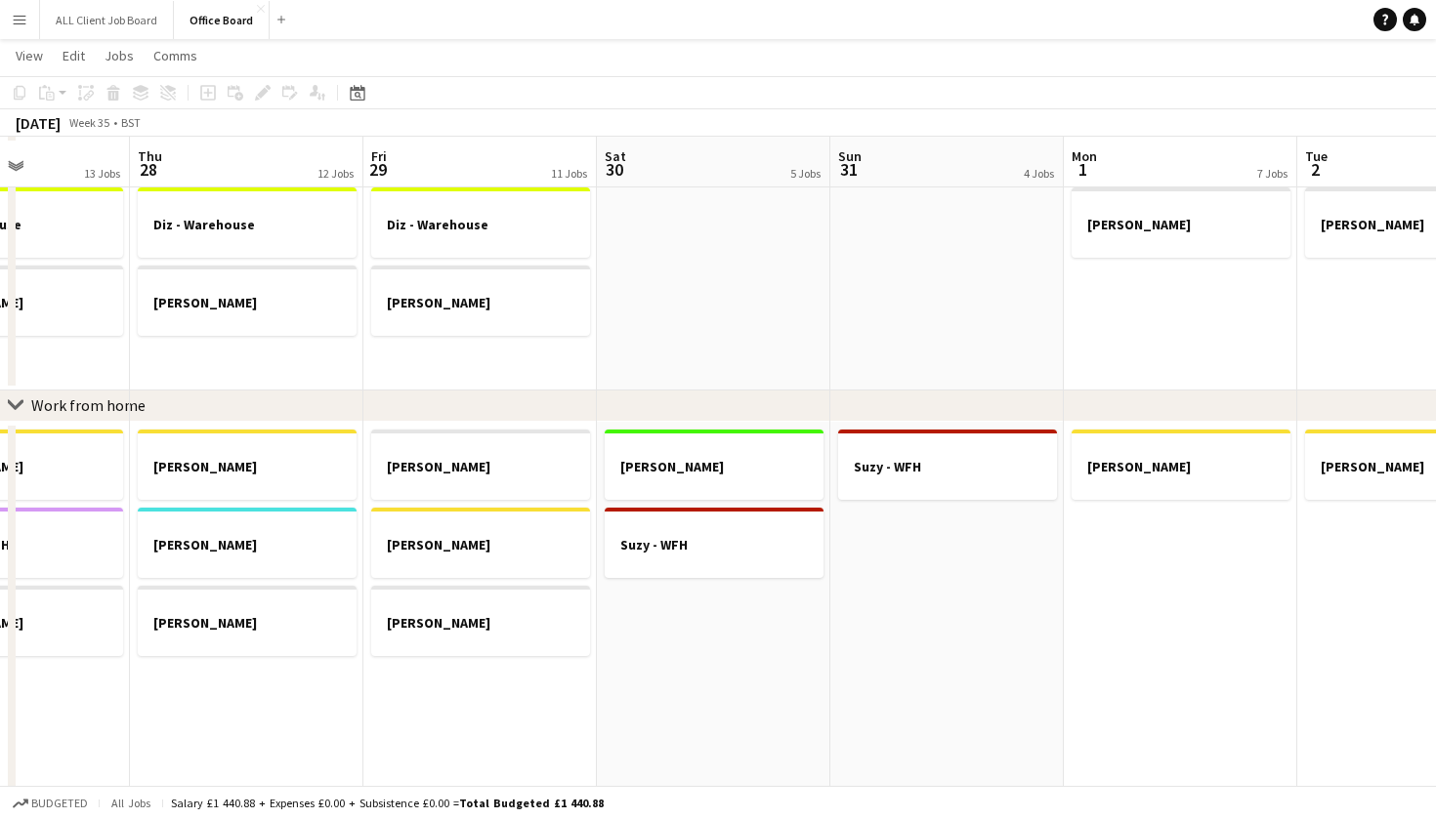
scroll to position [877, 0]
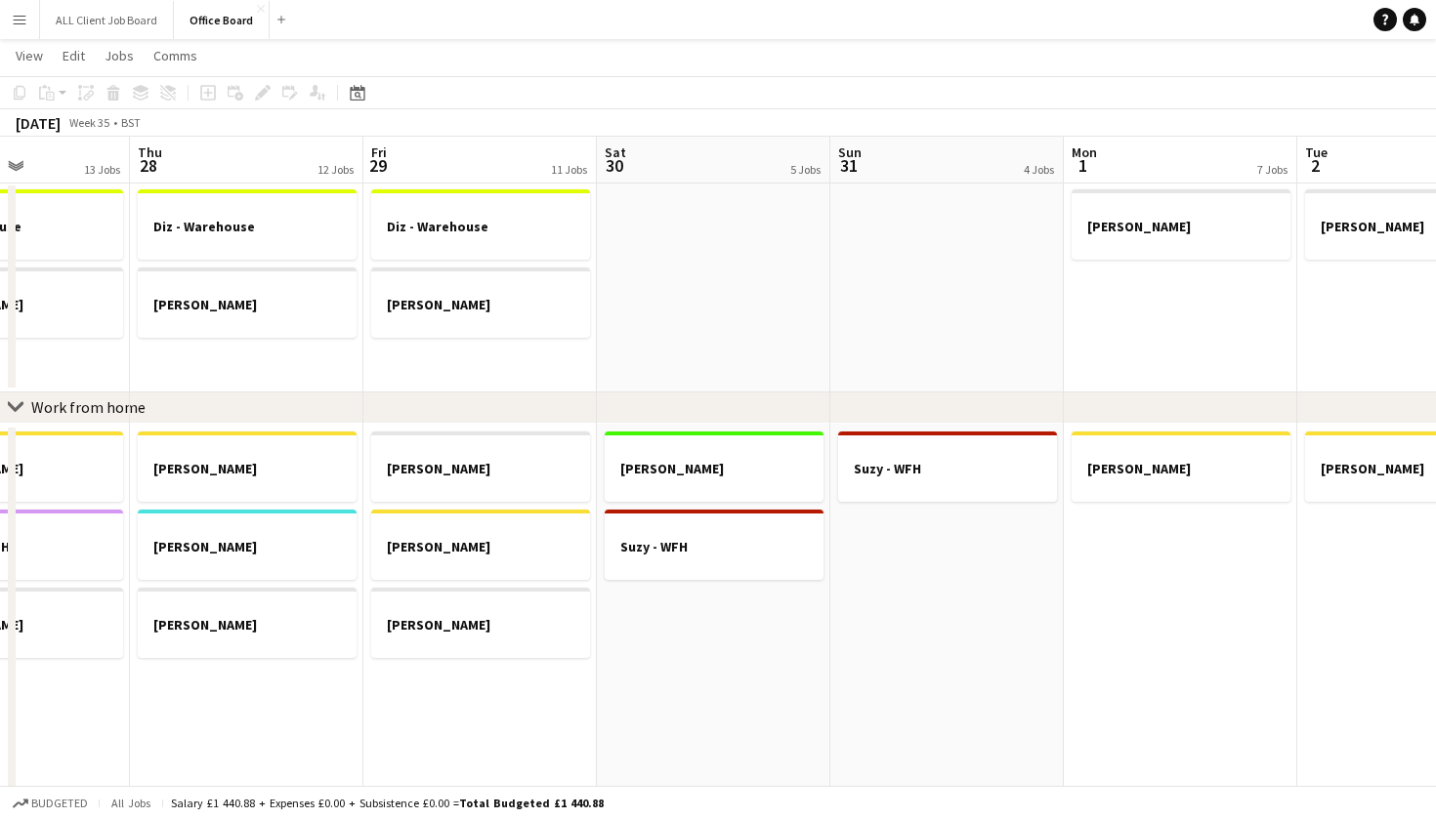
click at [33, 25] on button "Menu" at bounding box center [19, 19] width 39 height 39
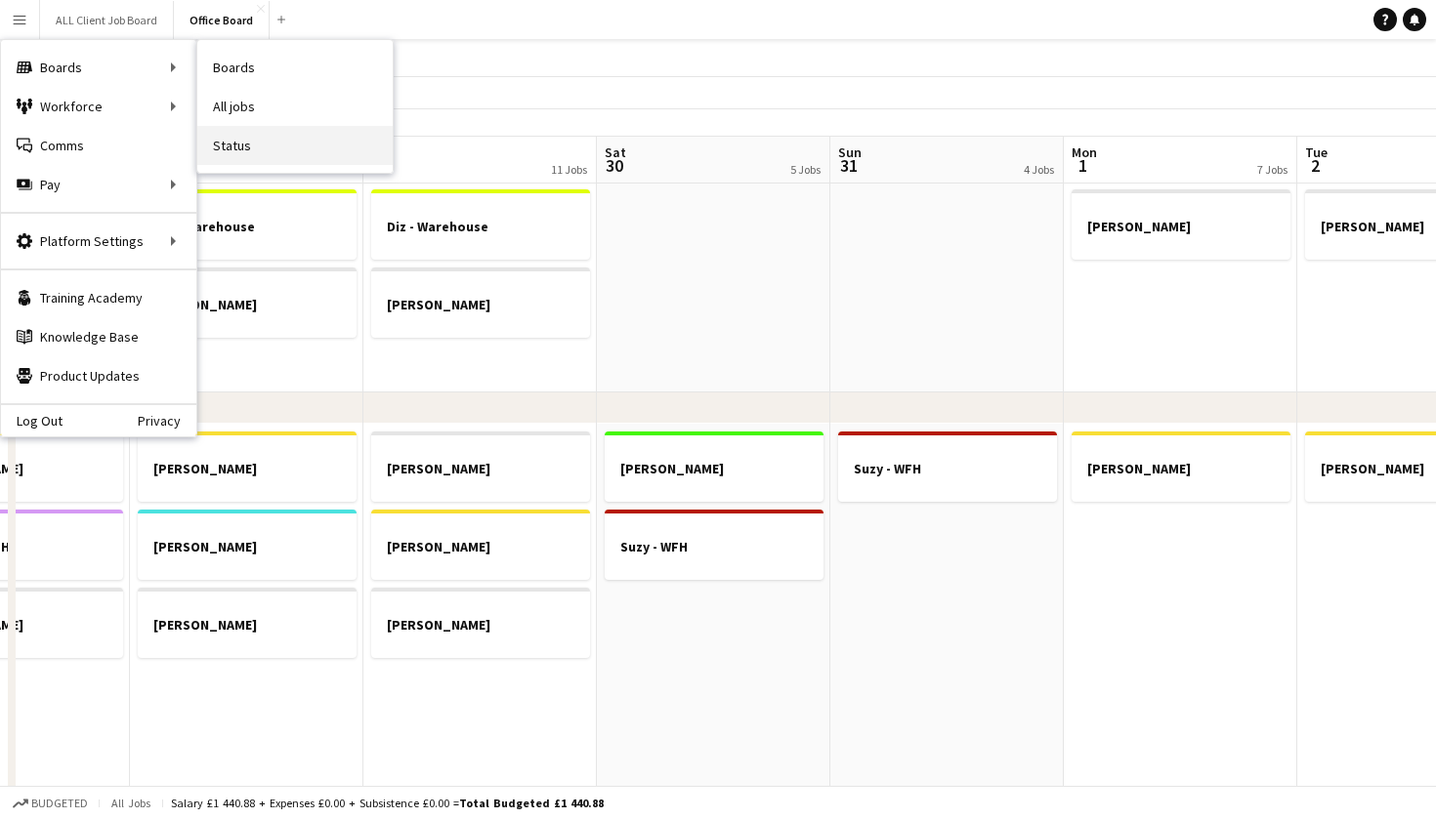
click at [283, 136] on link "Status" at bounding box center [294, 145] width 195 height 39
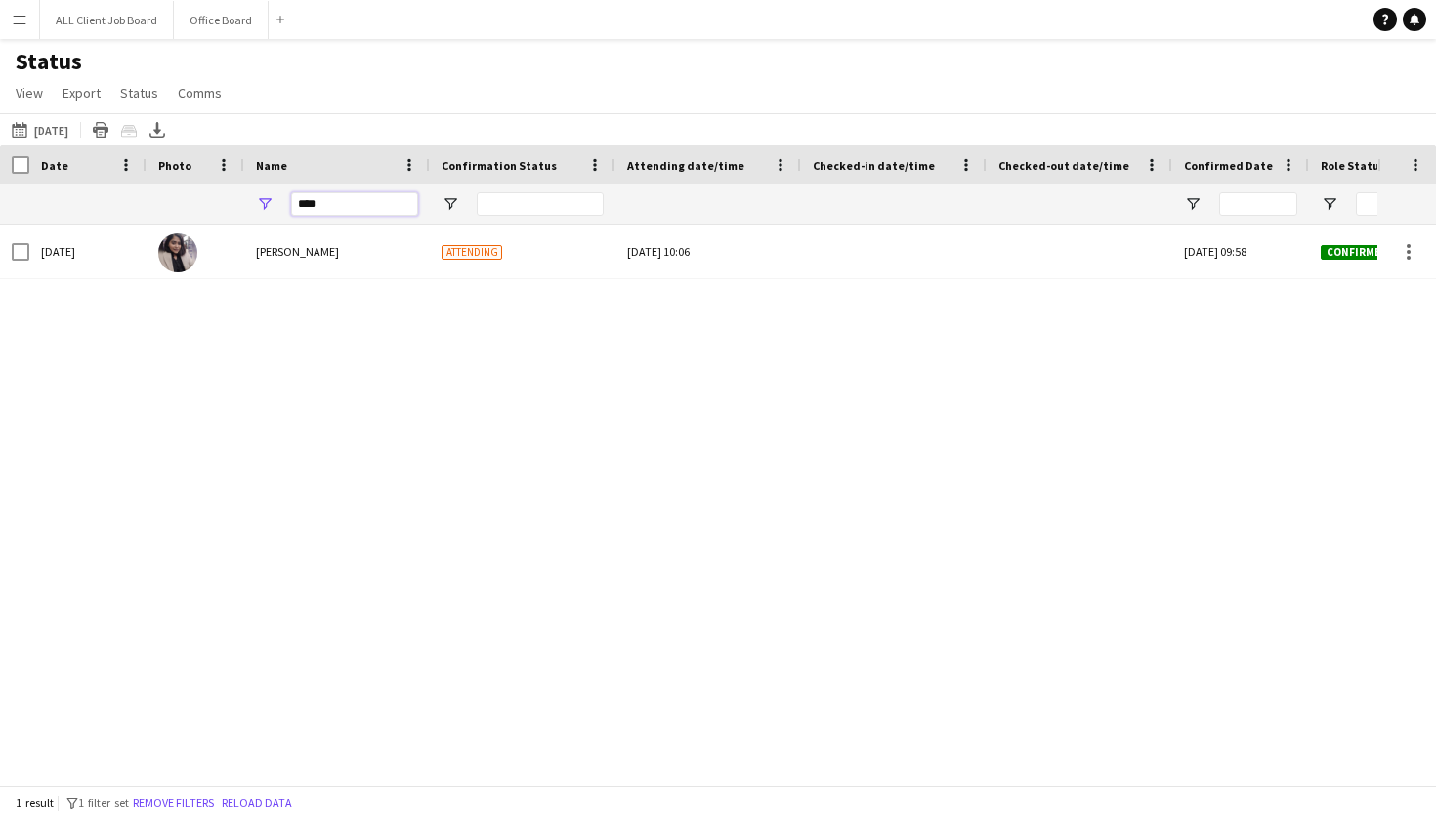
click at [350, 203] on input "****" at bounding box center [354, 203] width 127 height 23
type input "*"
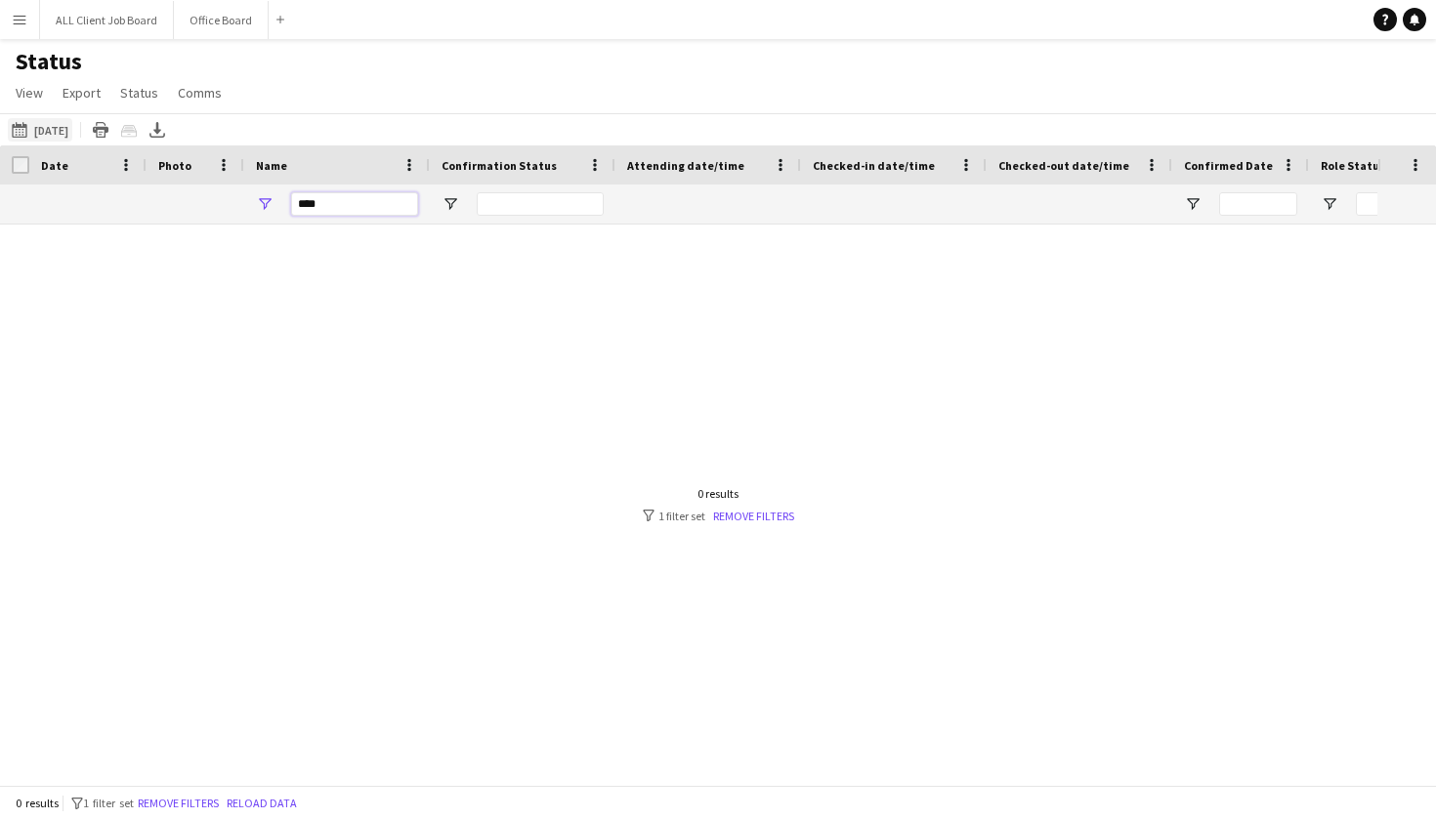
type input "****"
click at [65, 127] on button "This Week [DATE]" at bounding box center [40, 129] width 64 height 23
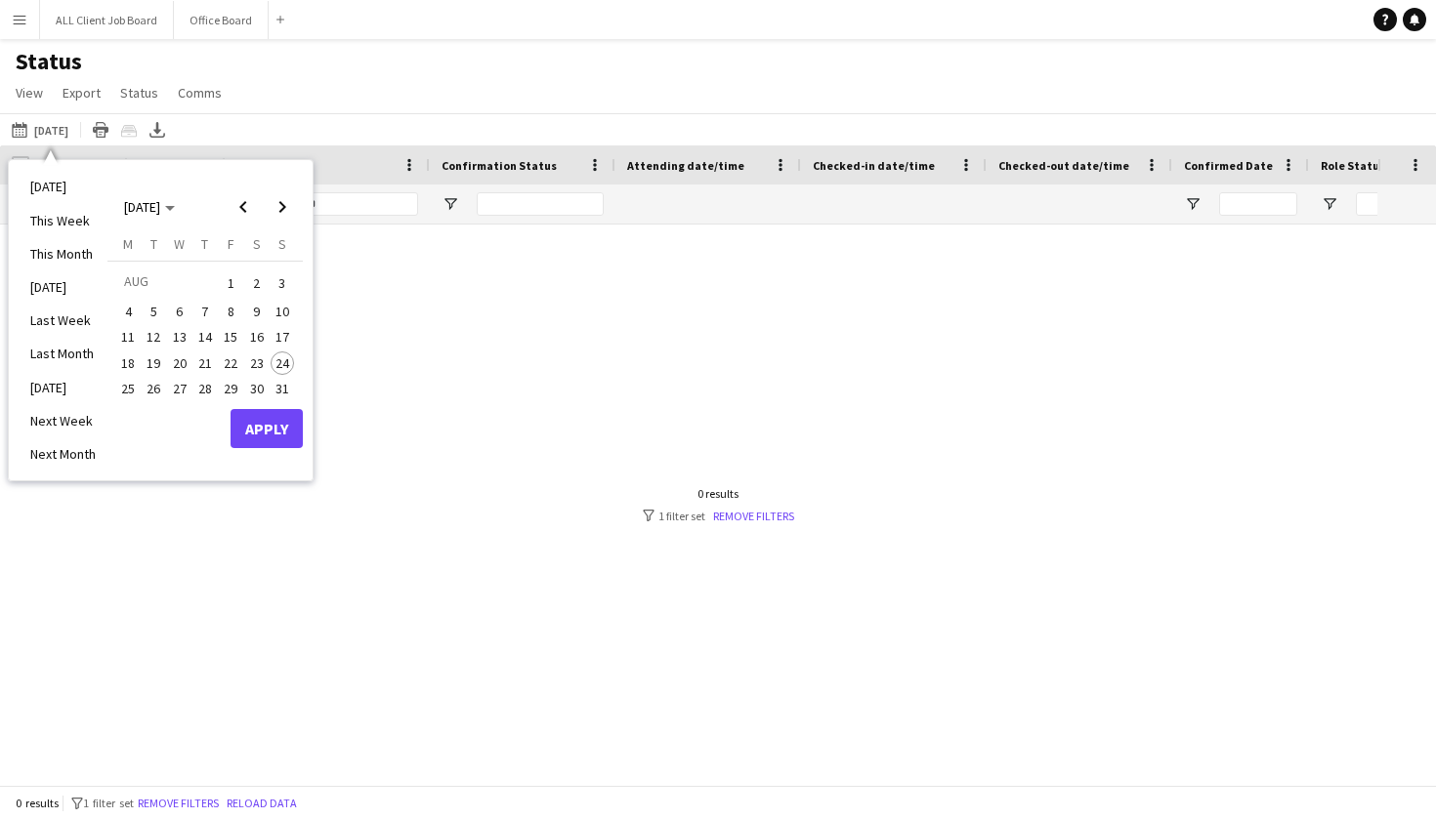
click at [288, 367] on span "24" at bounding box center [282, 363] width 23 height 23
click at [265, 435] on button "Apply" at bounding box center [266, 428] width 72 height 39
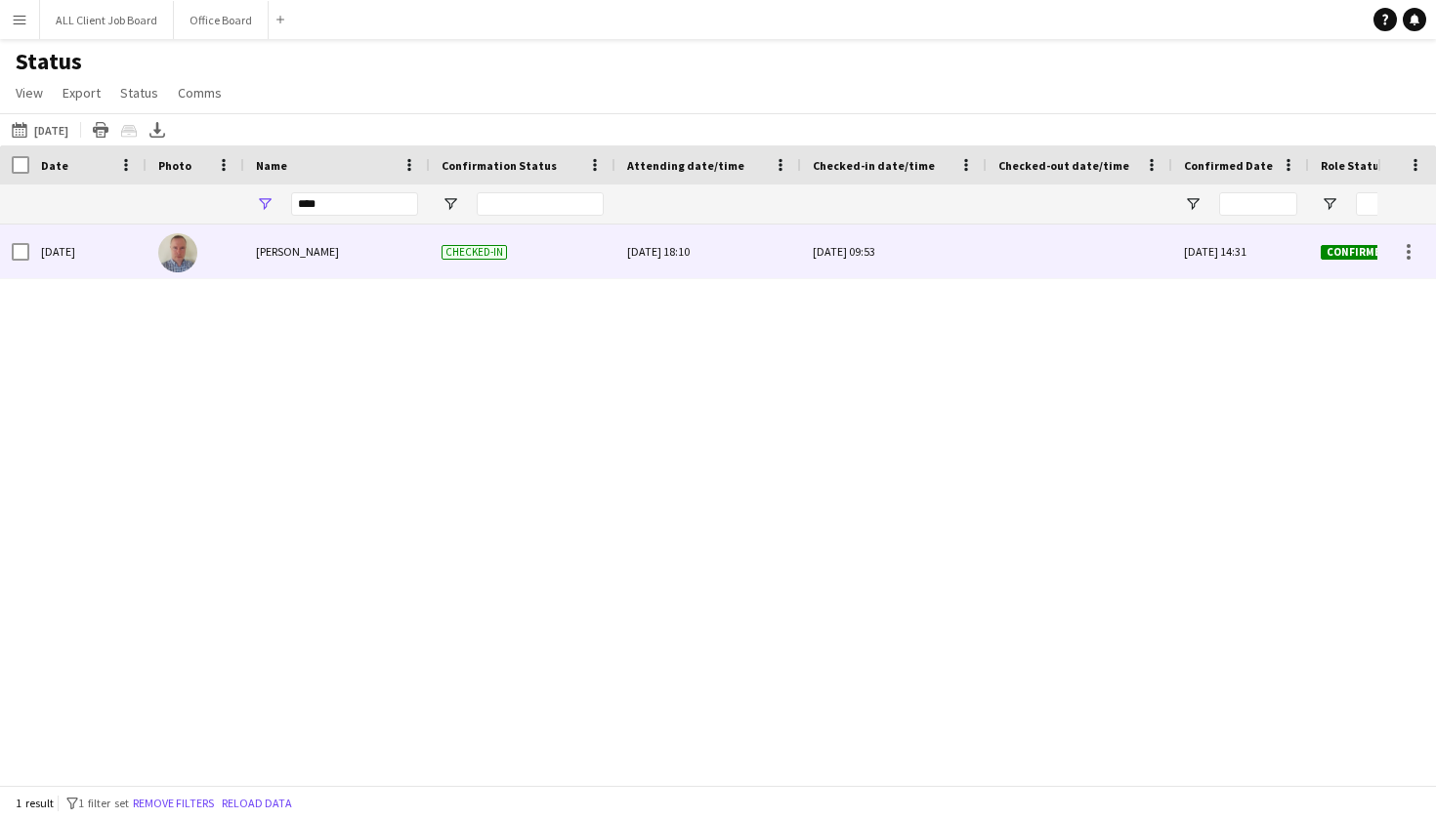
click at [1086, 238] on div at bounding box center [1079, 252] width 162 height 54
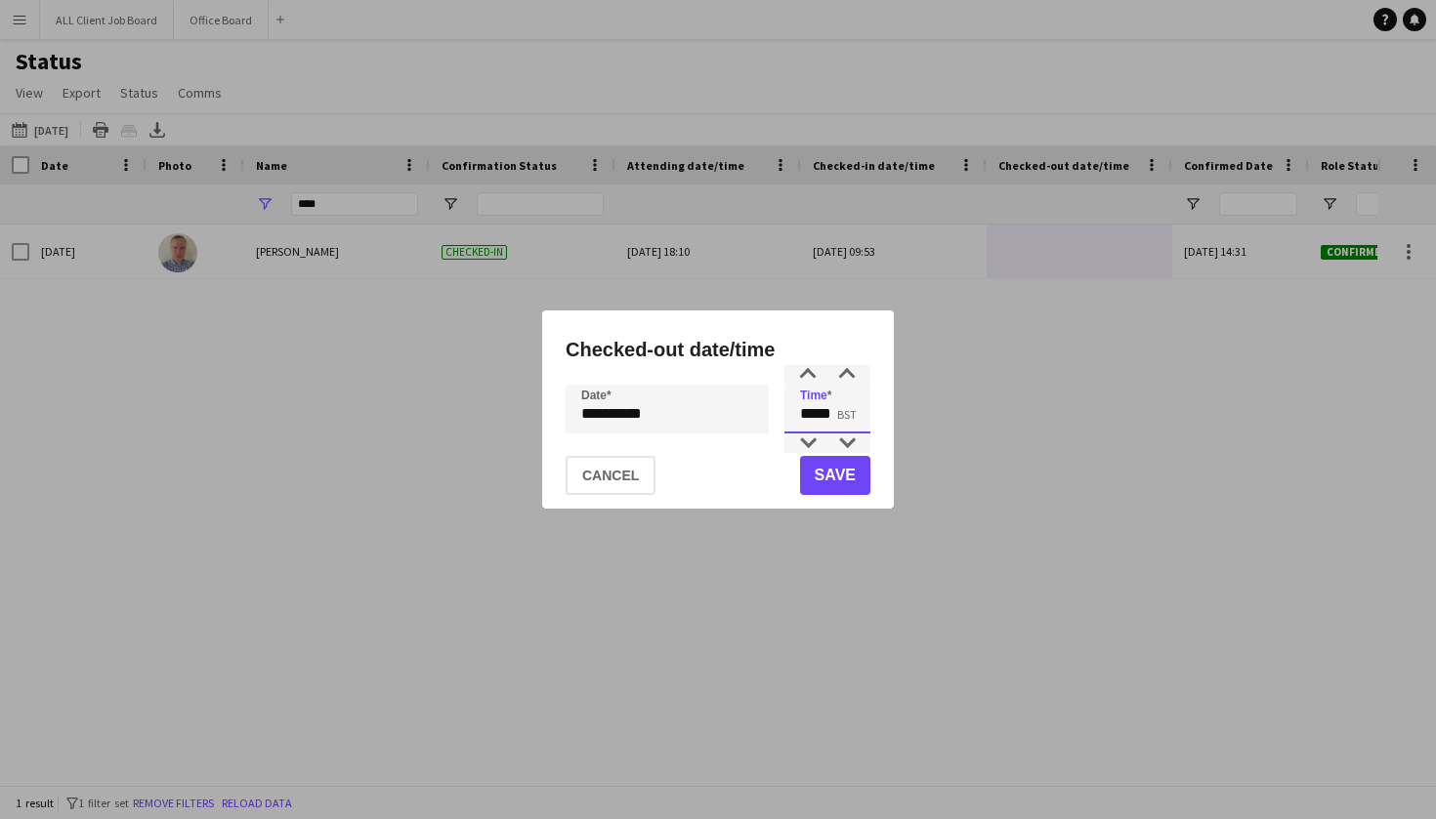
click at [831, 419] on input "*****" at bounding box center [827, 409] width 86 height 49
click at [807, 443] on div at bounding box center [807, 444] width 39 height 20
type input "*****"
click at [807, 443] on div at bounding box center [807, 444] width 39 height 20
click at [831, 473] on button "Save" at bounding box center [835, 475] width 70 height 39
